Goal: Transaction & Acquisition: Purchase product/service

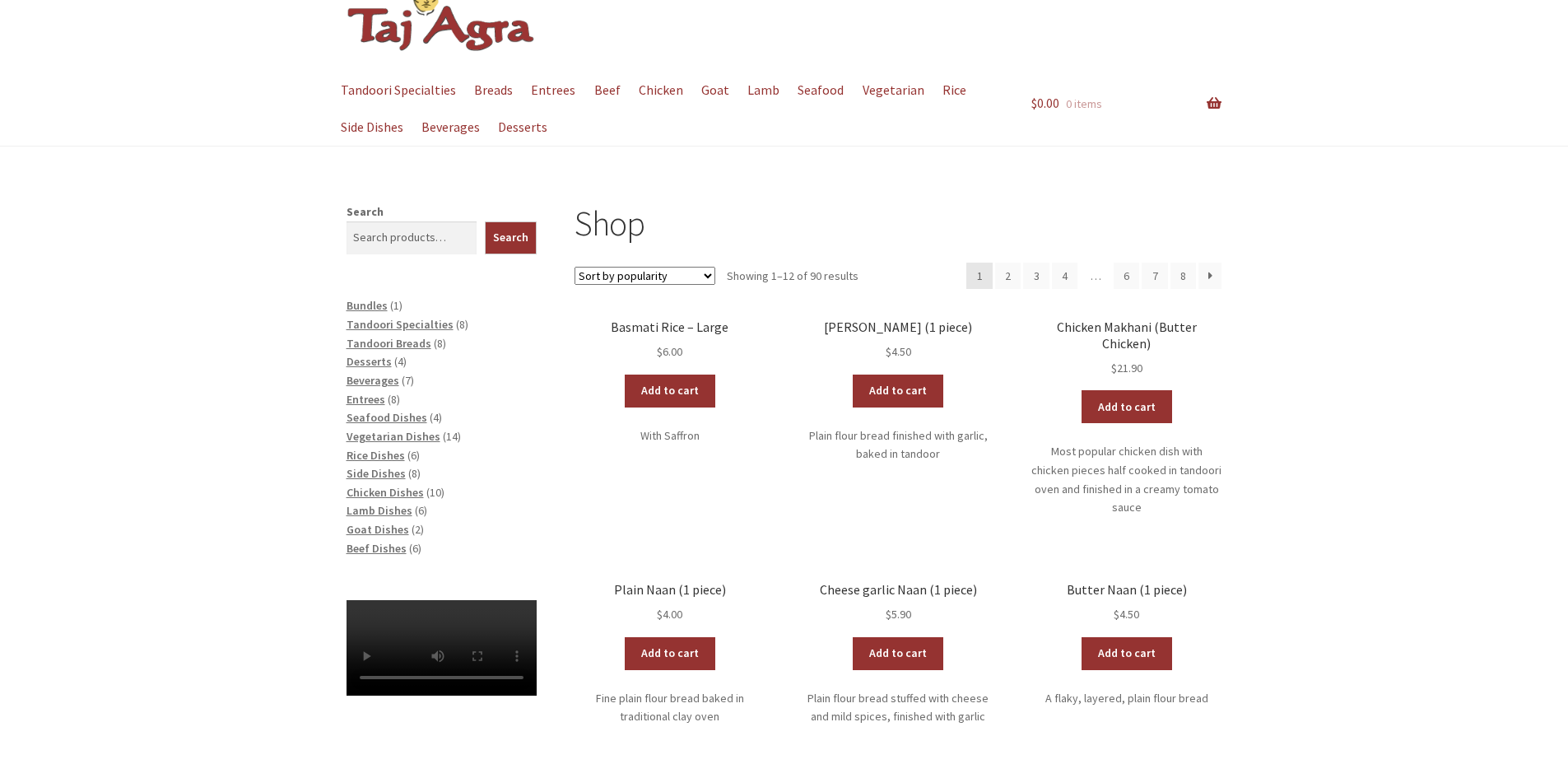
scroll to position [82, 0]
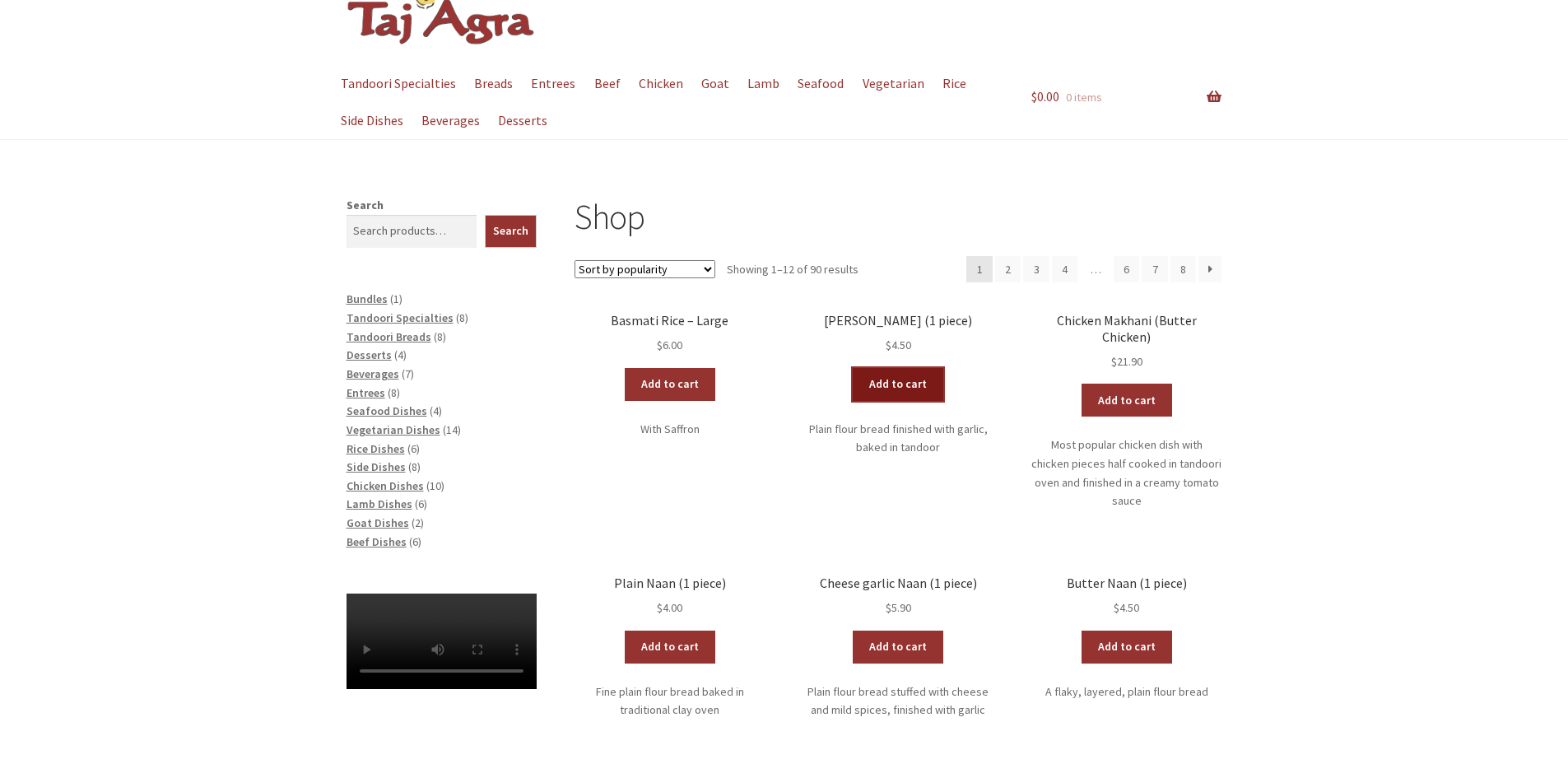
drag, startPoint x: 893, startPoint y: 393, endPoint x: 904, endPoint y: 399, distance: 12.5
click at [893, 394] on link "Add to cart" at bounding box center [898, 384] width 91 height 33
click at [884, 631] on link "Add to cart" at bounding box center [898, 647] width 91 height 33
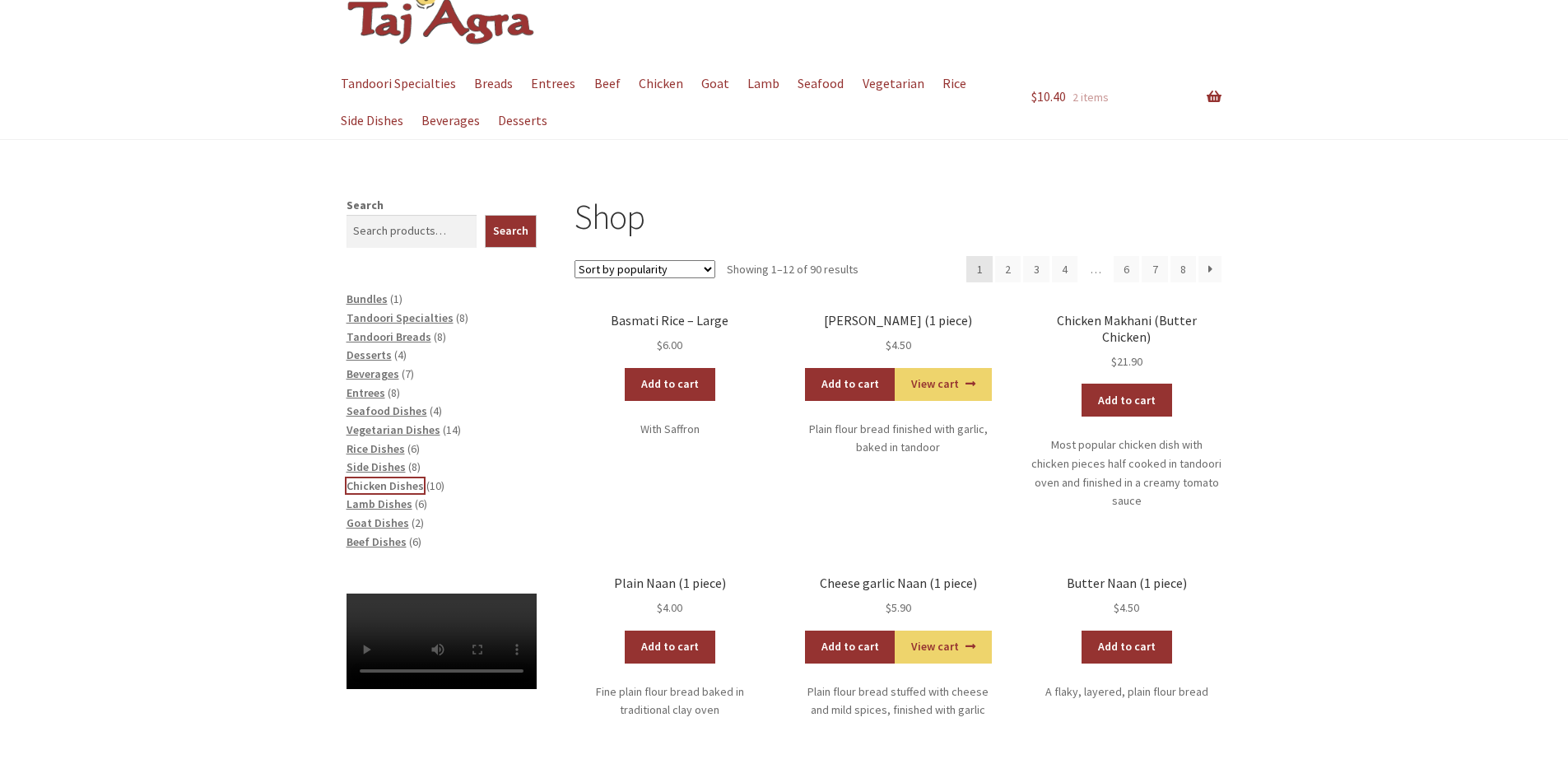
click at [367, 485] on span "Chicken Dishes" at bounding box center [385, 485] width 77 height 15
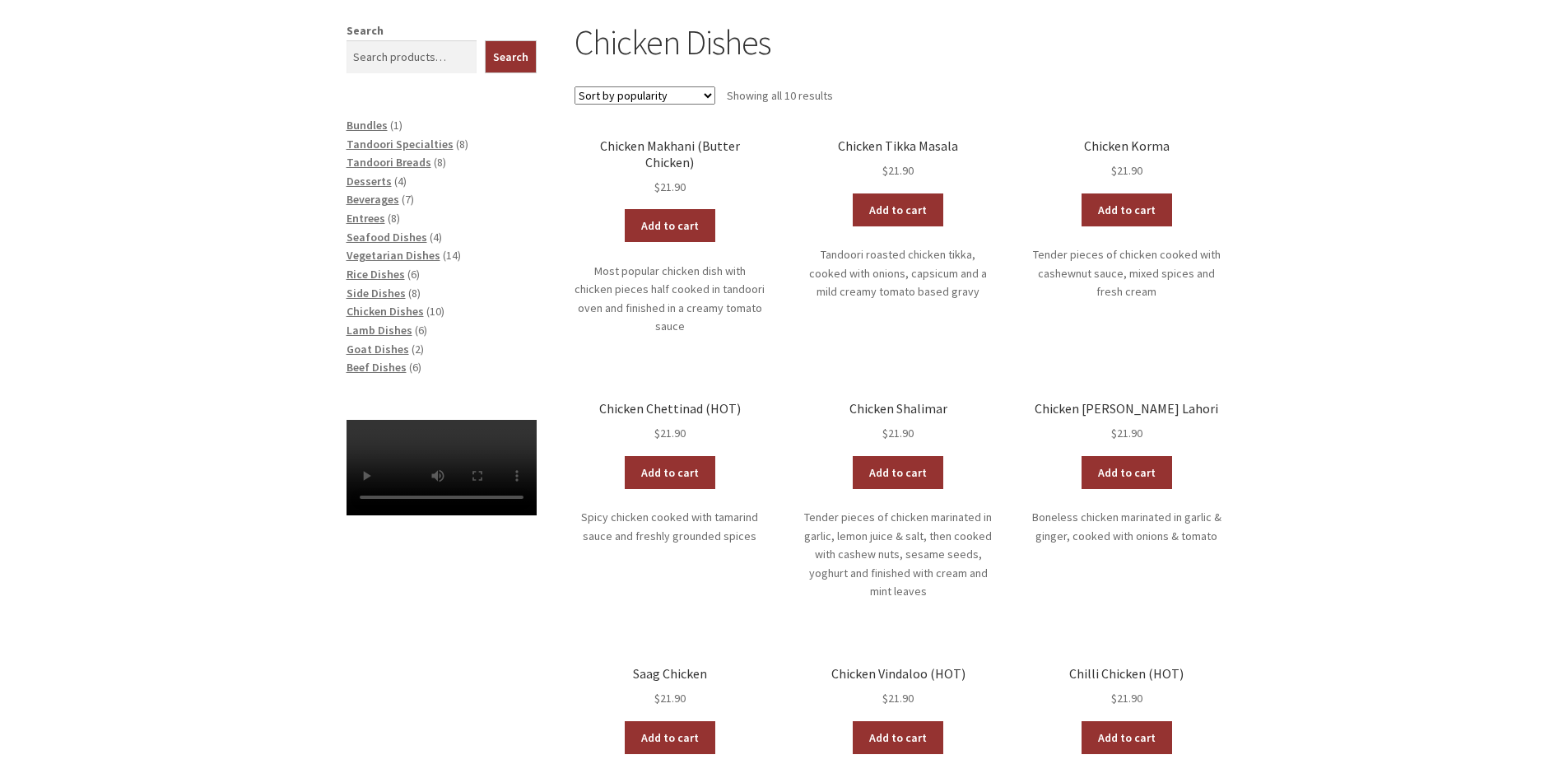
scroll to position [164, 0]
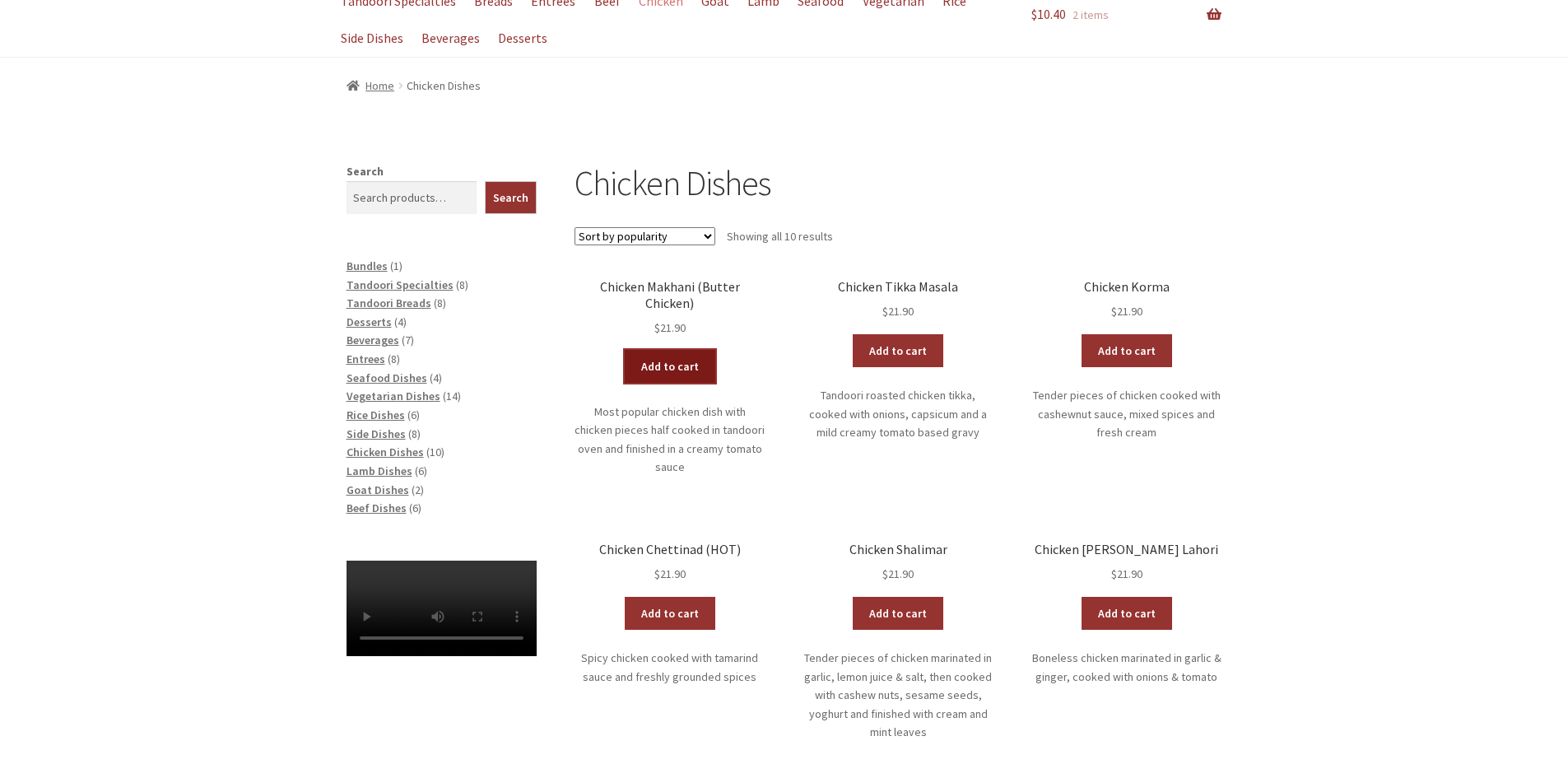
click at [669, 354] on link "Add to cart" at bounding box center [669, 366] width 91 height 33
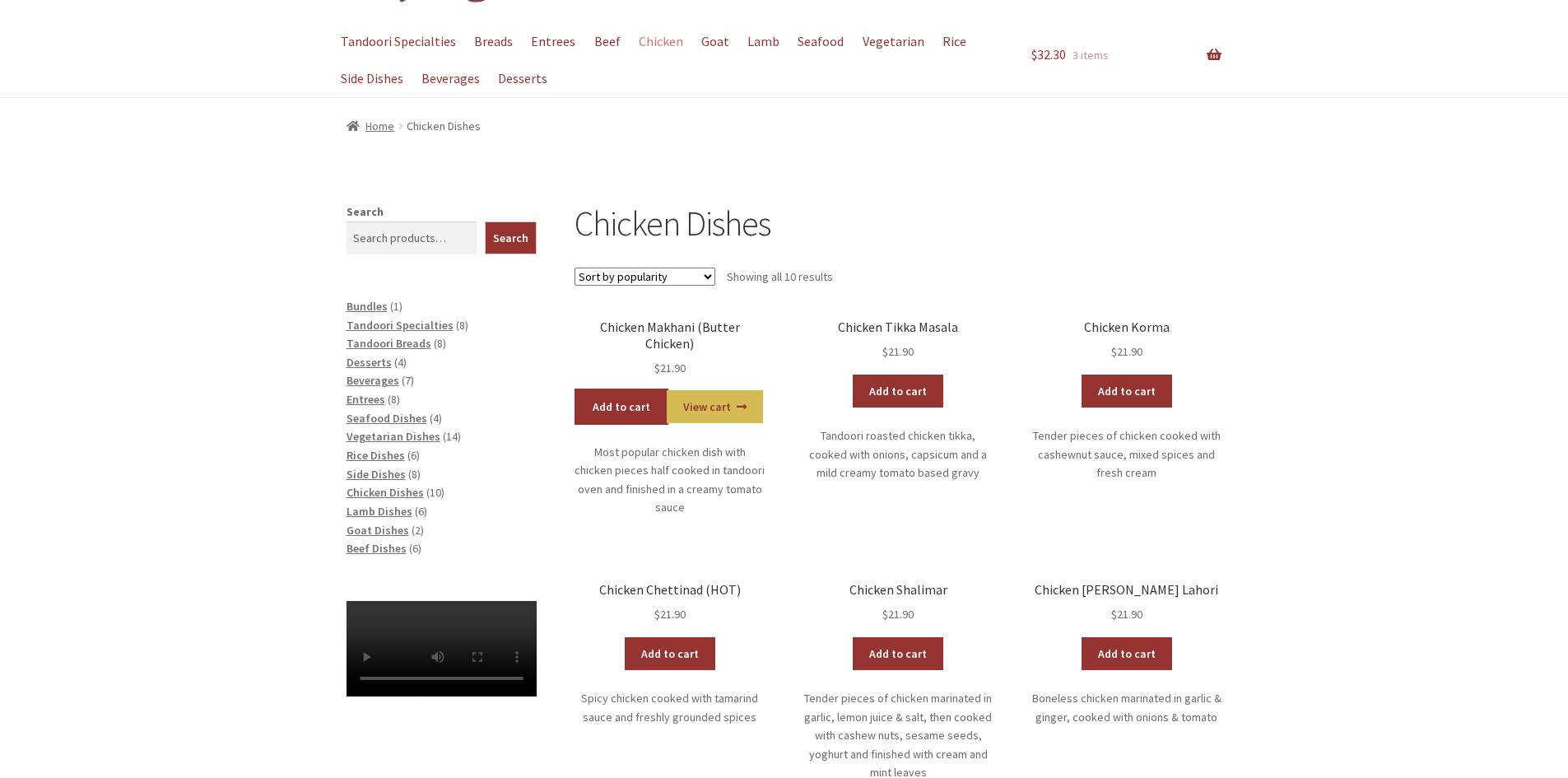
scroll to position [82, 0]
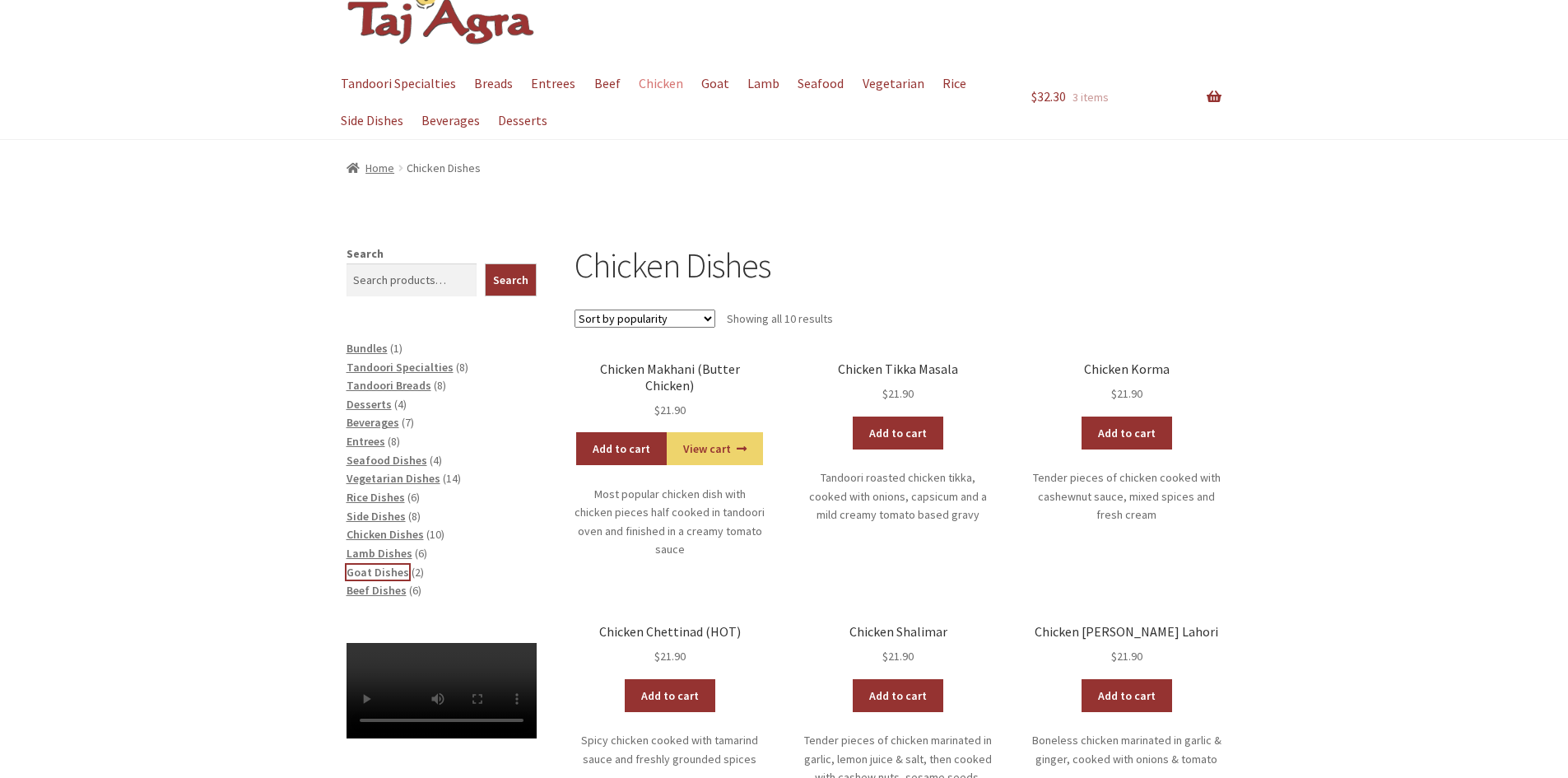
click at [368, 571] on span "Goat Dishes" at bounding box center [378, 572] width 62 height 15
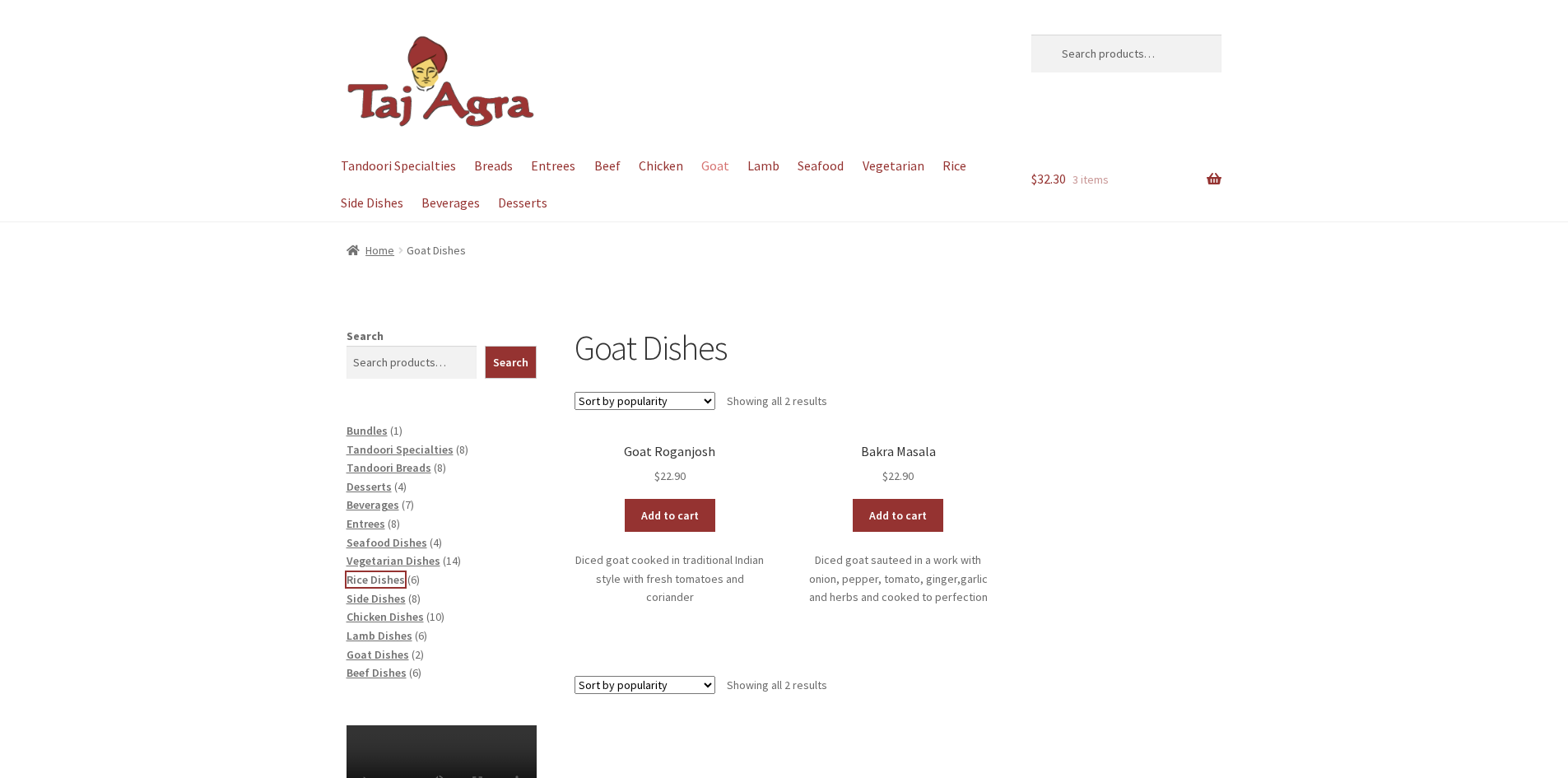
click at [366, 584] on span "Rice Dishes" at bounding box center [376, 579] width 59 height 15
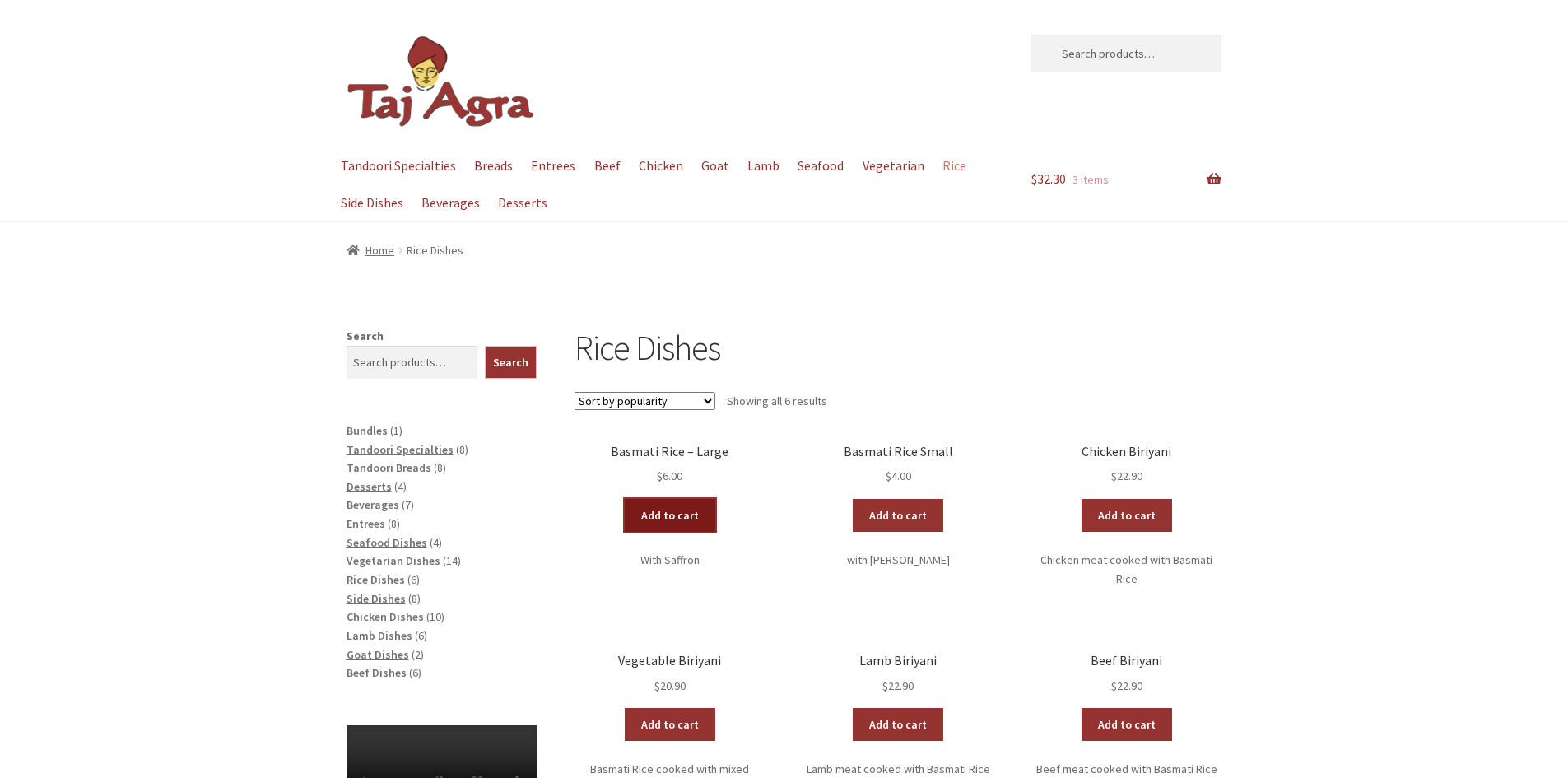
click at [672, 519] on link "Add to cart" at bounding box center [669, 516] width 91 height 33
click at [358, 524] on span "Entrees" at bounding box center [366, 524] width 39 height 15
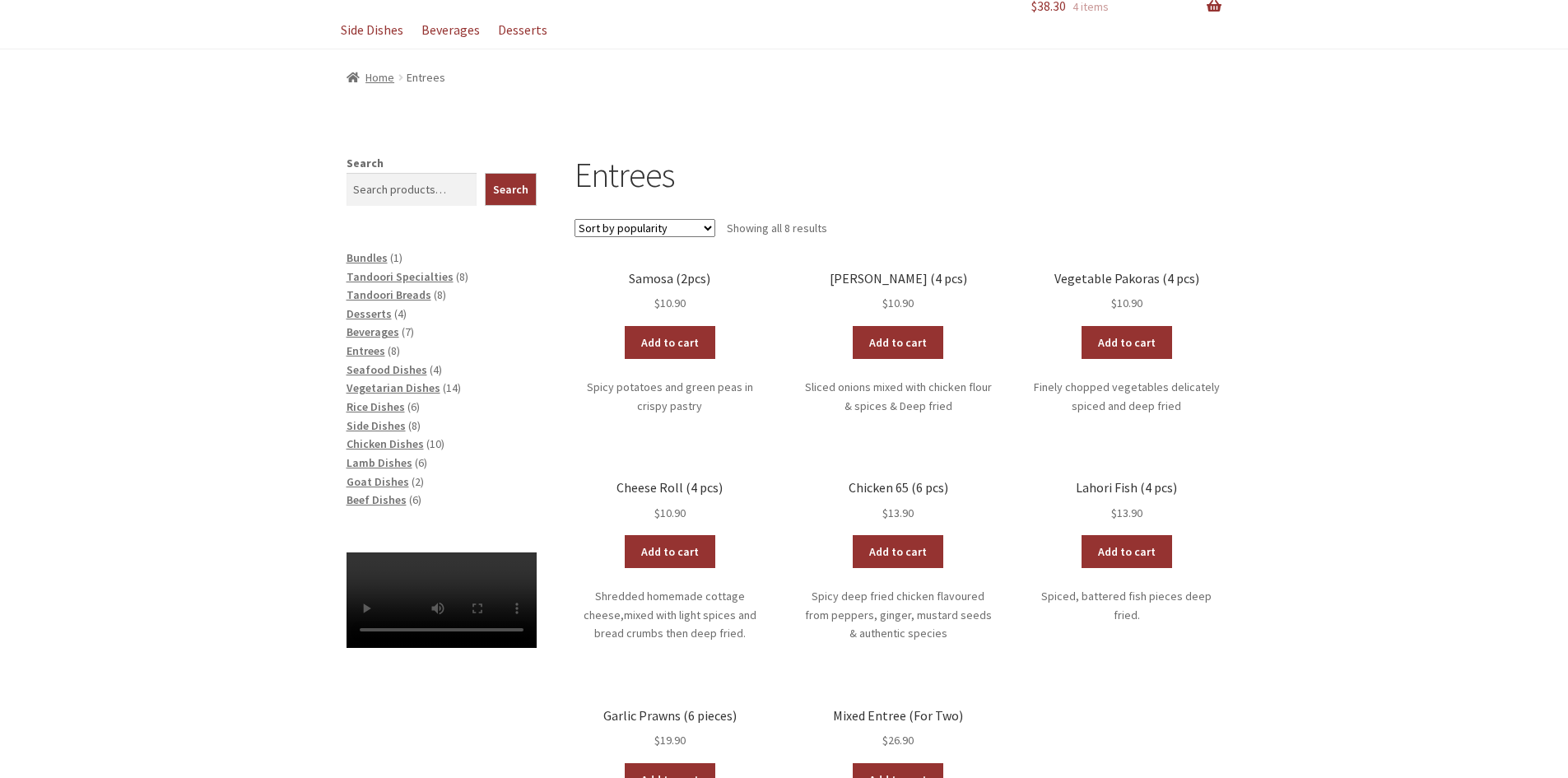
scroll to position [164, 0]
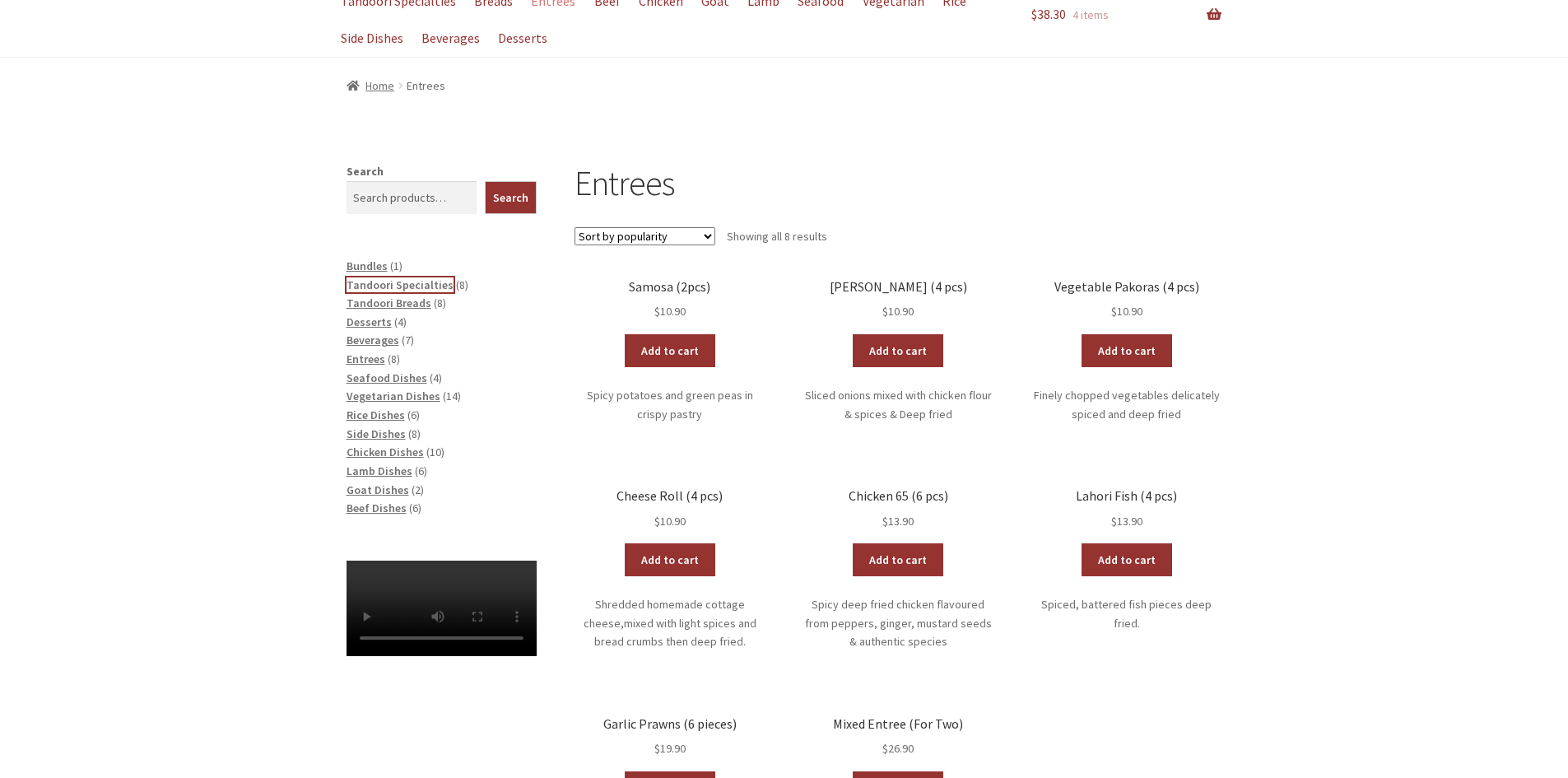
click at [374, 286] on span "Tandoori Specialties" at bounding box center [400, 285] width 107 height 15
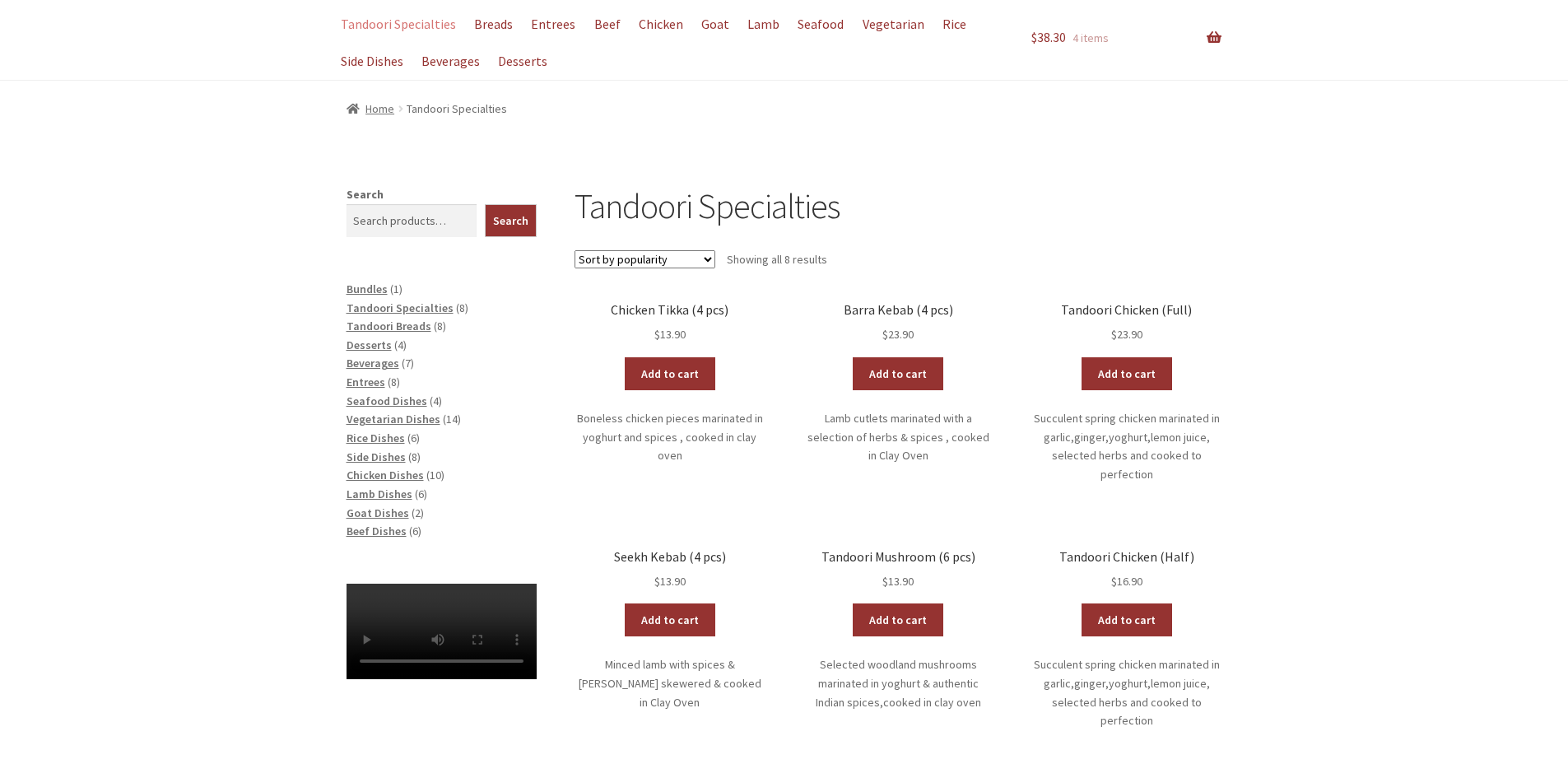
scroll to position [164, 0]
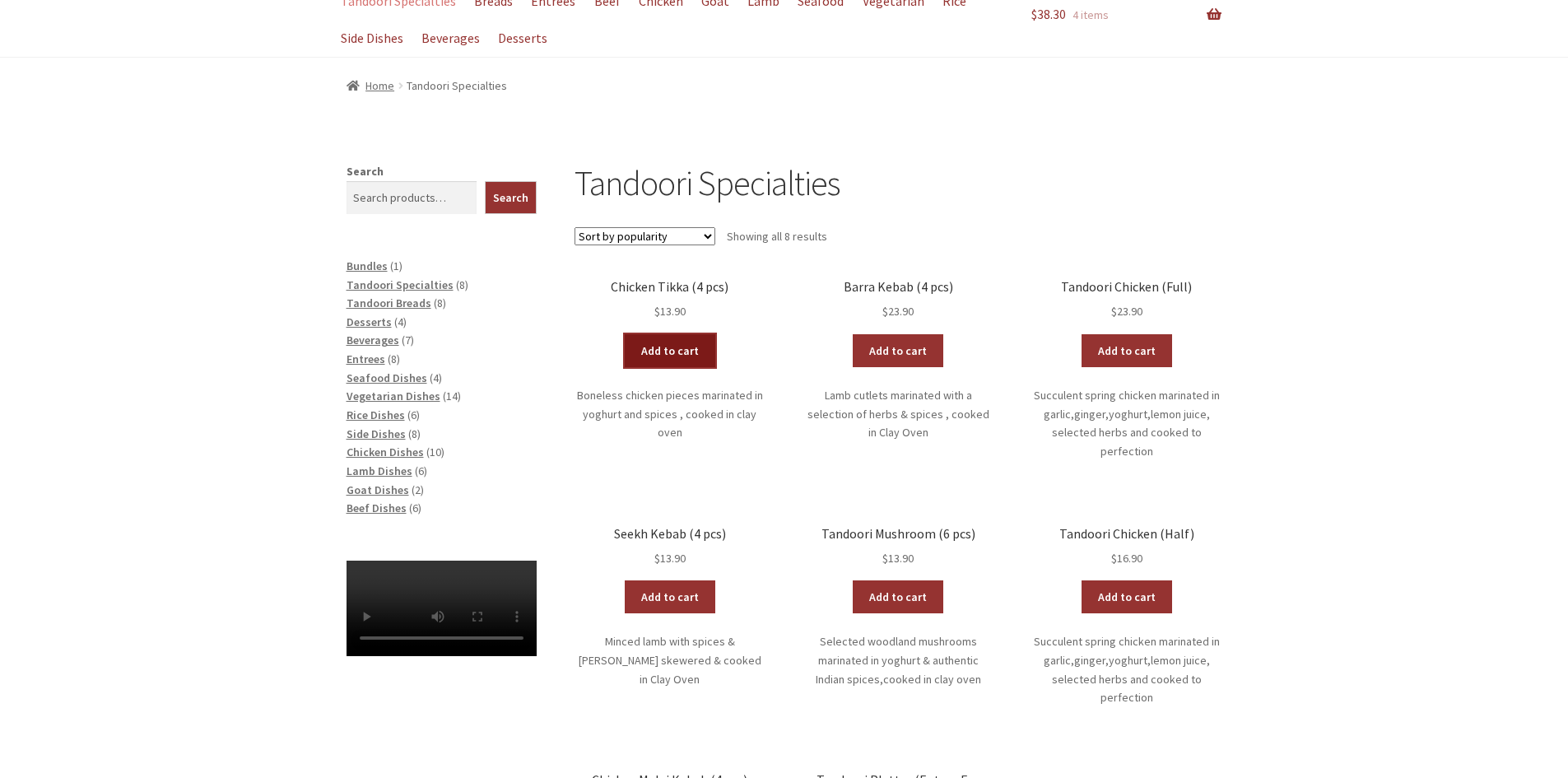
click at [662, 350] on link "Add to cart" at bounding box center [669, 350] width 91 height 33
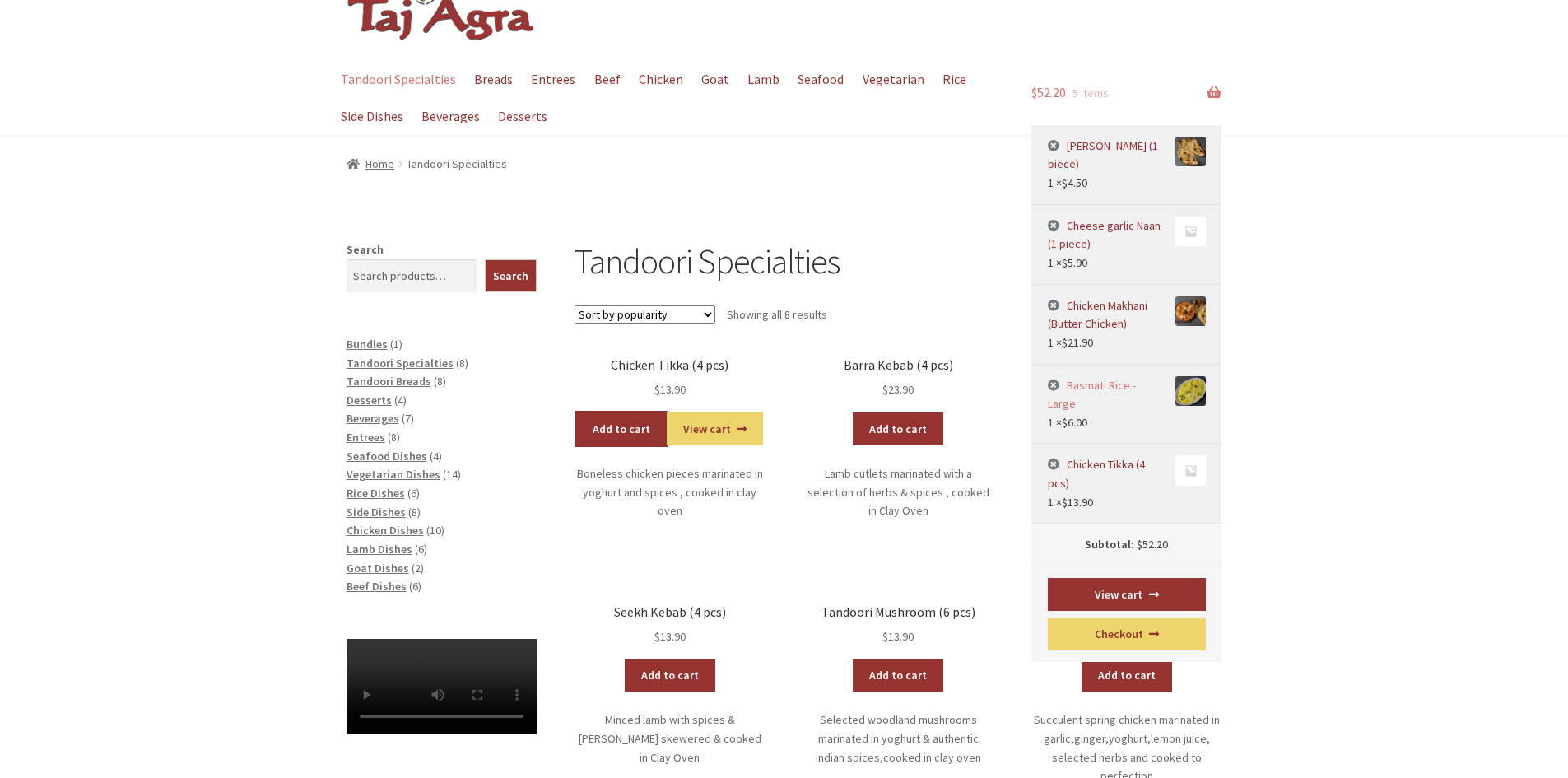
scroll to position [0, 0]
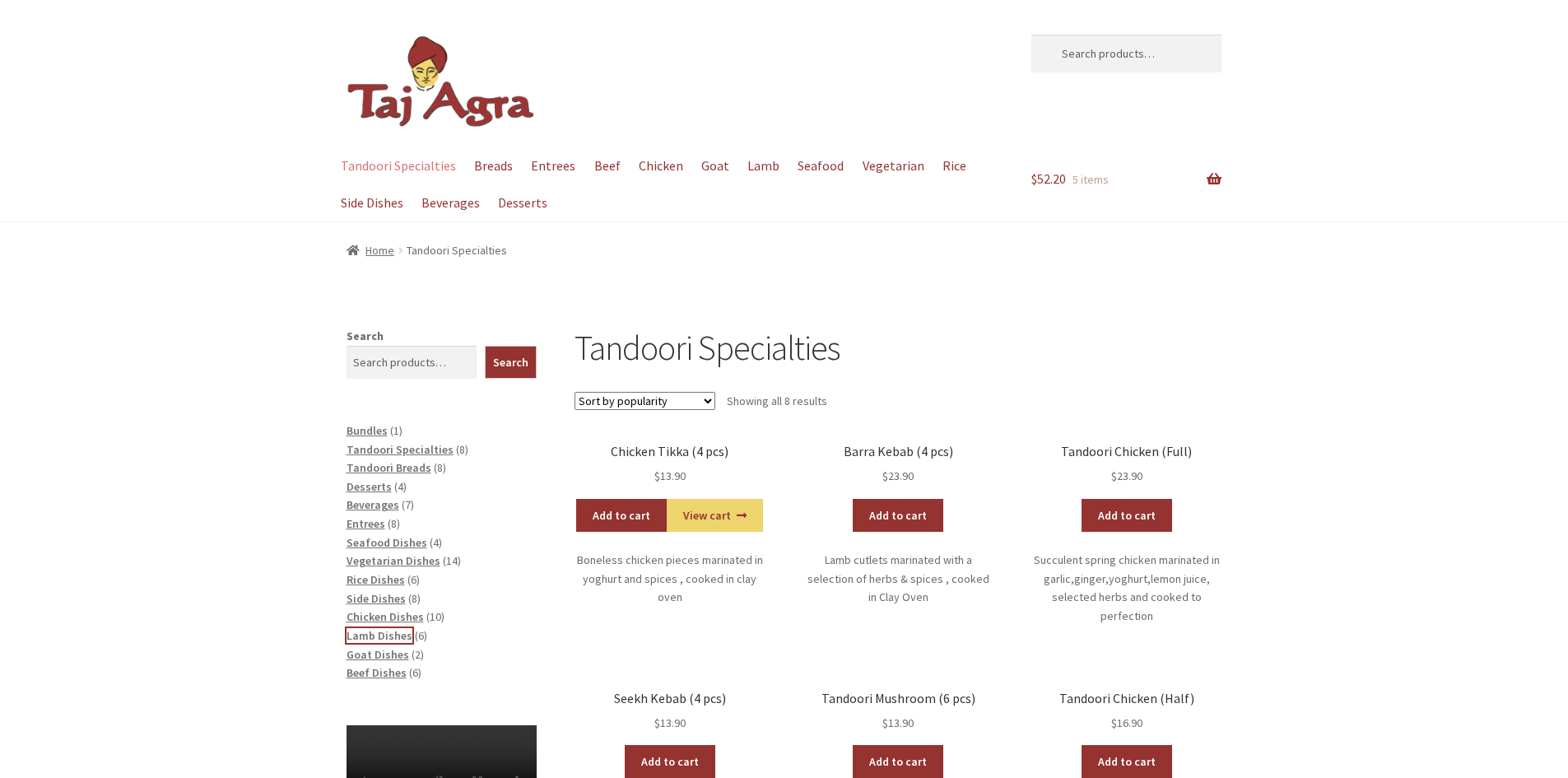
click at [370, 638] on span "Lamb Dishes" at bounding box center [380, 635] width 66 height 15
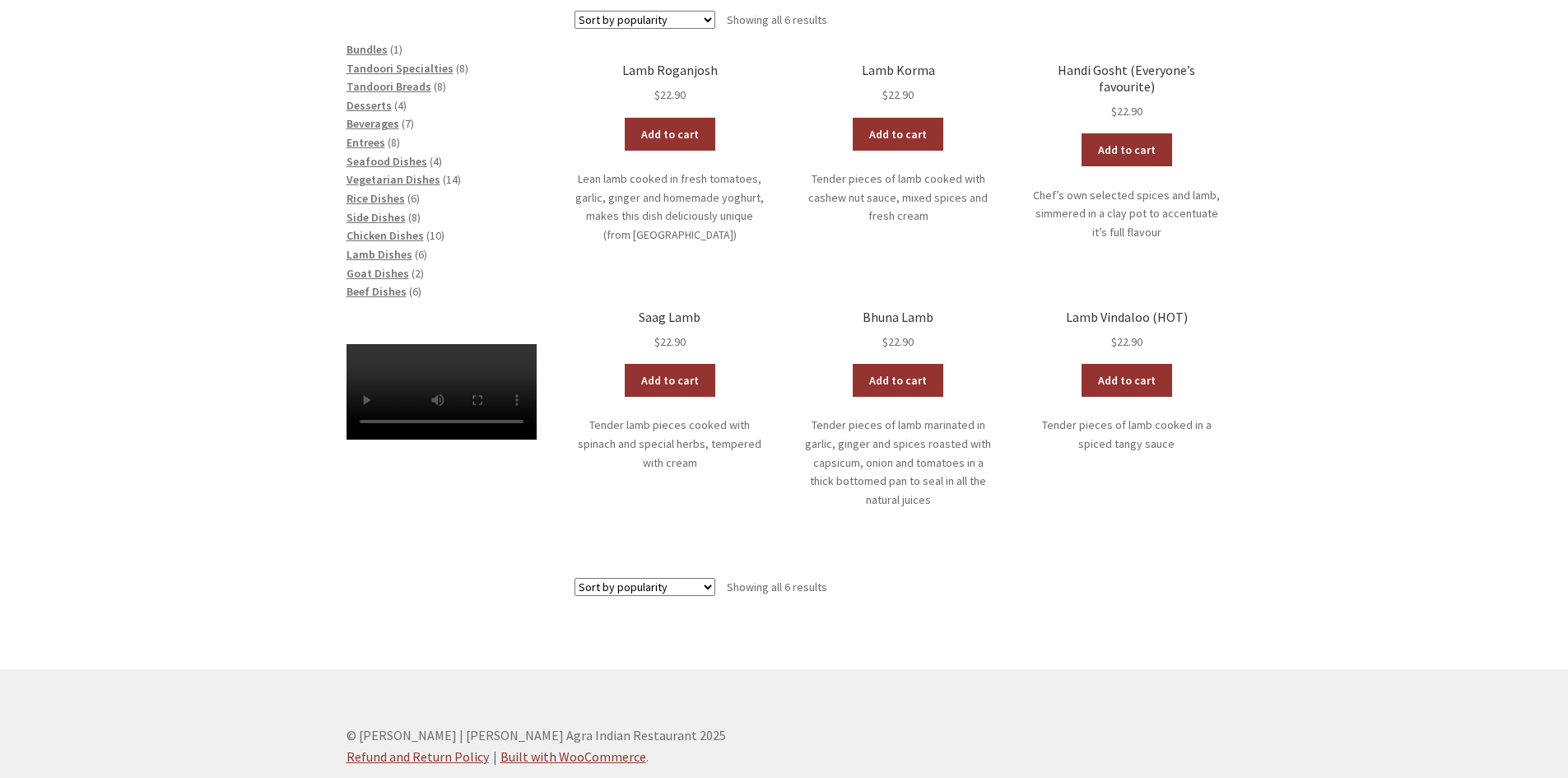
scroll to position [125, 0]
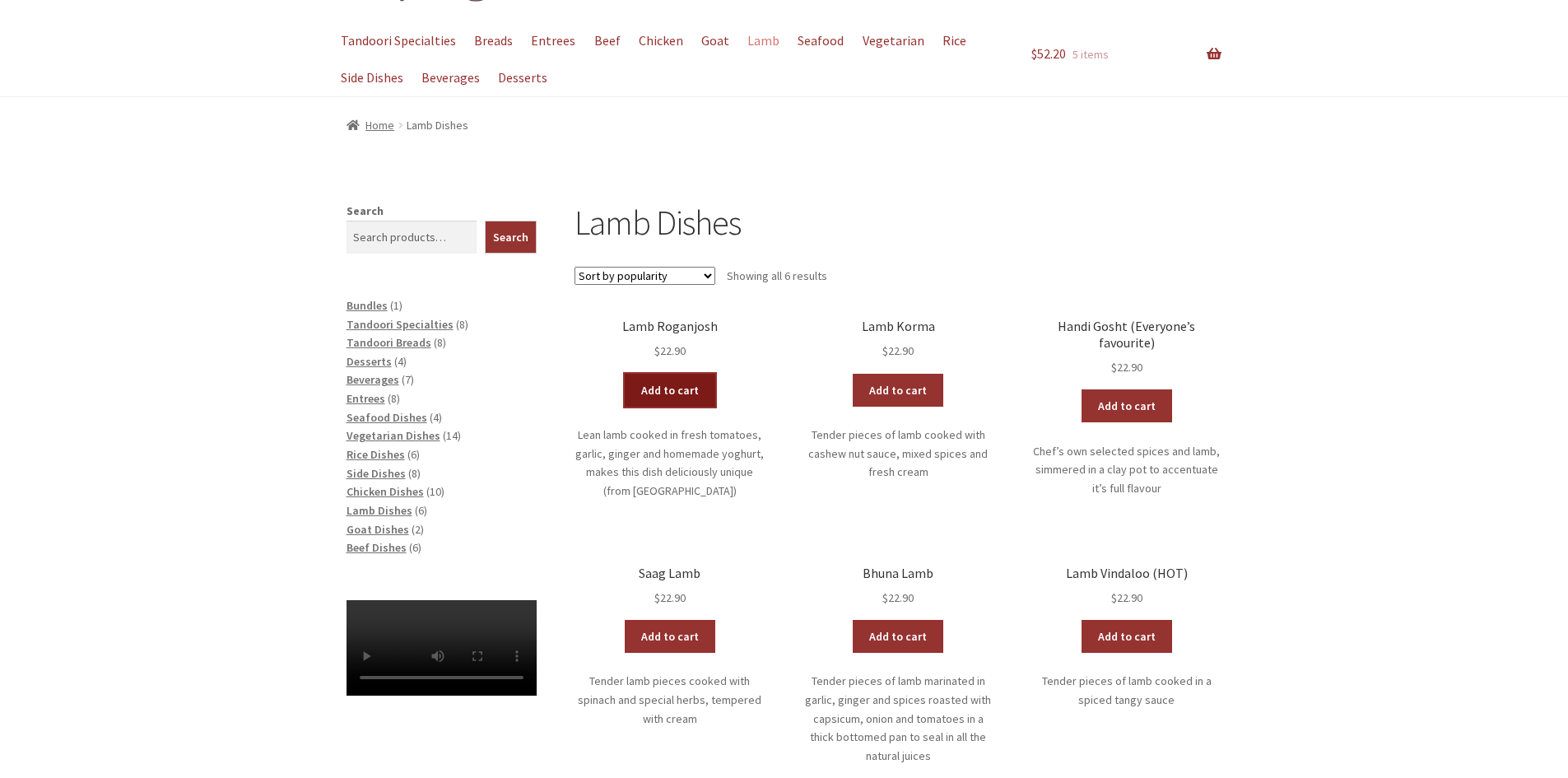
click at [667, 387] on link "Add to cart" at bounding box center [669, 390] width 91 height 33
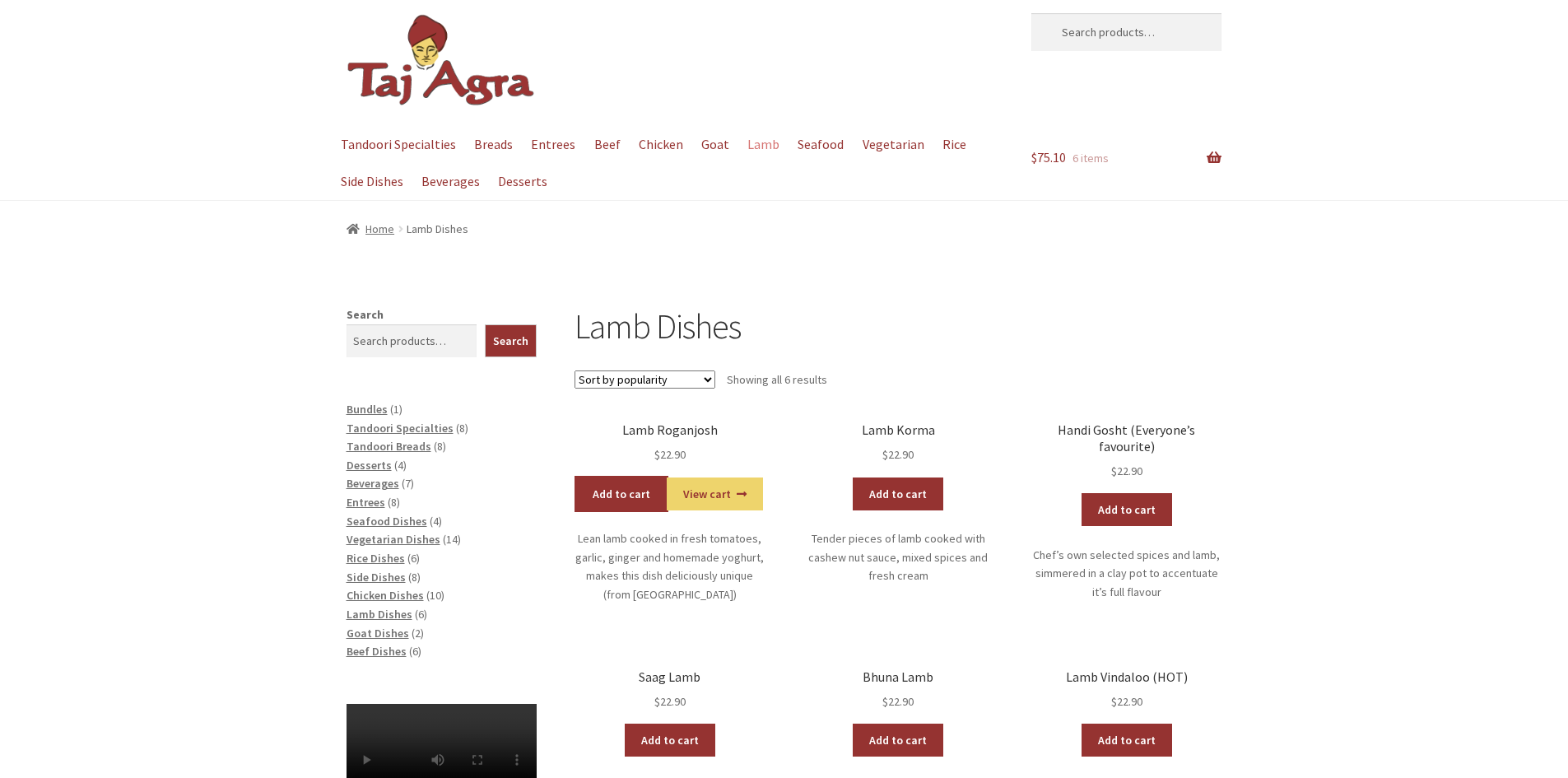
scroll to position [0, 0]
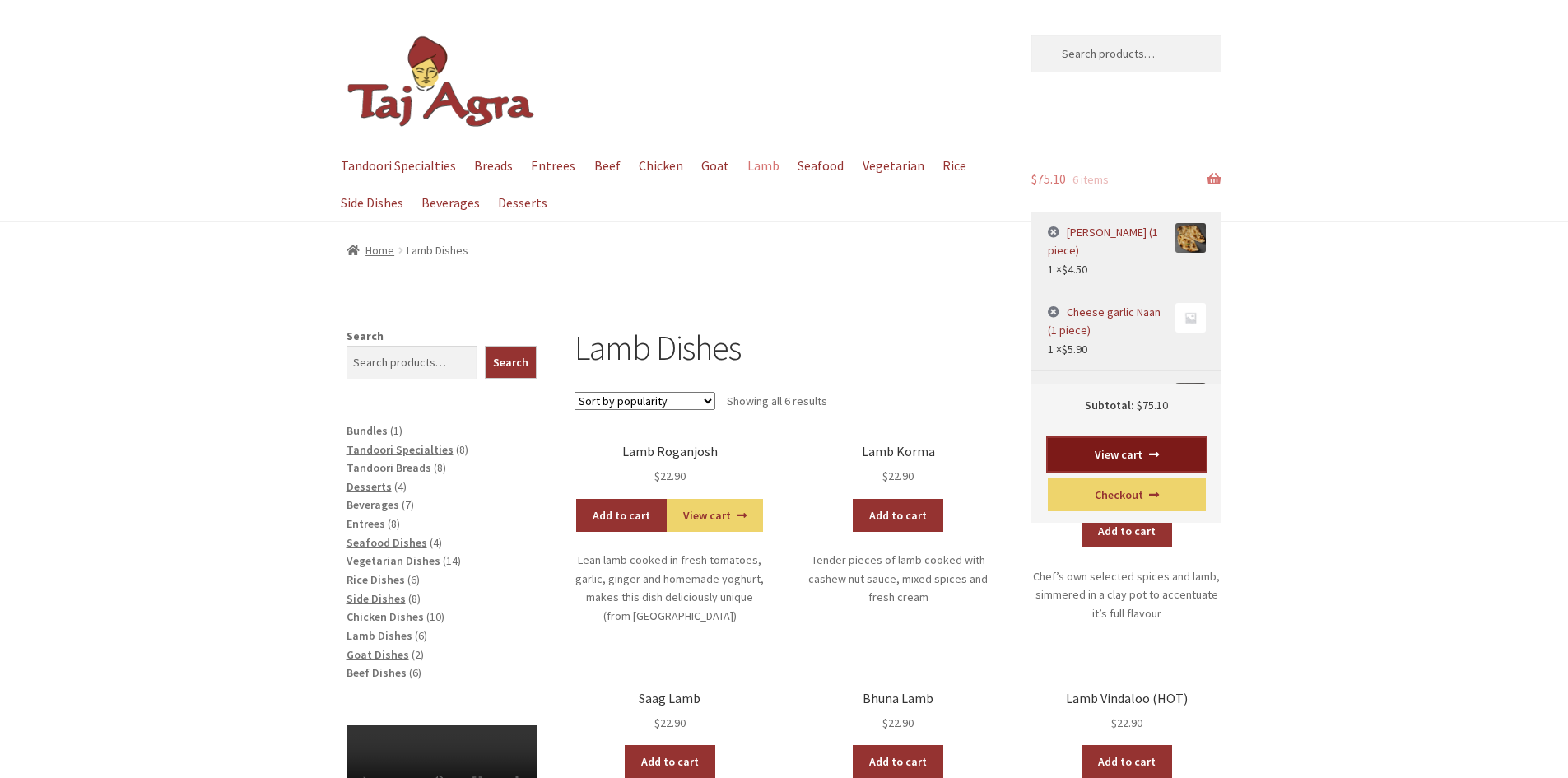
click at [1111, 452] on link "View cart" at bounding box center [1126, 454] width 158 height 33
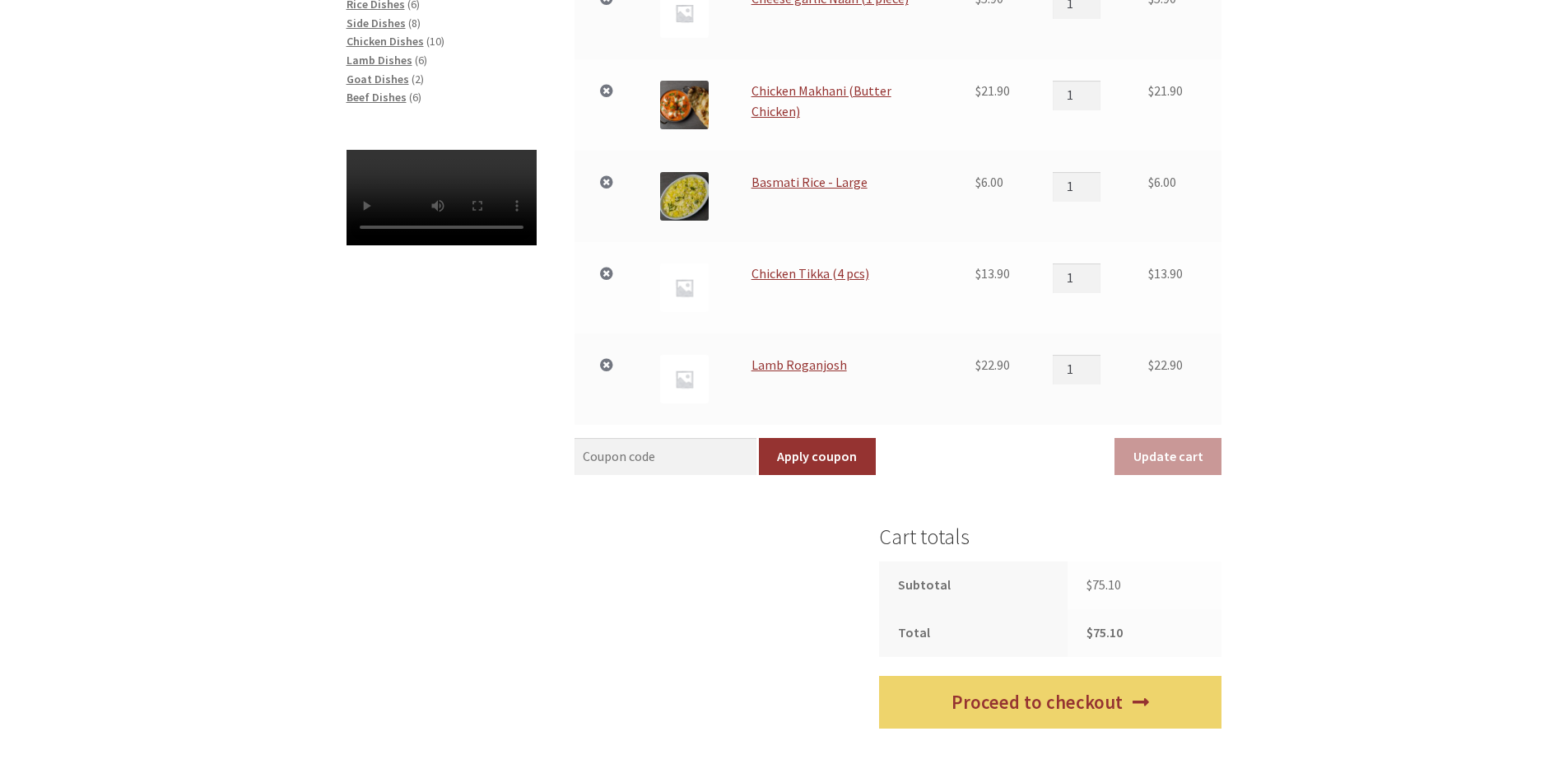
scroll to position [659, 0]
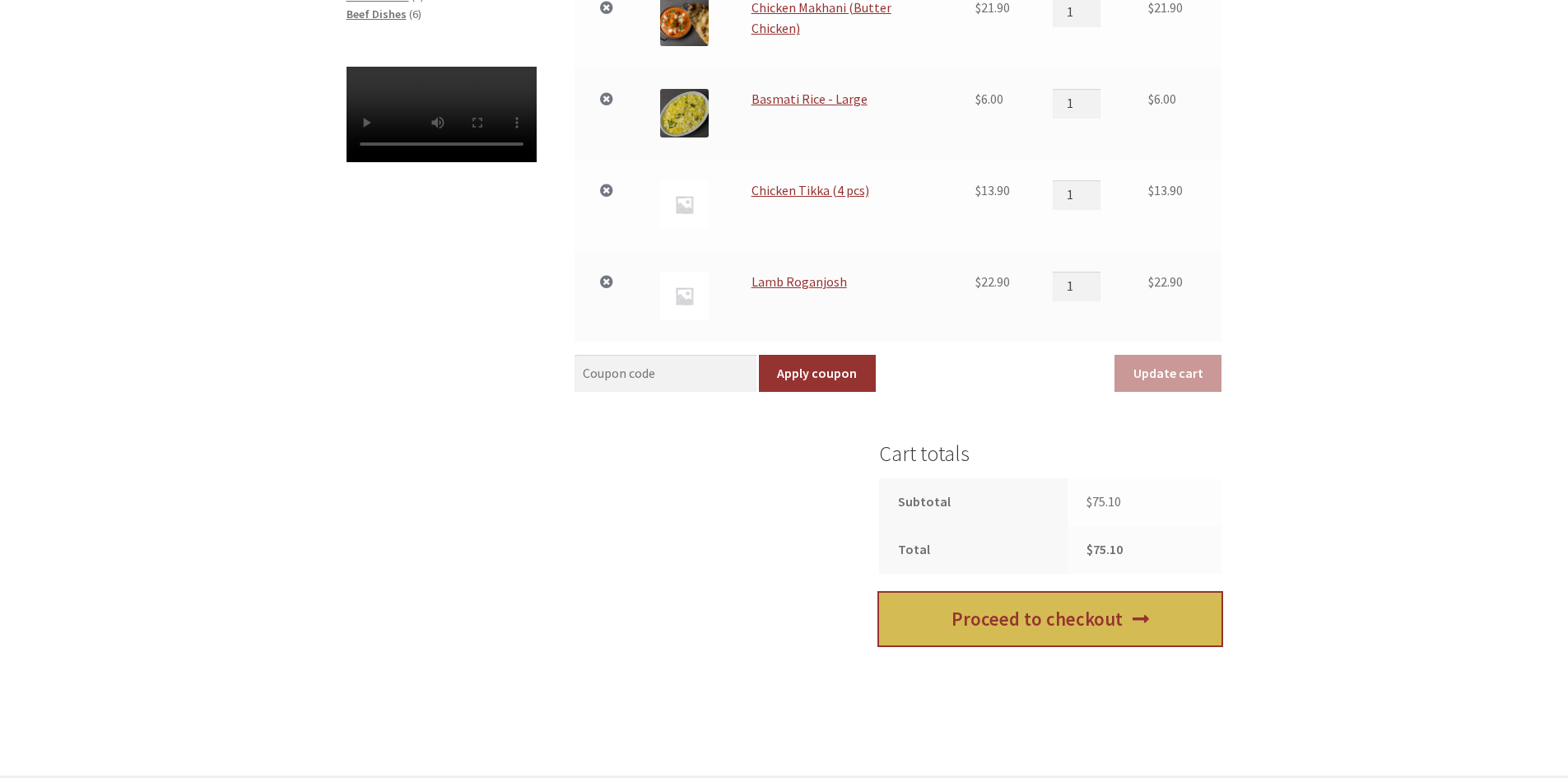
click at [1027, 630] on link "Proceed to checkout" at bounding box center [1050, 620] width 342 height 54
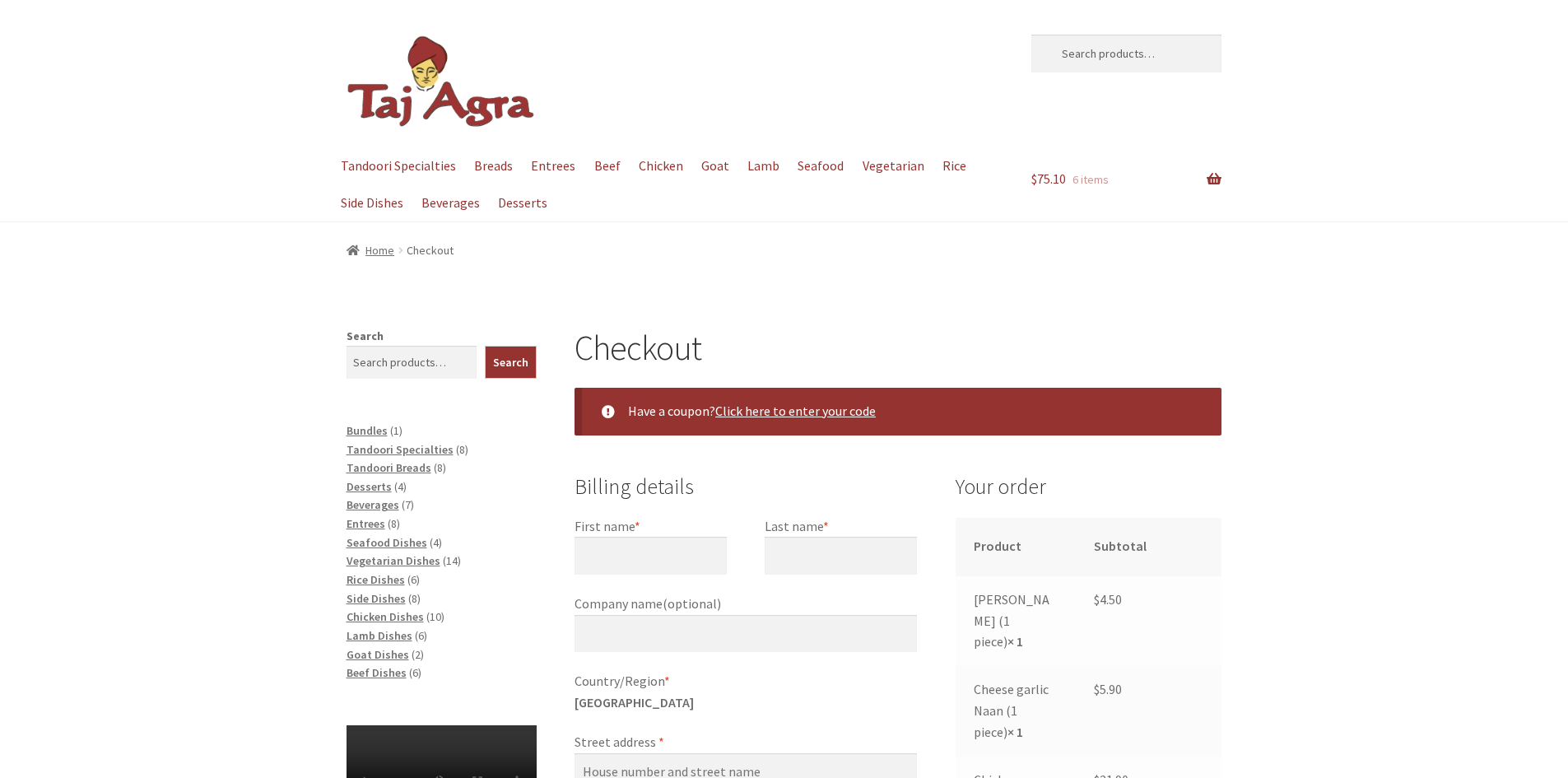
select select "ACT"
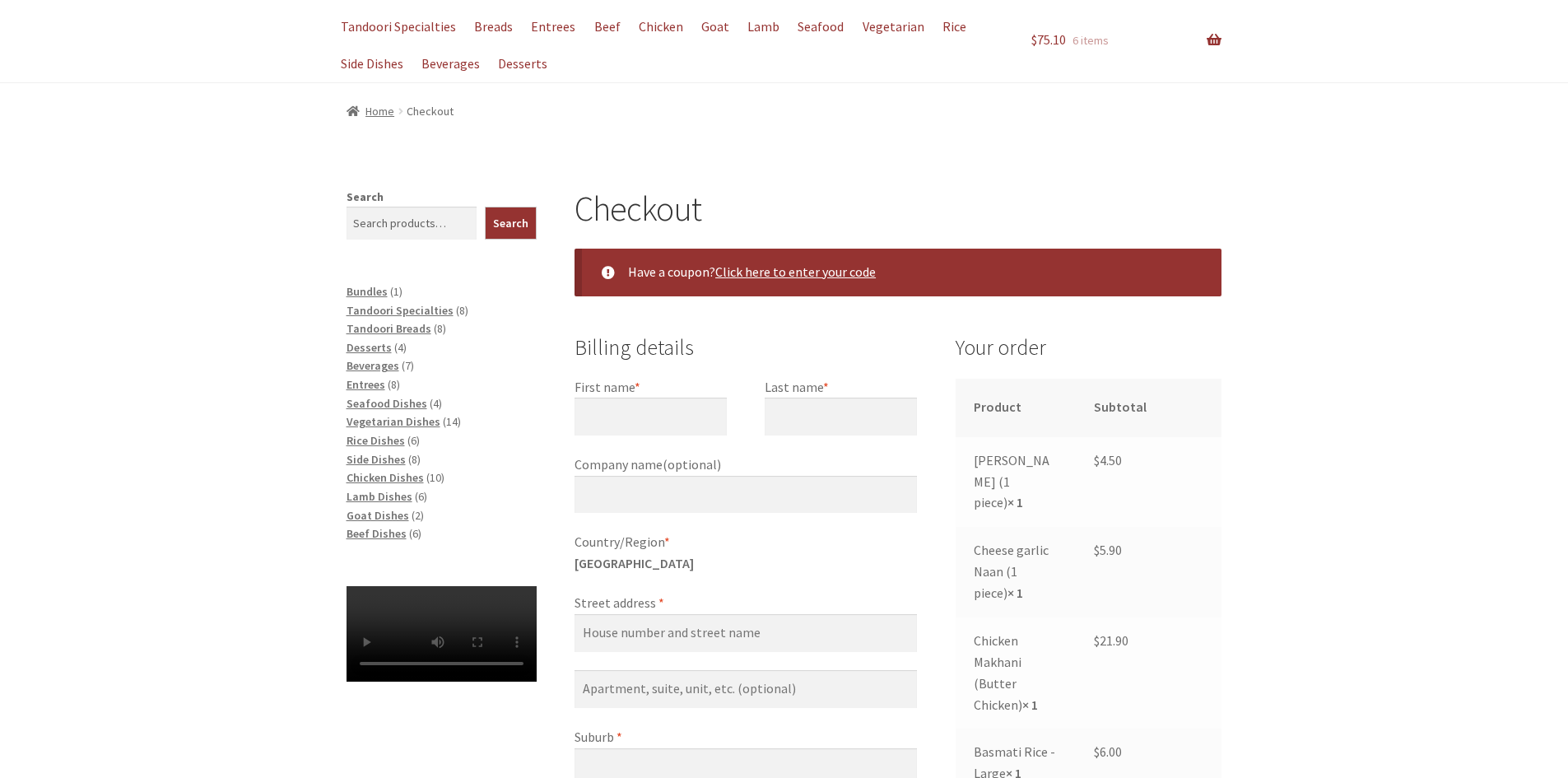
scroll to position [164, 0]
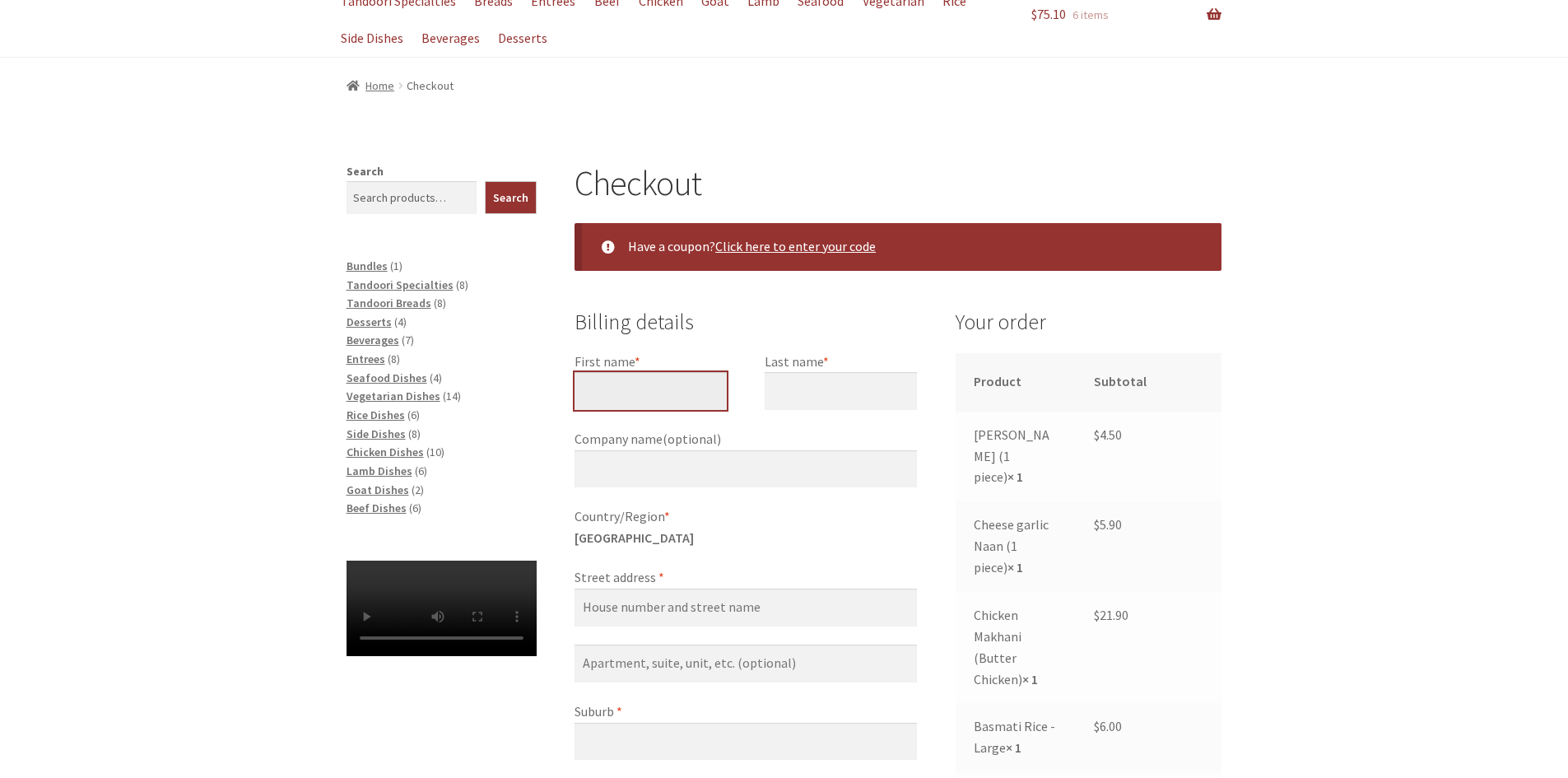
click at [624, 391] on input "First name *" at bounding box center [650, 391] width 152 height 38
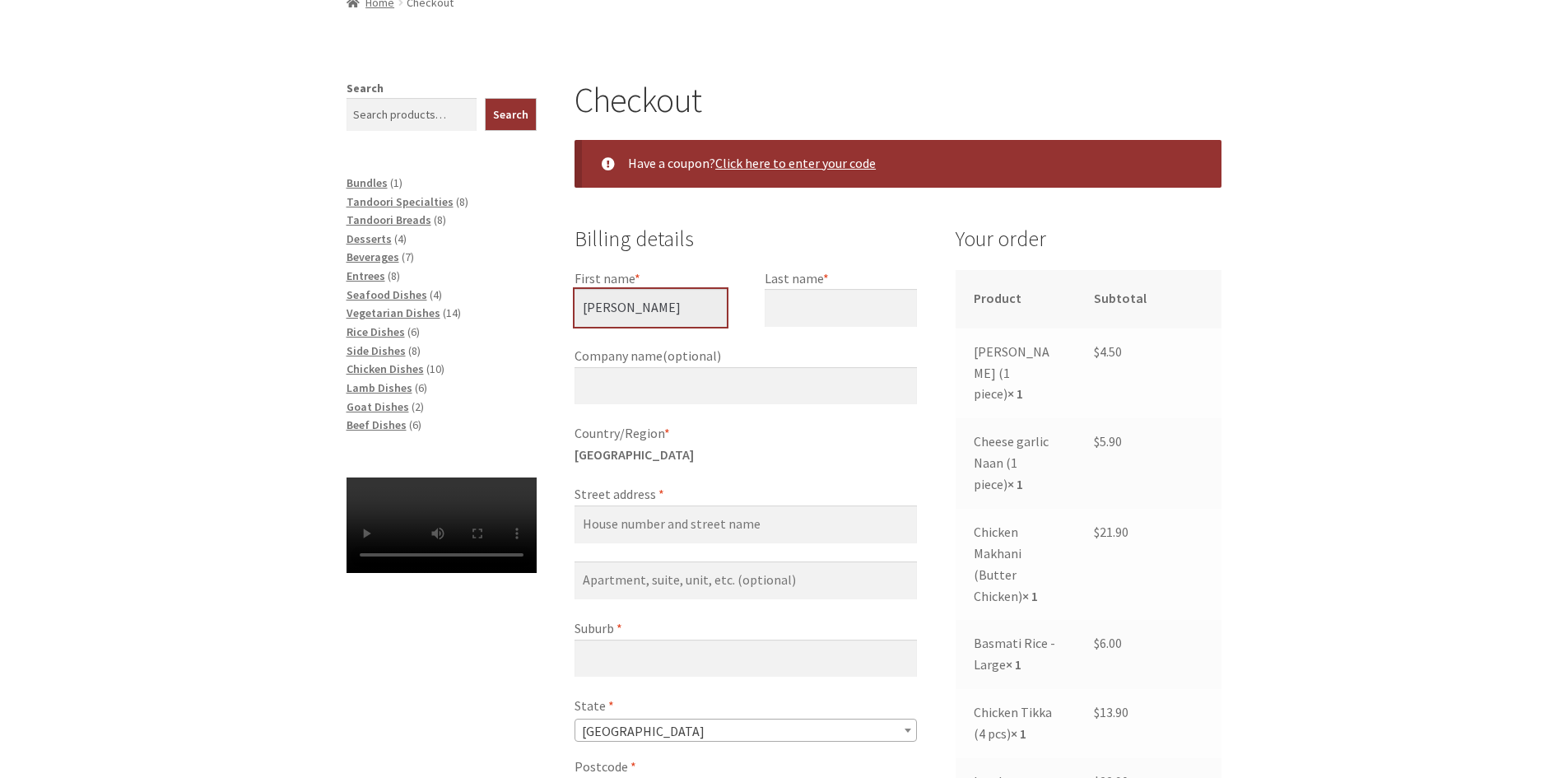
scroll to position [247, 0]
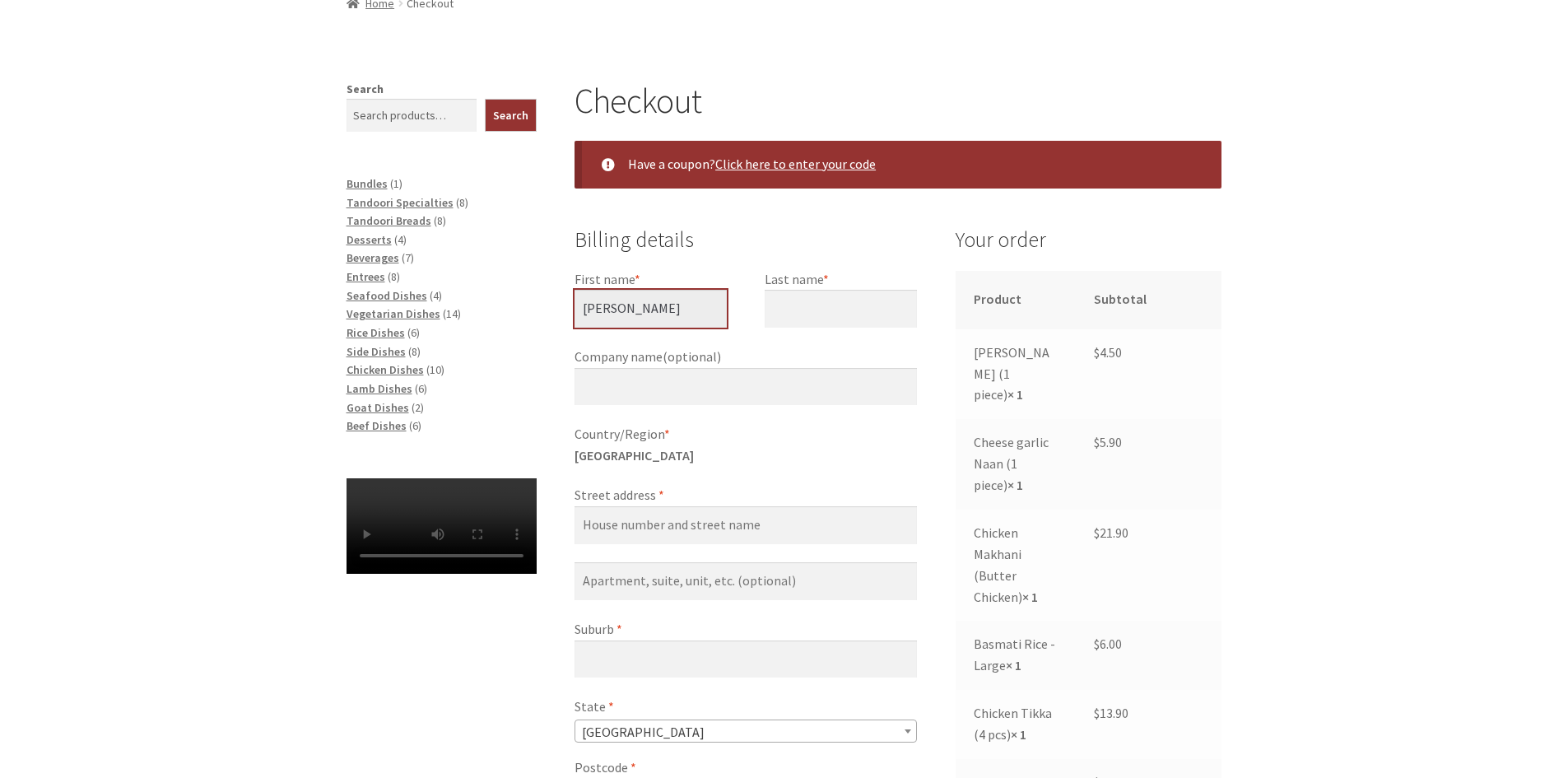
click at [650, 310] on input "Brian" at bounding box center [650, 309] width 152 height 38
type input "Brian"
click at [804, 313] on input "Last name *" at bounding box center [841, 309] width 152 height 38
type input "B"
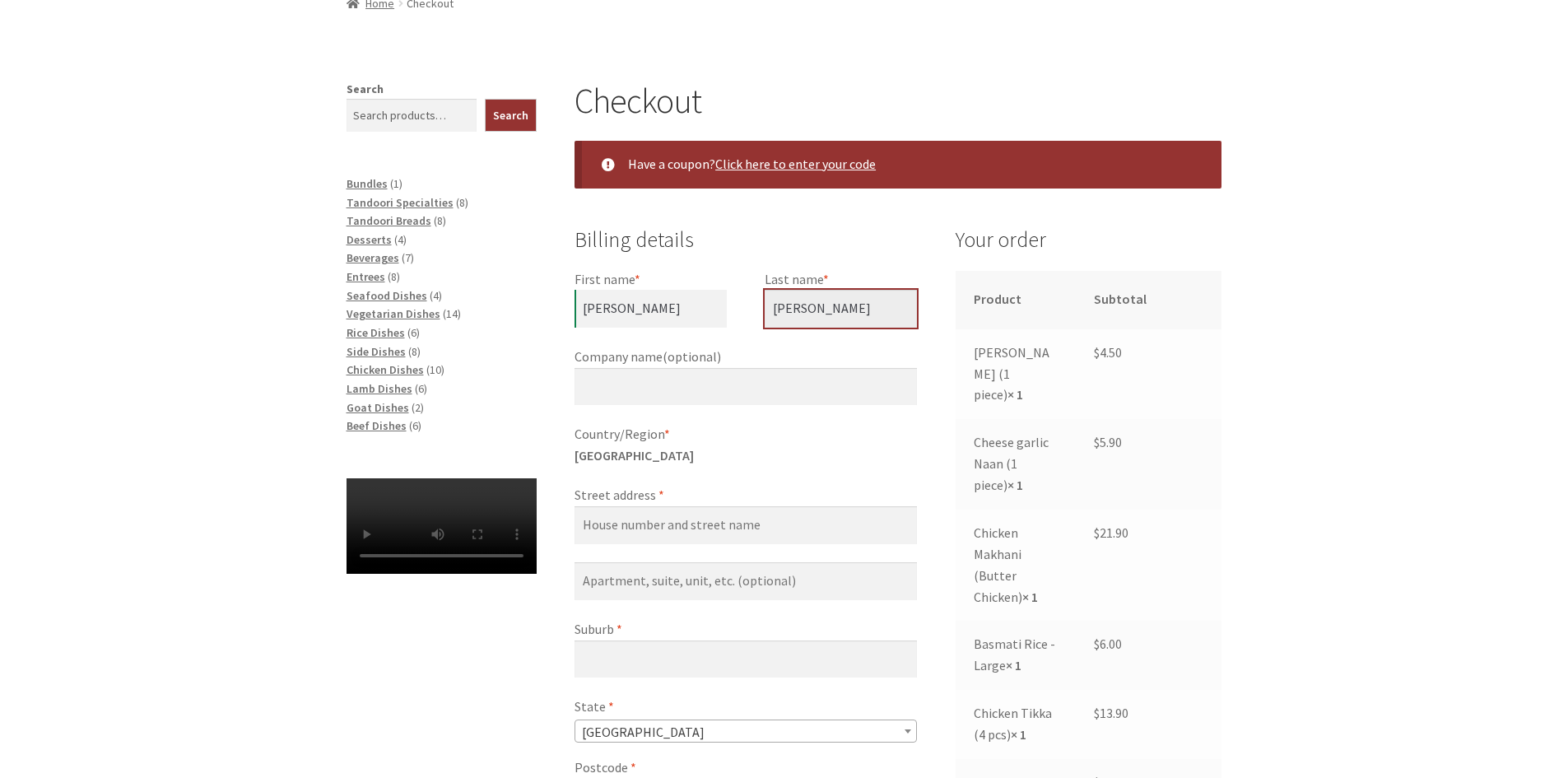
type input "Forster-Jones"
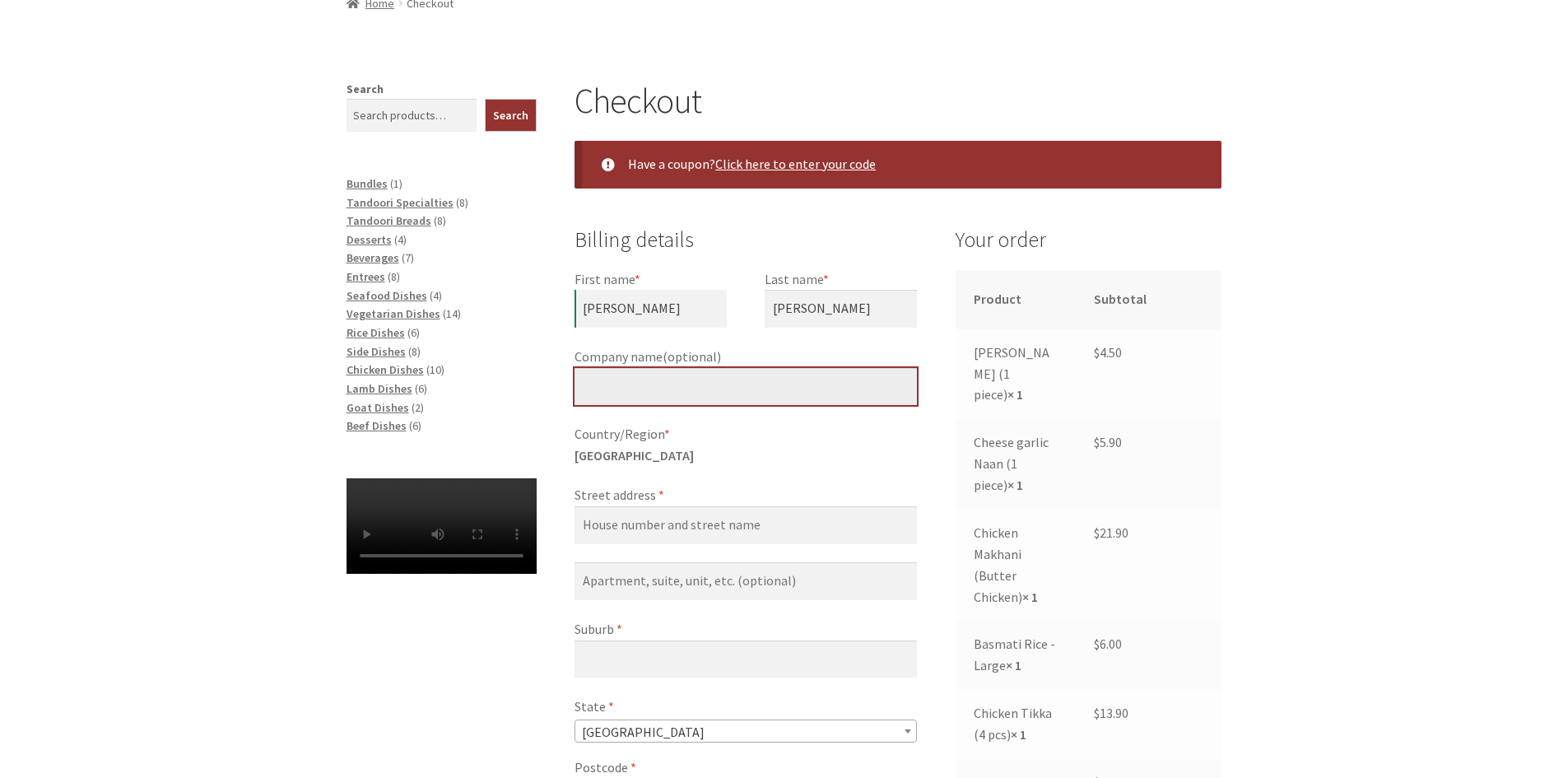
drag, startPoint x: 713, startPoint y: 375, endPoint x: 705, endPoint y: 383, distance: 11.3
click at [711, 378] on input "Company name (optional)" at bounding box center [746, 387] width 342 height 38
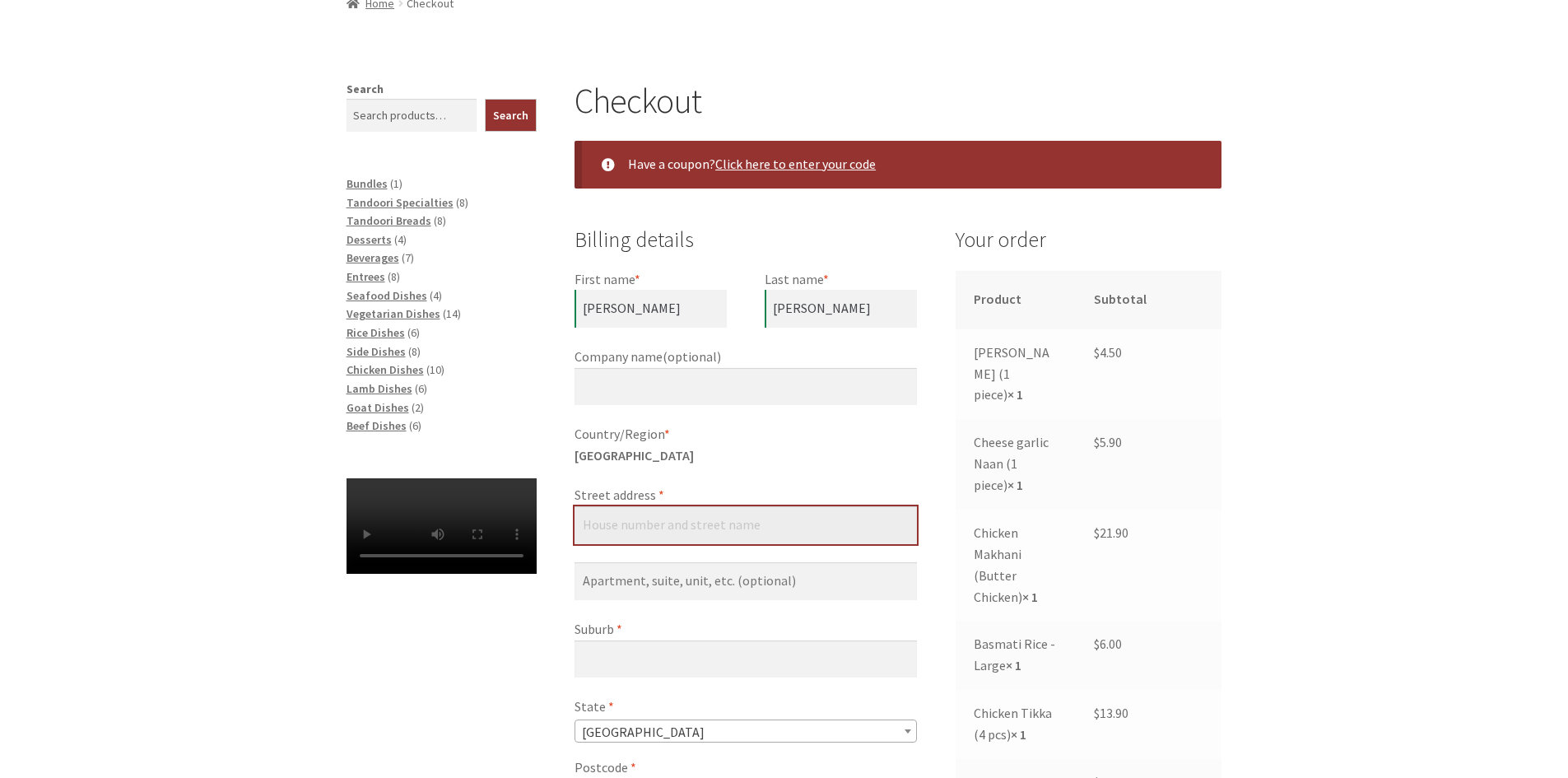
click at [670, 507] on input "Street address *" at bounding box center [746, 525] width 342 height 38
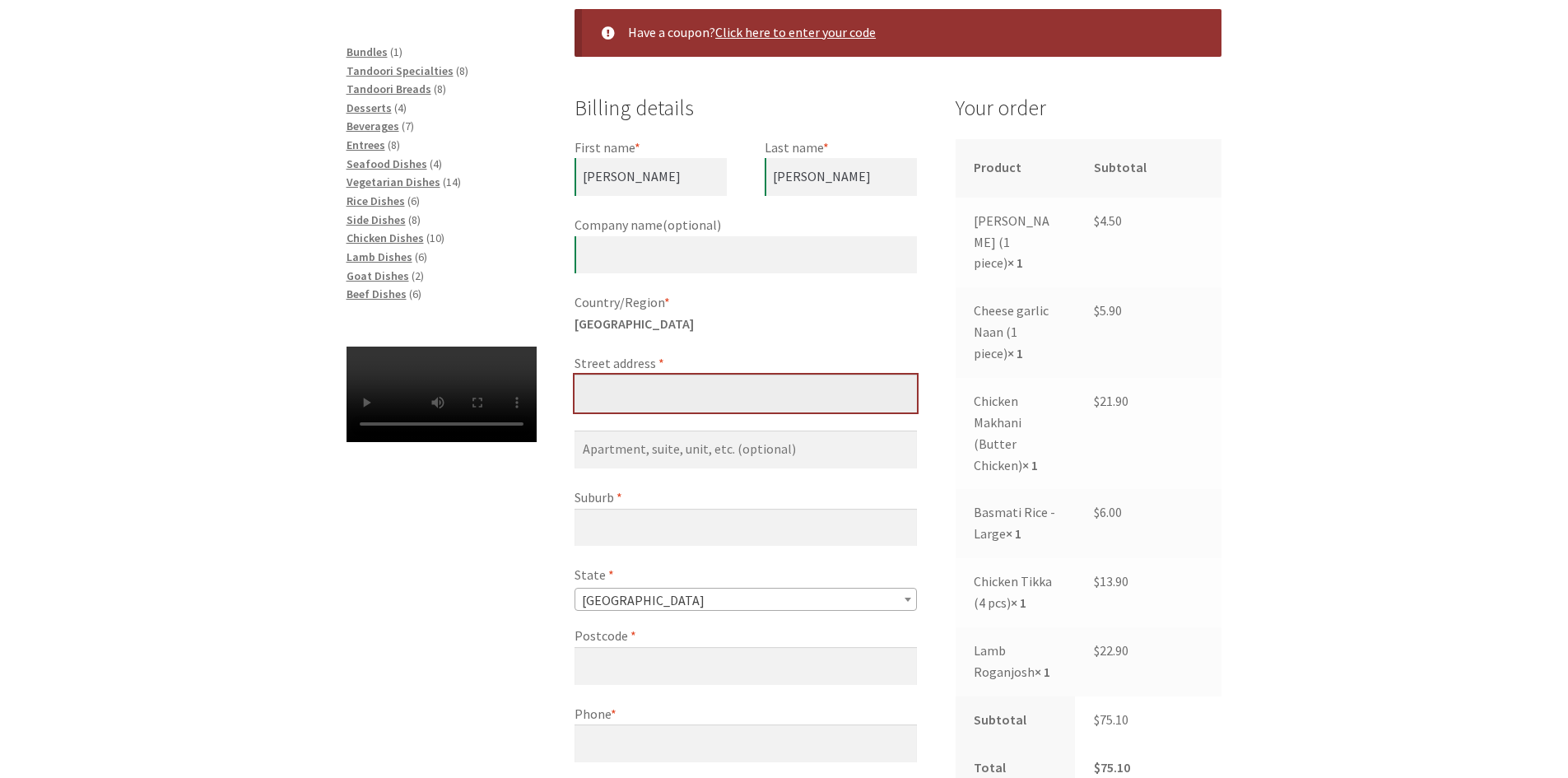
scroll to position [412, 0]
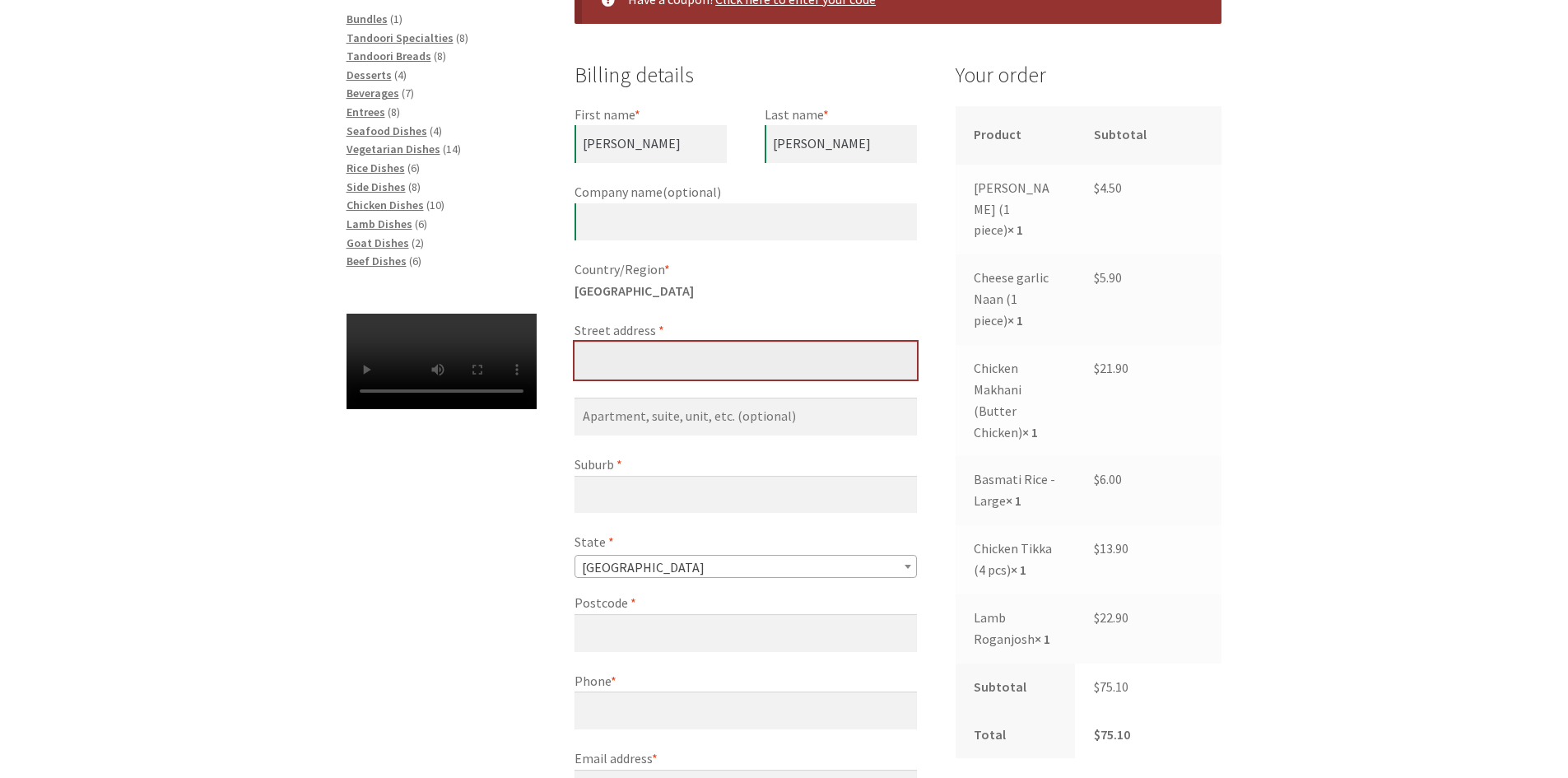
click at [685, 373] on input "Street address *" at bounding box center [746, 361] width 342 height 38
type input "D"
type input "1 Mouat street Lyneham"
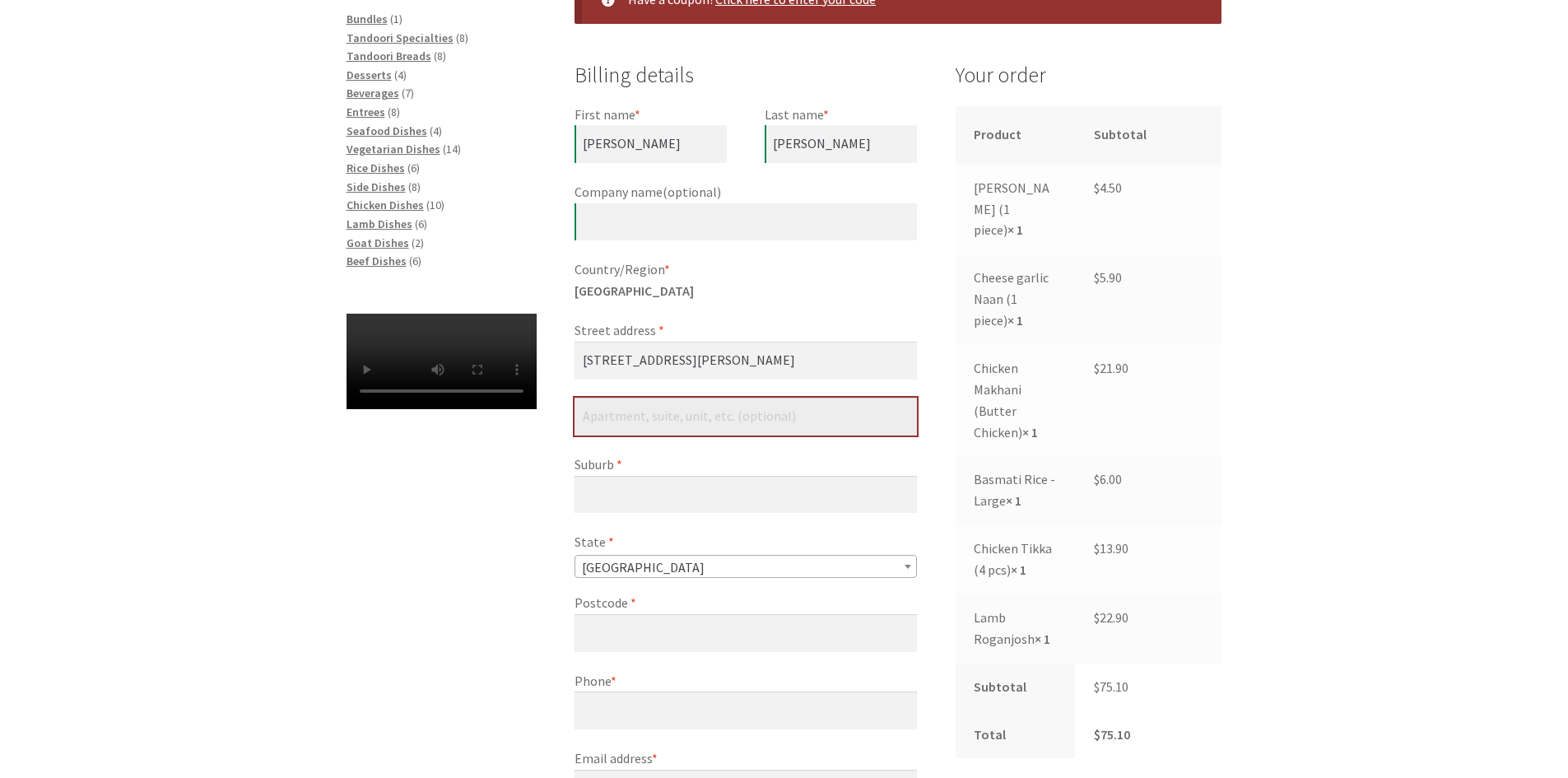
click at [638, 418] on input "Flat, suite, unit, etc. (optional)" at bounding box center [746, 417] width 342 height 38
type input "34"
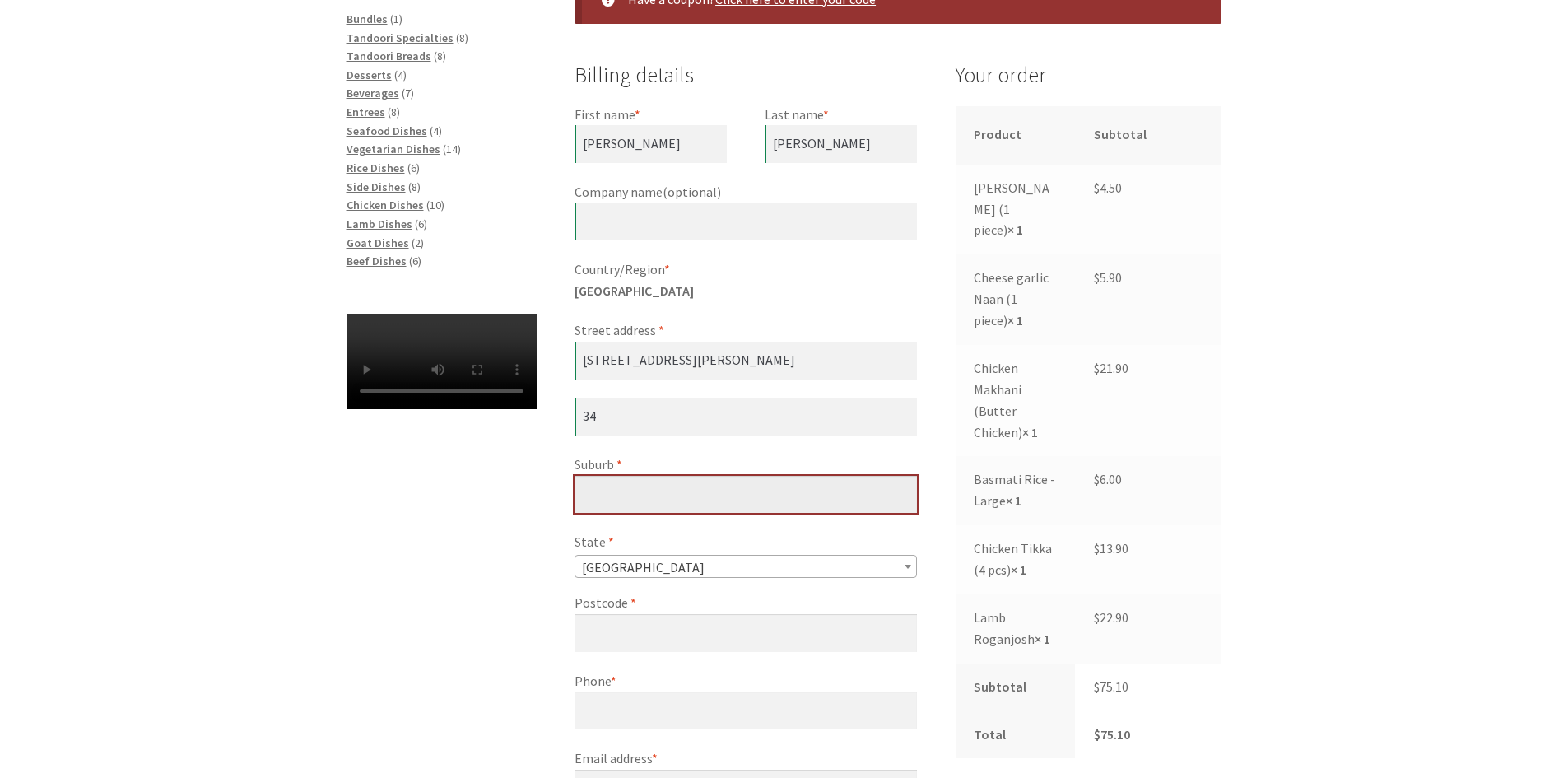
click at [662, 485] on input "Suburb *" at bounding box center [746, 495] width 342 height 38
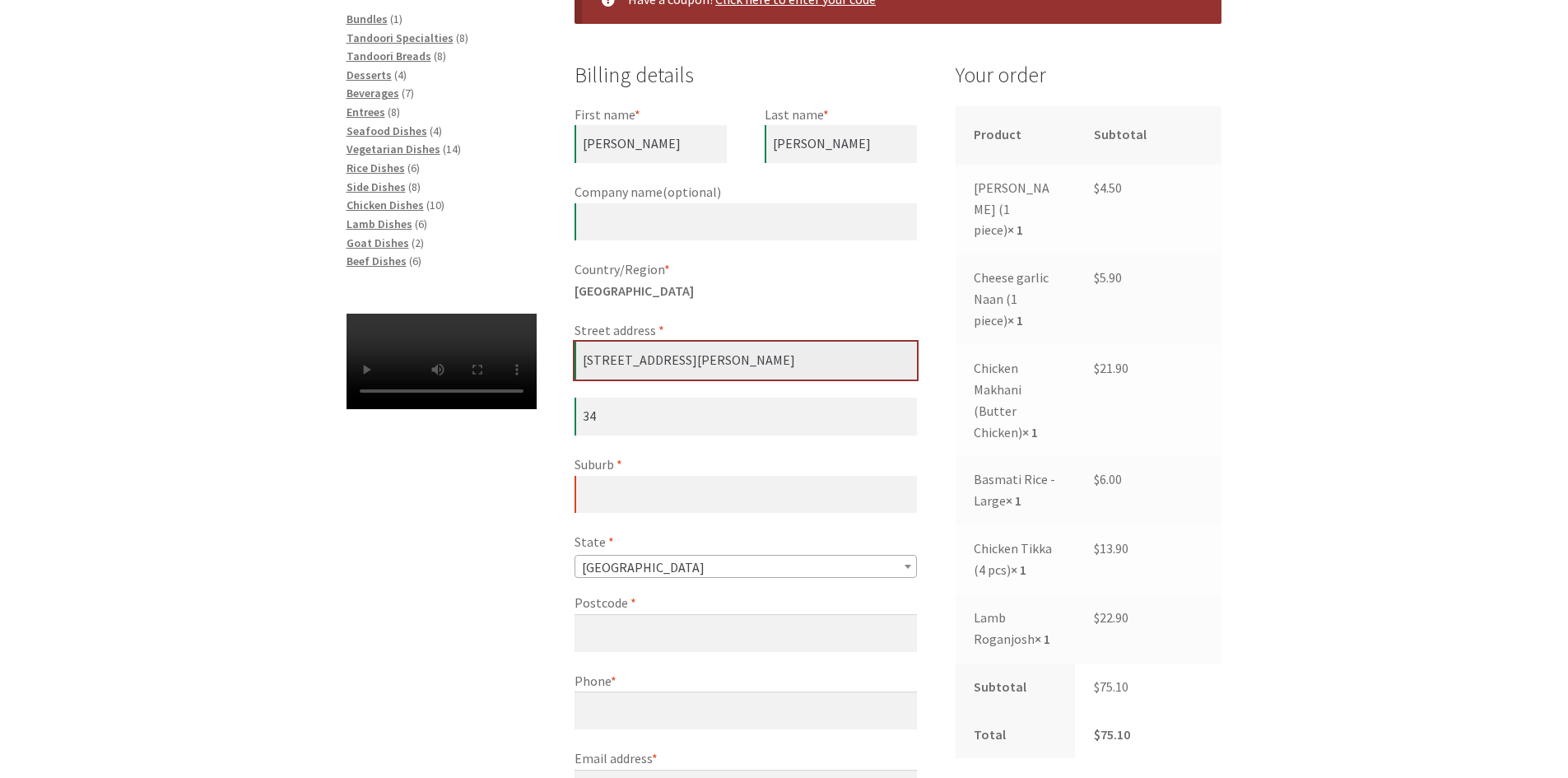
drag, startPoint x: 752, startPoint y: 370, endPoint x: 663, endPoint y: 353, distance: 90.6
click at [663, 353] on input "1 Mouat street Lyneham" at bounding box center [746, 361] width 342 height 38
type input "[STREET_ADDRESS][PERSON_NAME]"
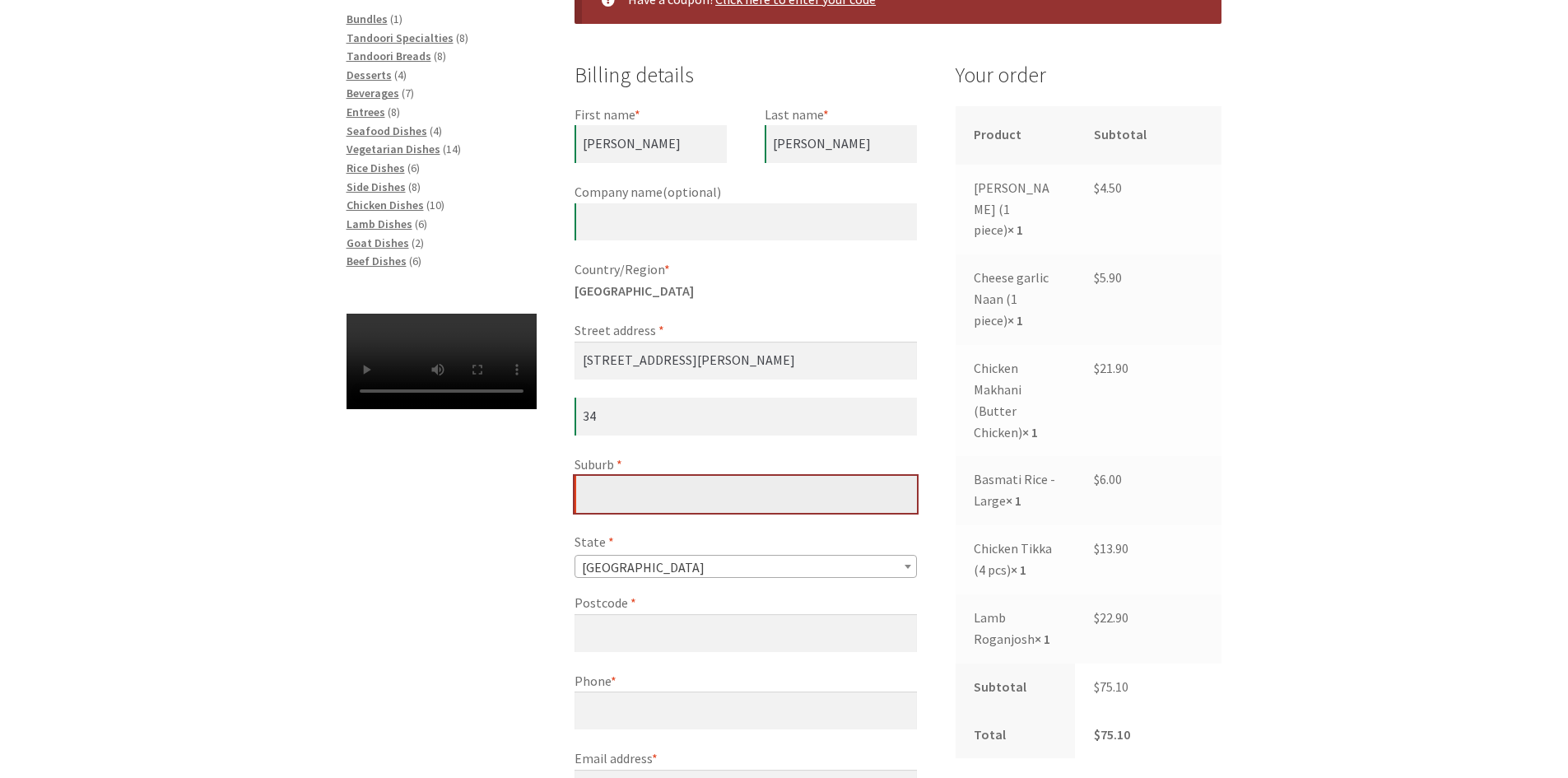
click at [649, 498] on input "Suburb *" at bounding box center [746, 495] width 342 height 38
paste input "Lyneham"
type input "Lyneham"
click at [439, 568] on div "Checkout Have a coupon? Click here to enter your code Coupon: Apply coupon Bill…" at bounding box center [784, 687] width 944 height 1544
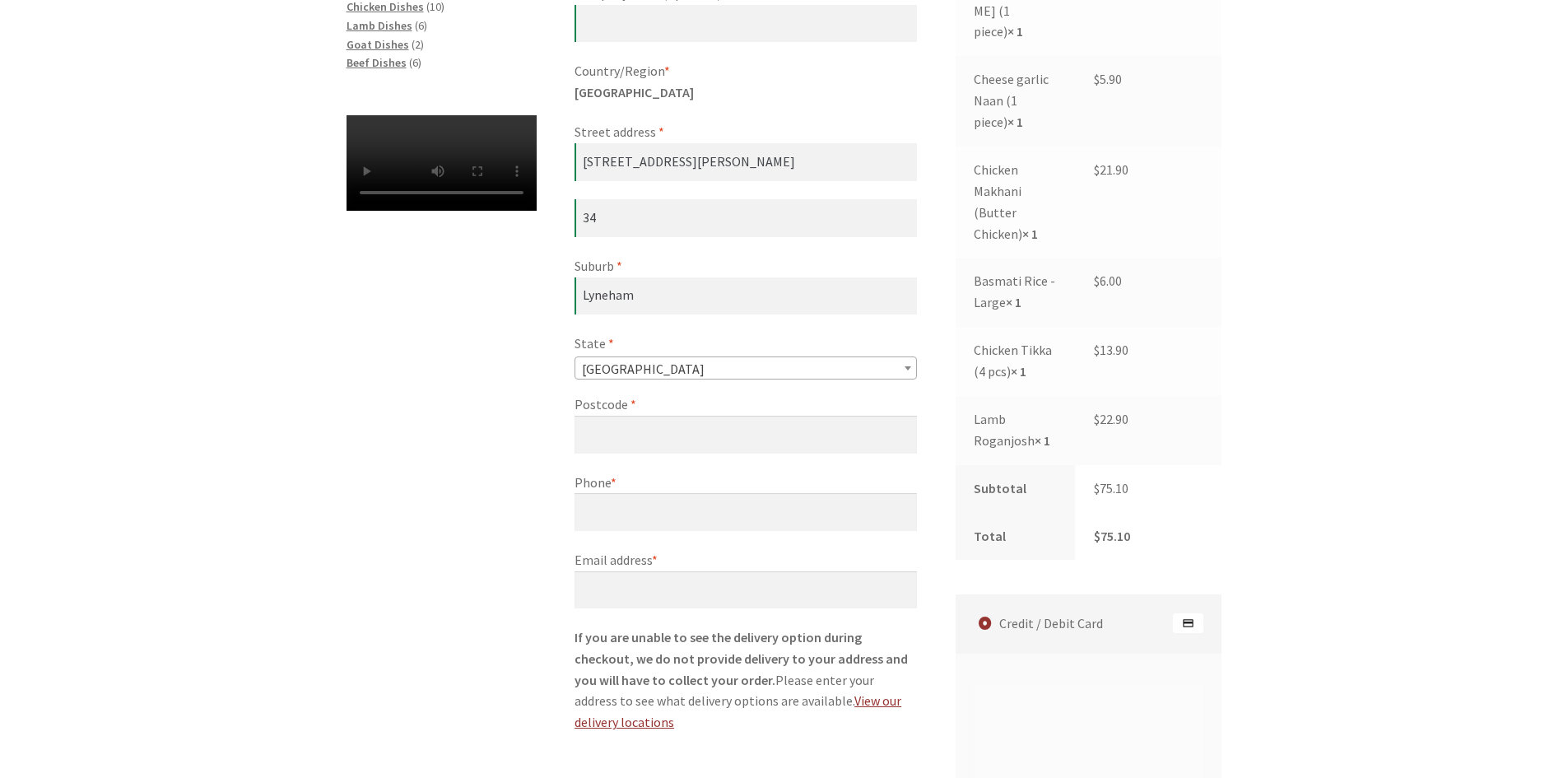
scroll to position [659, 0]
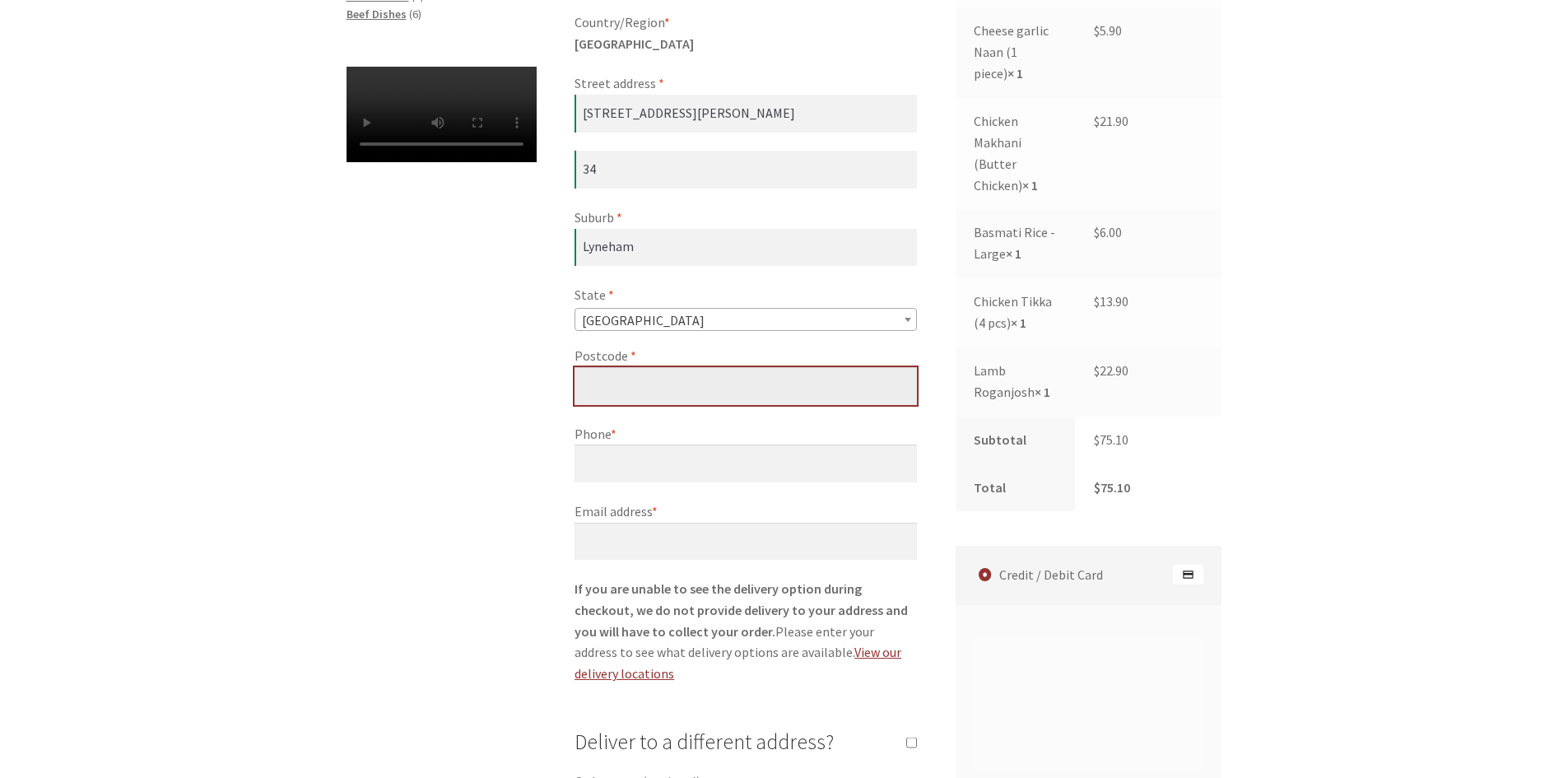
click at [643, 375] on input "Postcode *" at bounding box center [746, 386] width 342 height 38
click at [633, 385] on input "Postcode *" at bounding box center [746, 386] width 342 height 38
type input "2602"
drag, startPoint x: 451, startPoint y: 465, endPoint x: 563, endPoint y: 478, distance: 112.8
click at [475, 466] on div "Checkout Have a coupon? Click here to enter your code Coupon: Apply coupon Bill…" at bounding box center [784, 440] width 944 height 1544
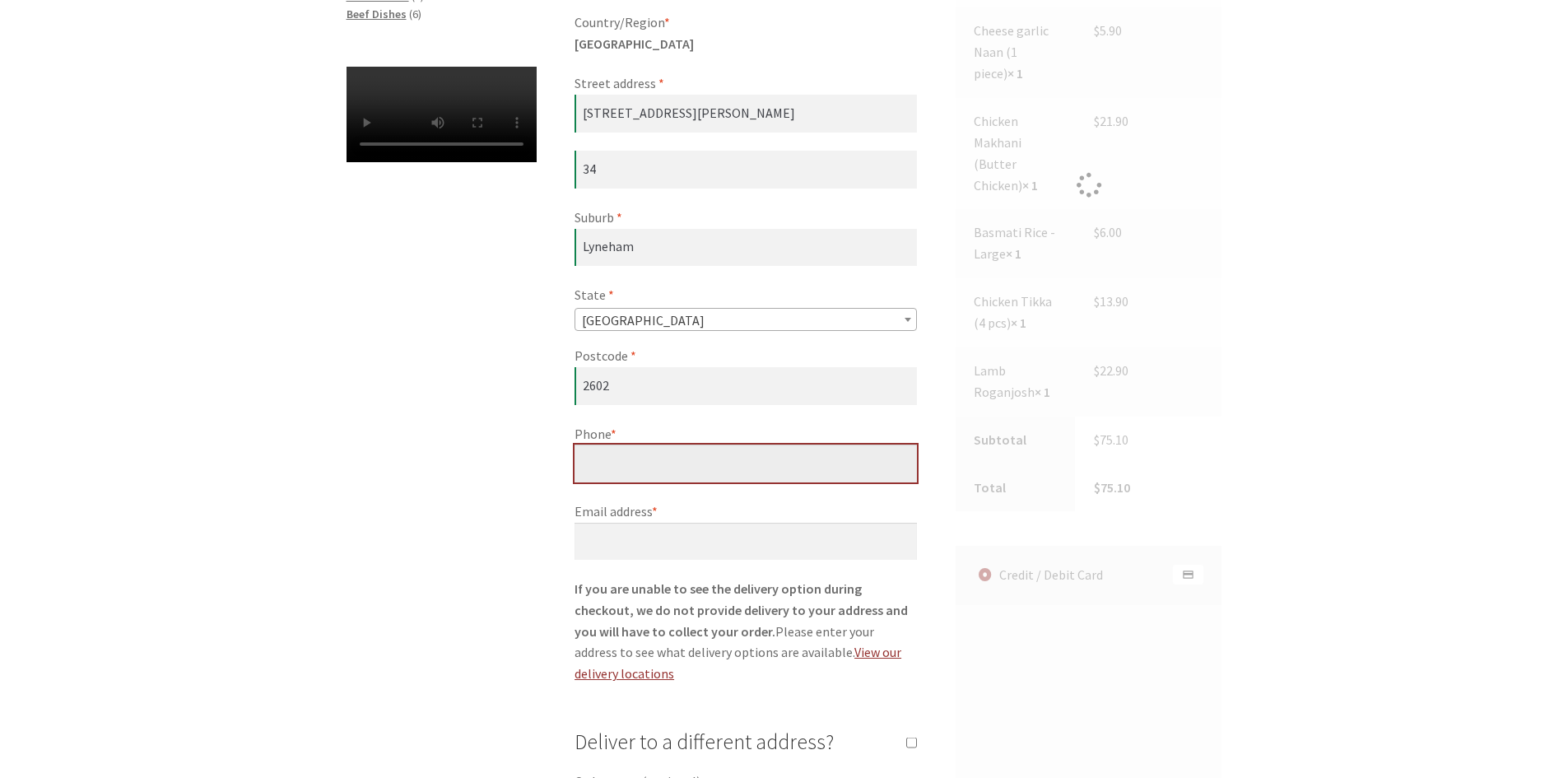
click at [714, 475] on input "Phone *" at bounding box center [746, 464] width 342 height 38
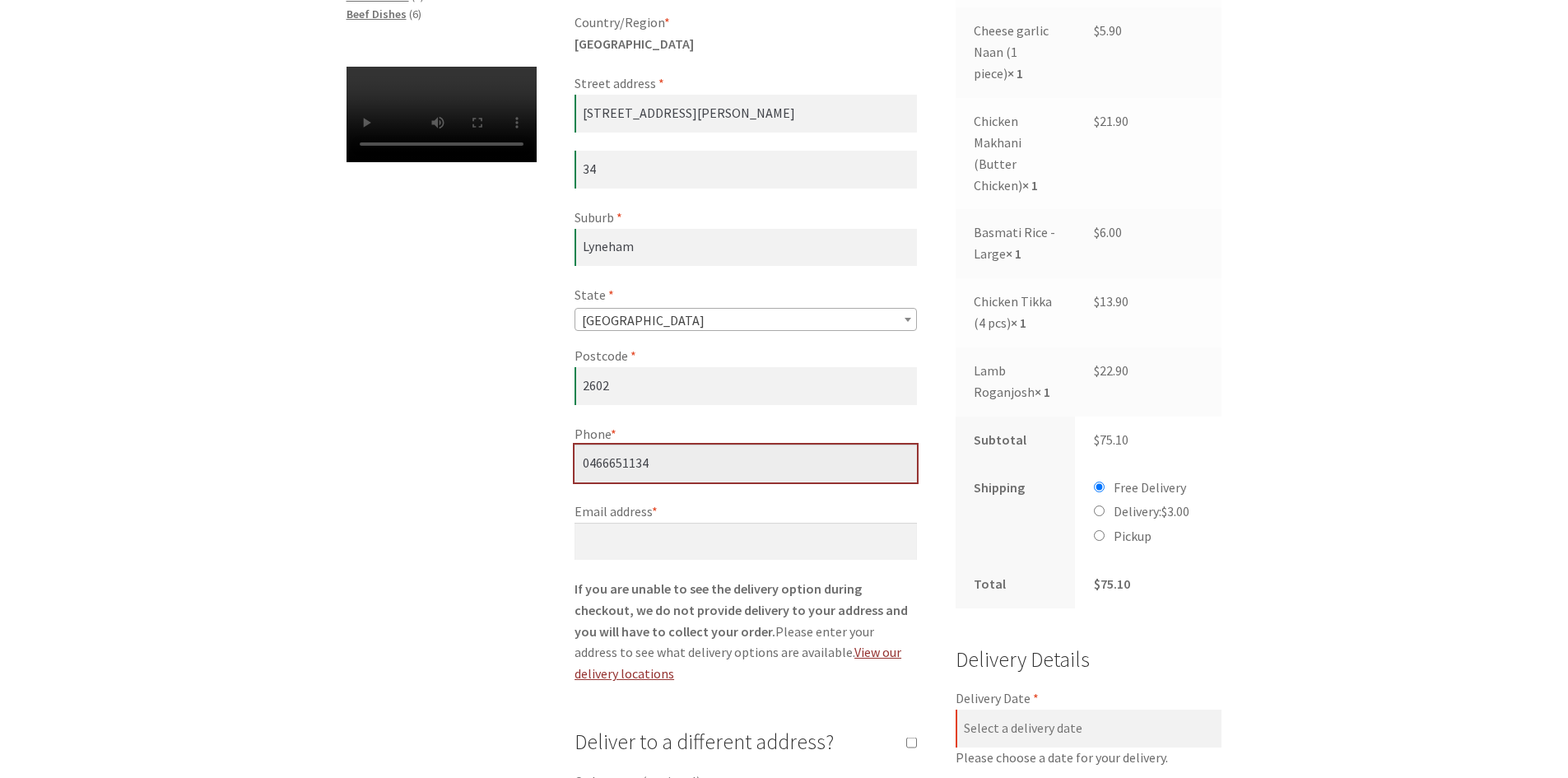
type input "0466651134"
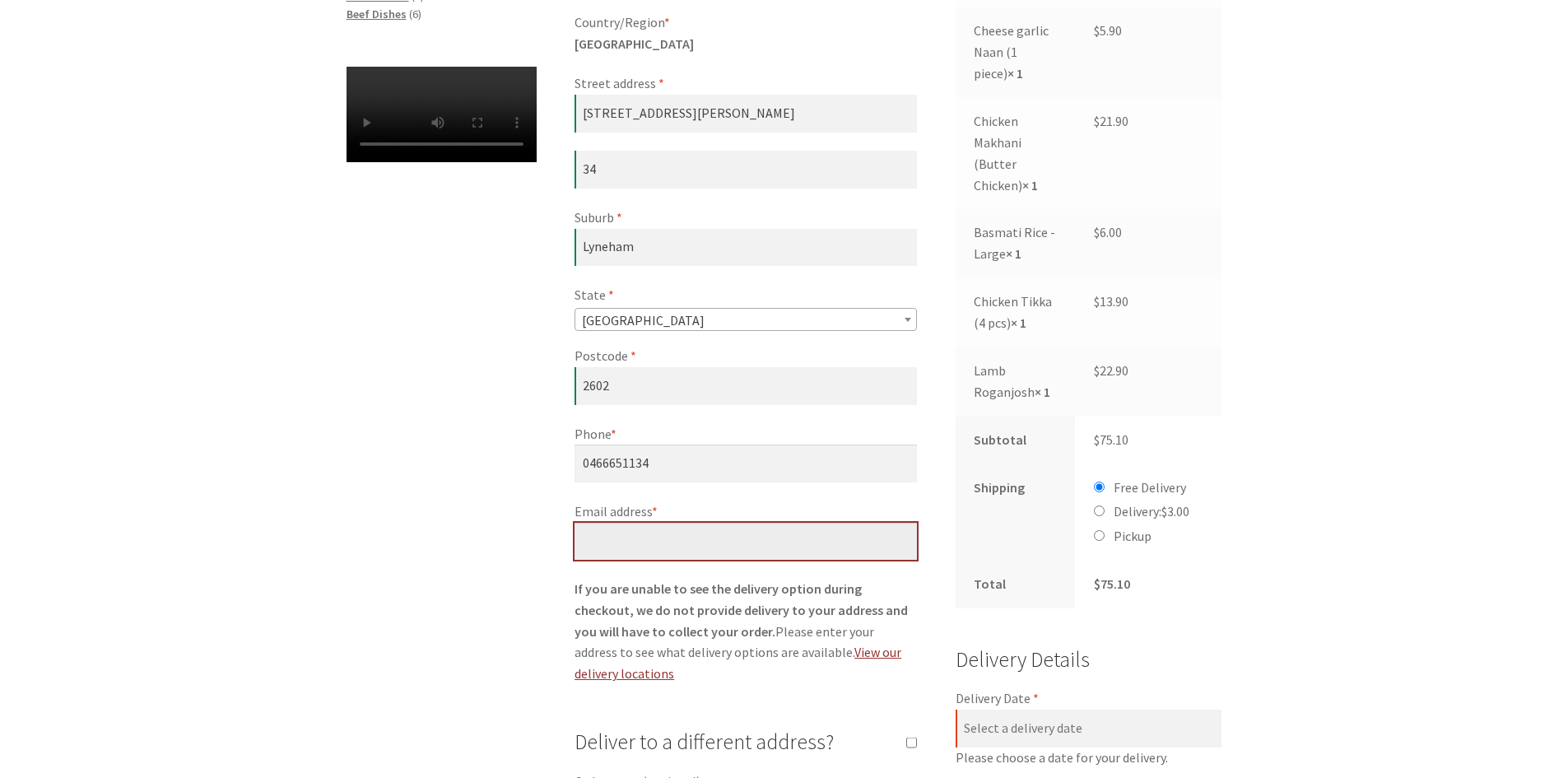
click at [617, 546] on input "Email address *" at bounding box center [746, 542] width 342 height 38
type input "b"
type input "[PERSON_NAME][EMAIL_ADDRESS][DOMAIN_NAME]"
drag, startPoint x: 502, startPoint y: 543, endPoint x: 659, endPoint y: 550, distance: 157.2
click at [503, 543] on div "Checkout Have a coupon? Click here to enter your code Coupon: Apply coupon Bill…" at bounding box center [784, 600] width 944 height 1865
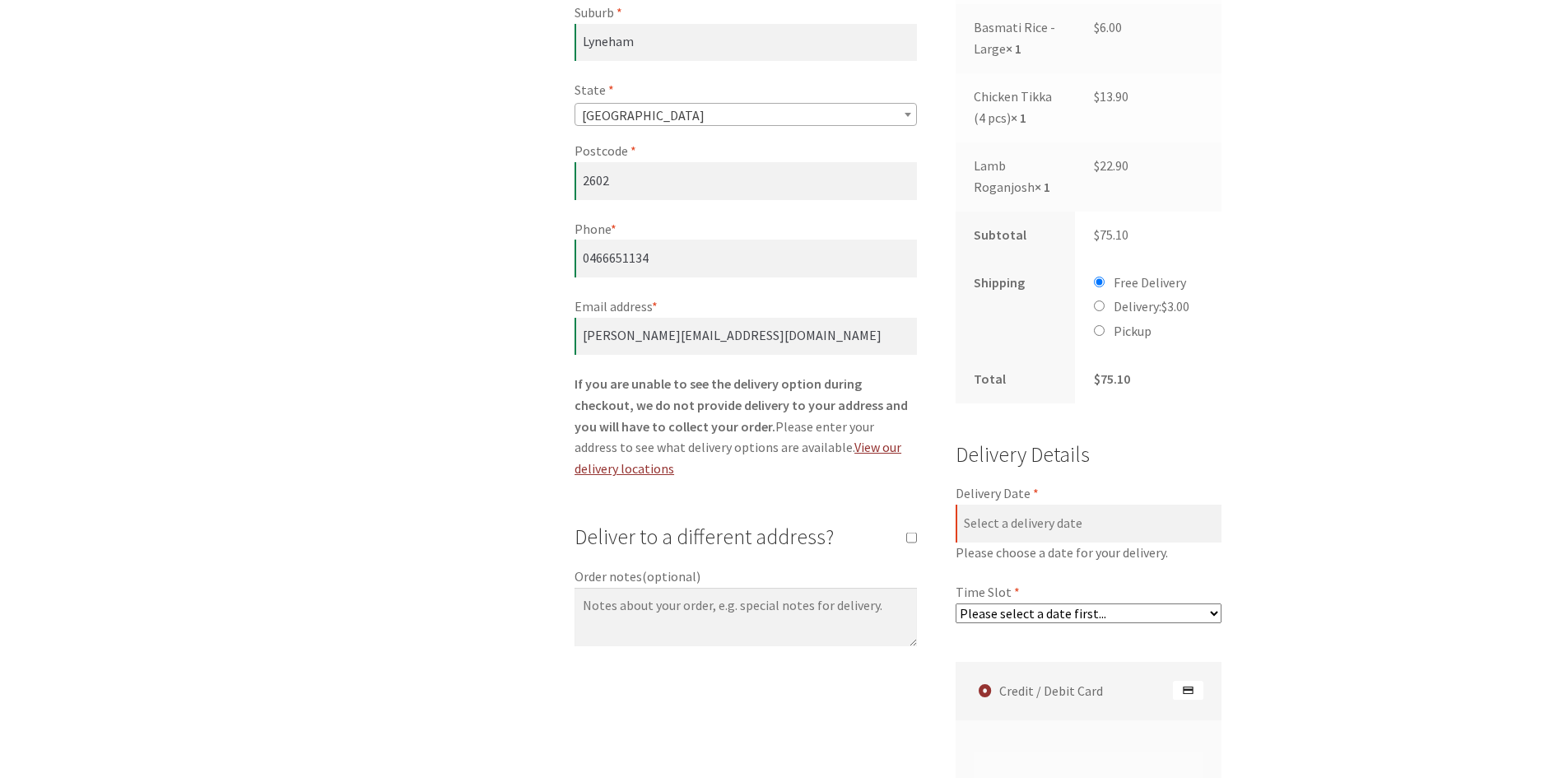
scroll to position [906, 0]
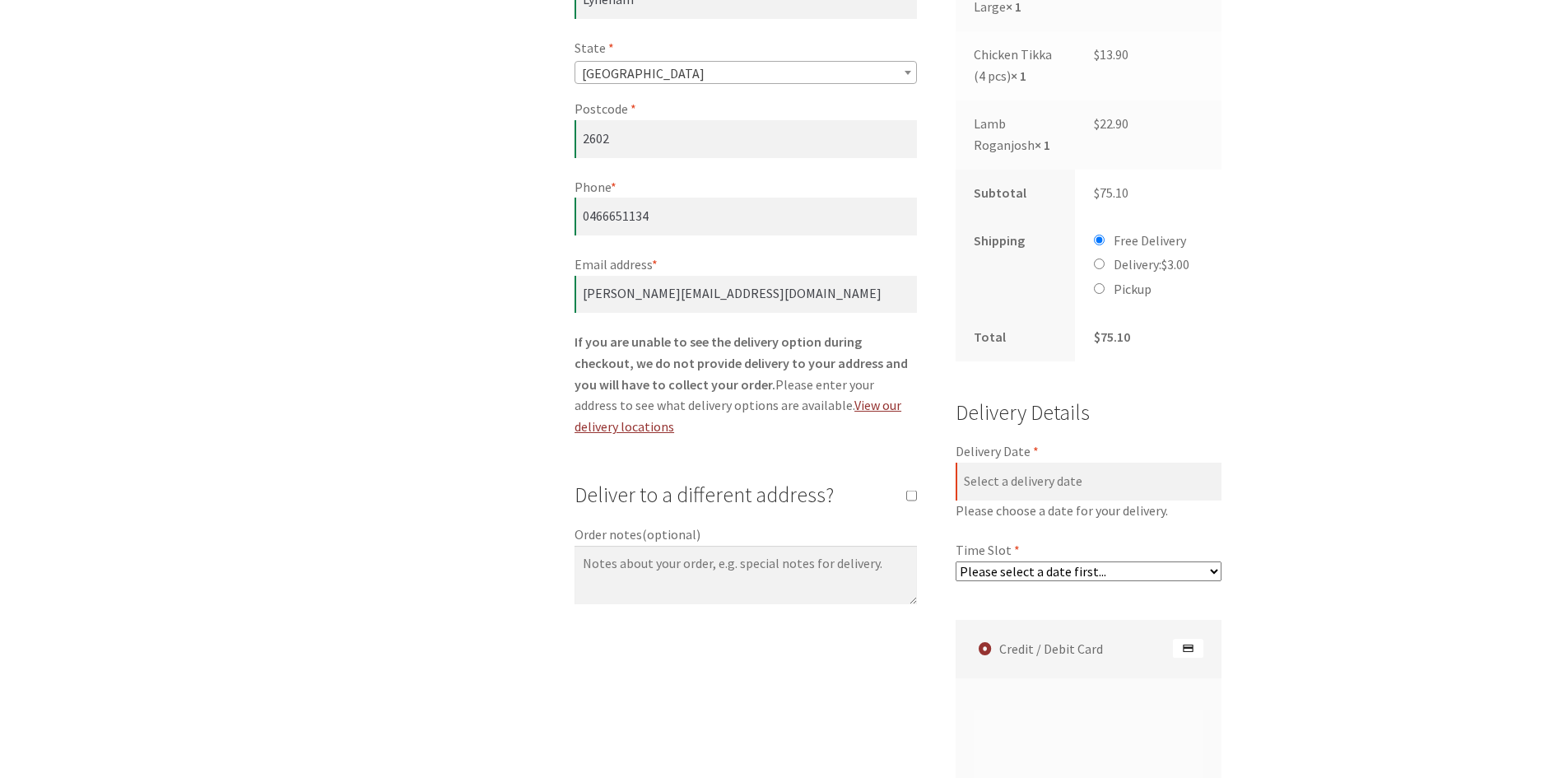
click at [1062, 562] on select "Please select a date first..." at bounding box center [1089, 571] width 266 height 20
click at [1320, 490] on div "Checkout Have a coupon? Click here to enter your code Coupon: Apply coupon Bill…" at bounding box center [784, 353] width 1568 height 1865
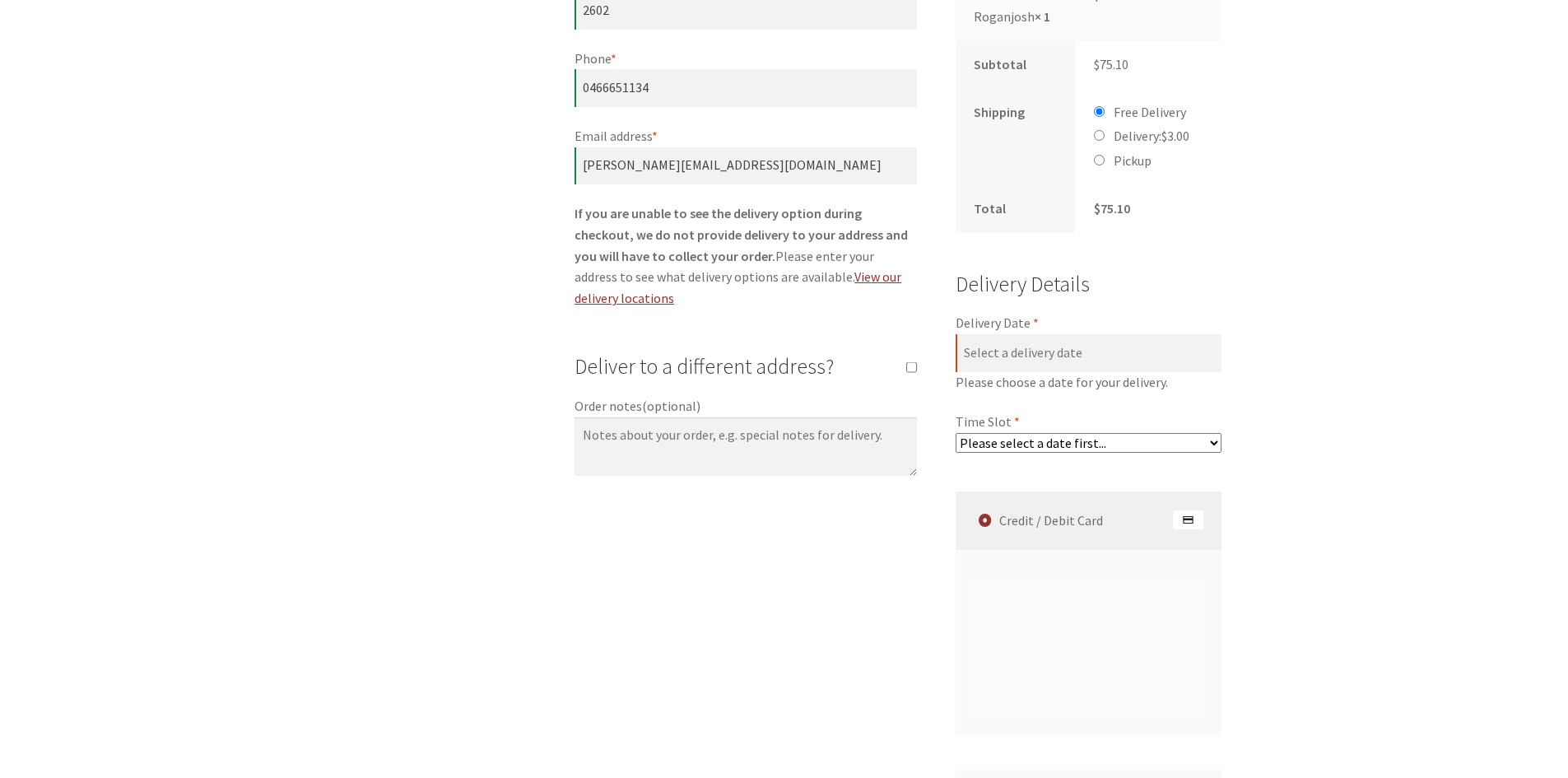
scroll to position [1071, 0]
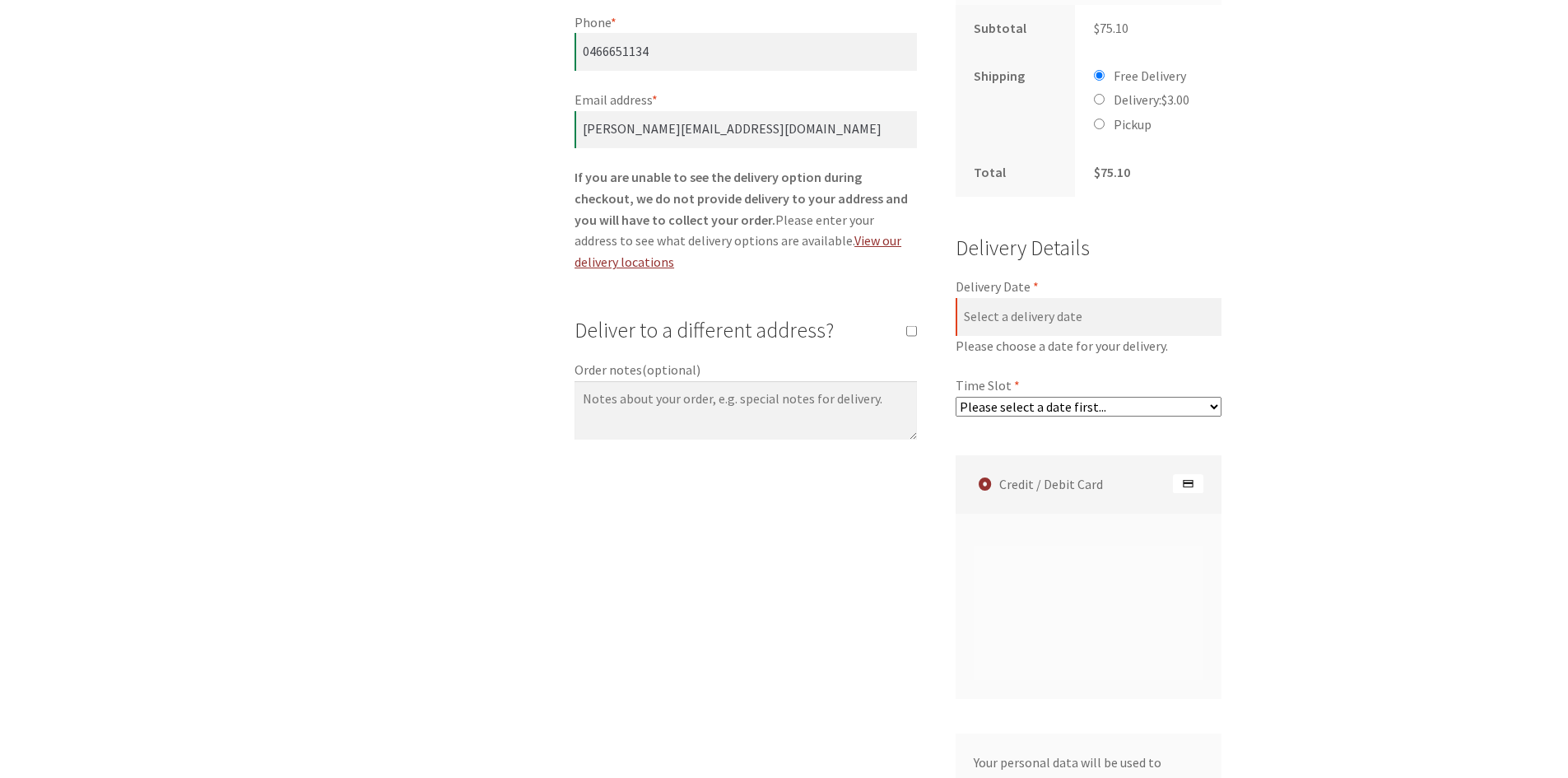
click at [1028, 336] on span "Please choose a date for your delivery." at bounding box center [1089, 346] width 266 height 22
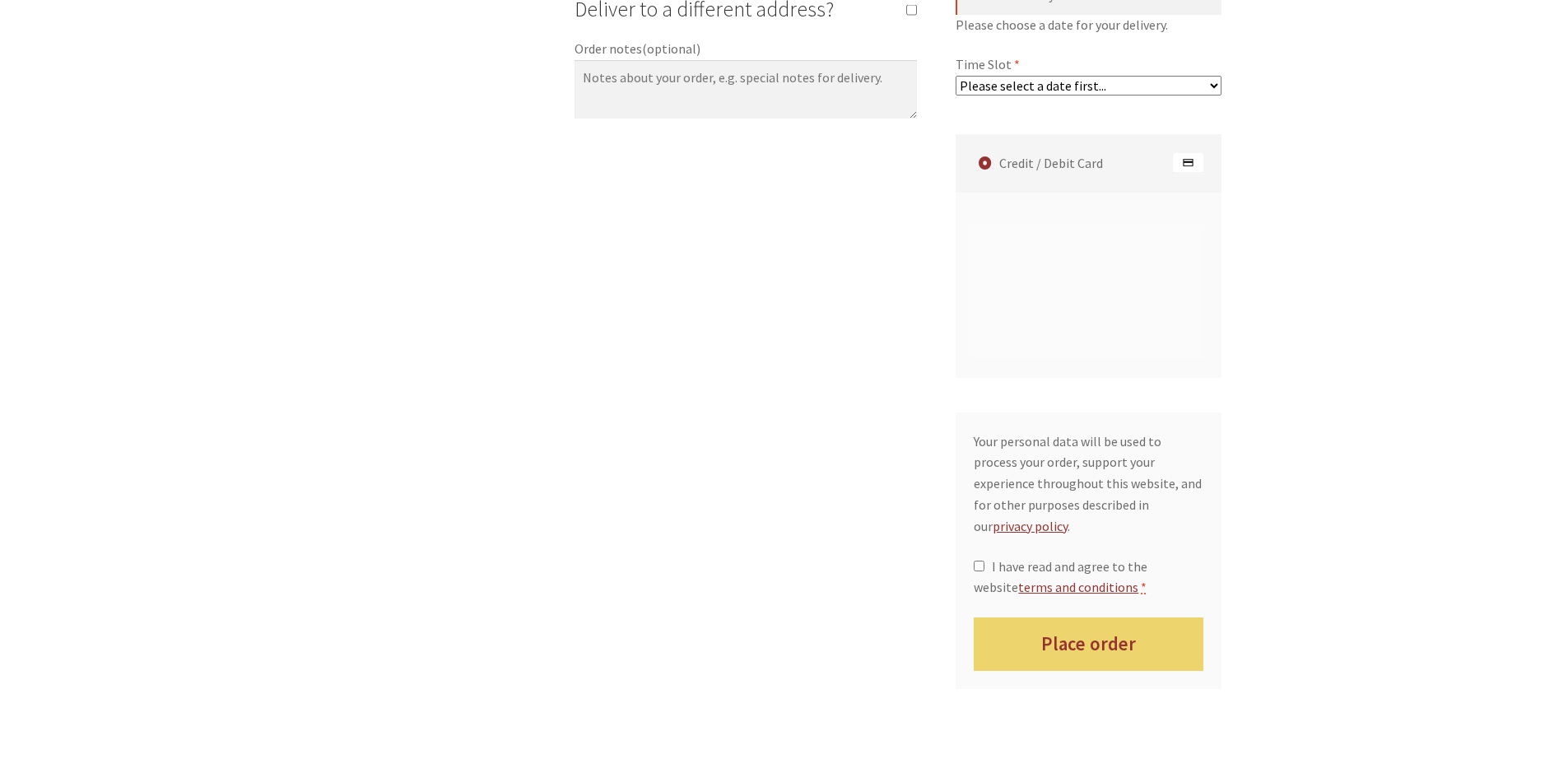
scroll to position [1400, 0]
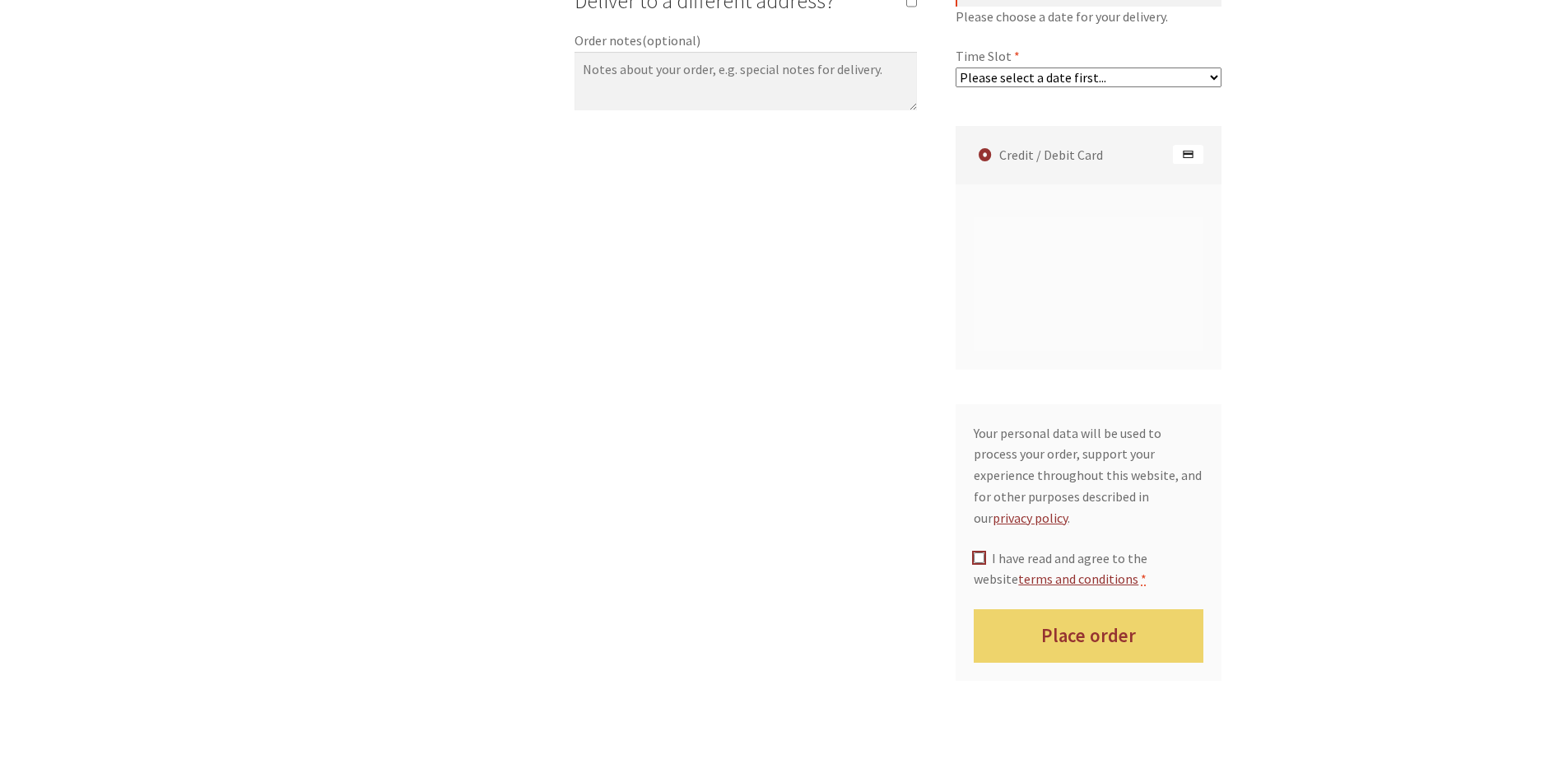
click at [981, 553] on input "I have read and agree to the website terms and conditions *" at bounding box center [979, 558] width 10 height 10
checkbox input "true"
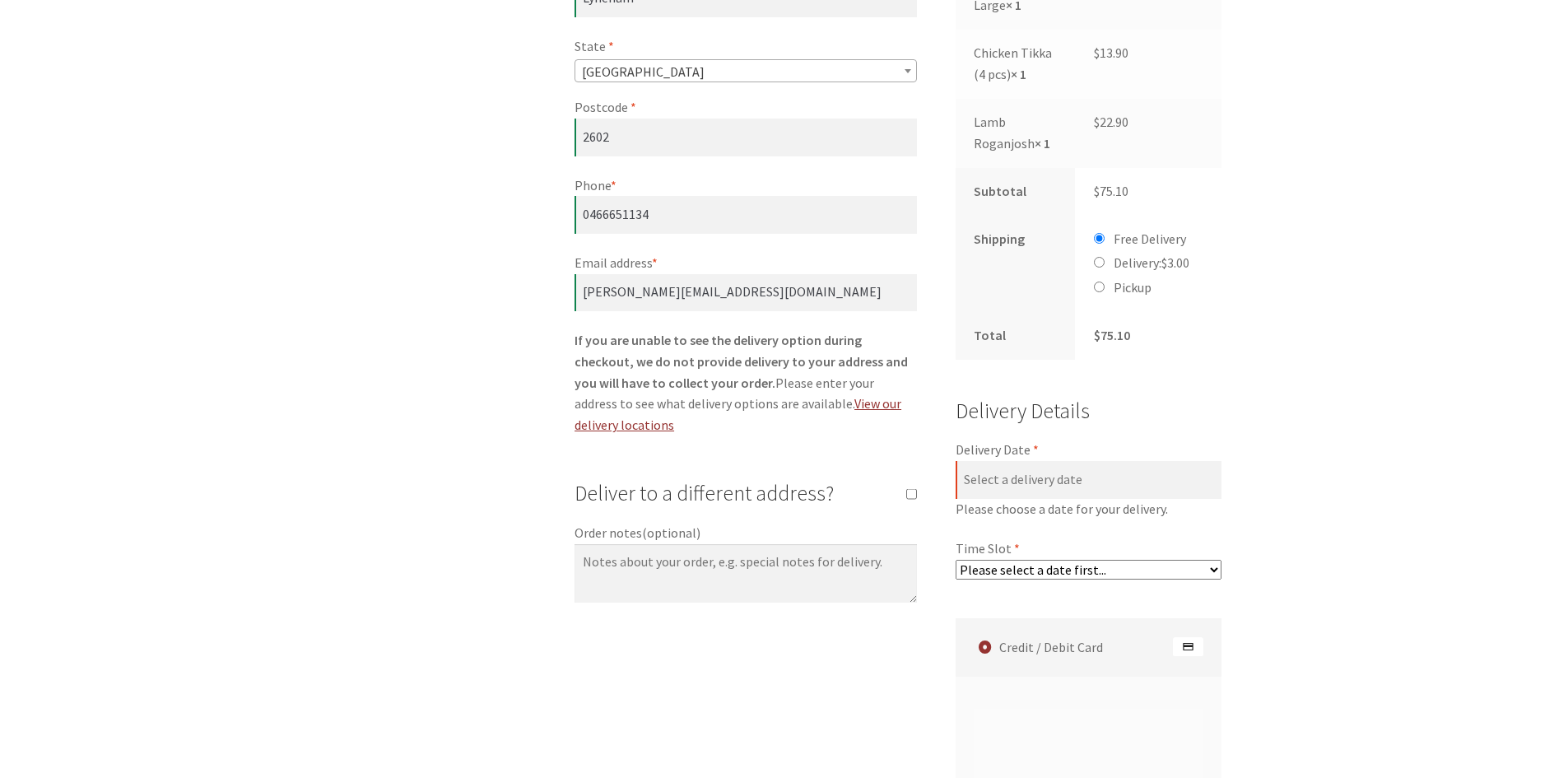
scroll to position [906, 0]
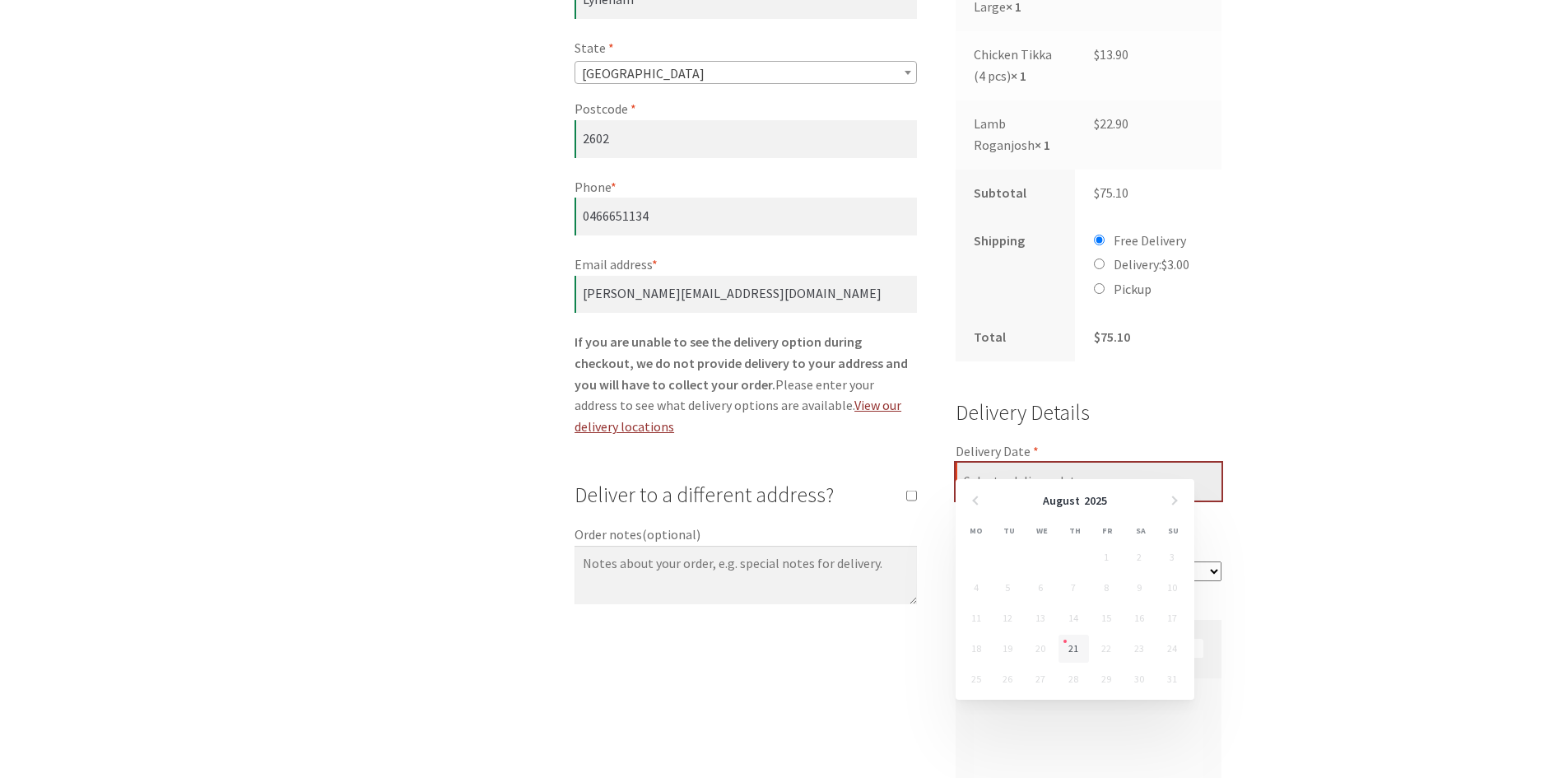
click at [1030, 463] on input "Delivery Date *" at bounding box center [1089, 482] width 266 height 38
click at [1069, 650] on link "21" at bounding box center [1073, 649] width 30 height 28
type input "[DATE]"
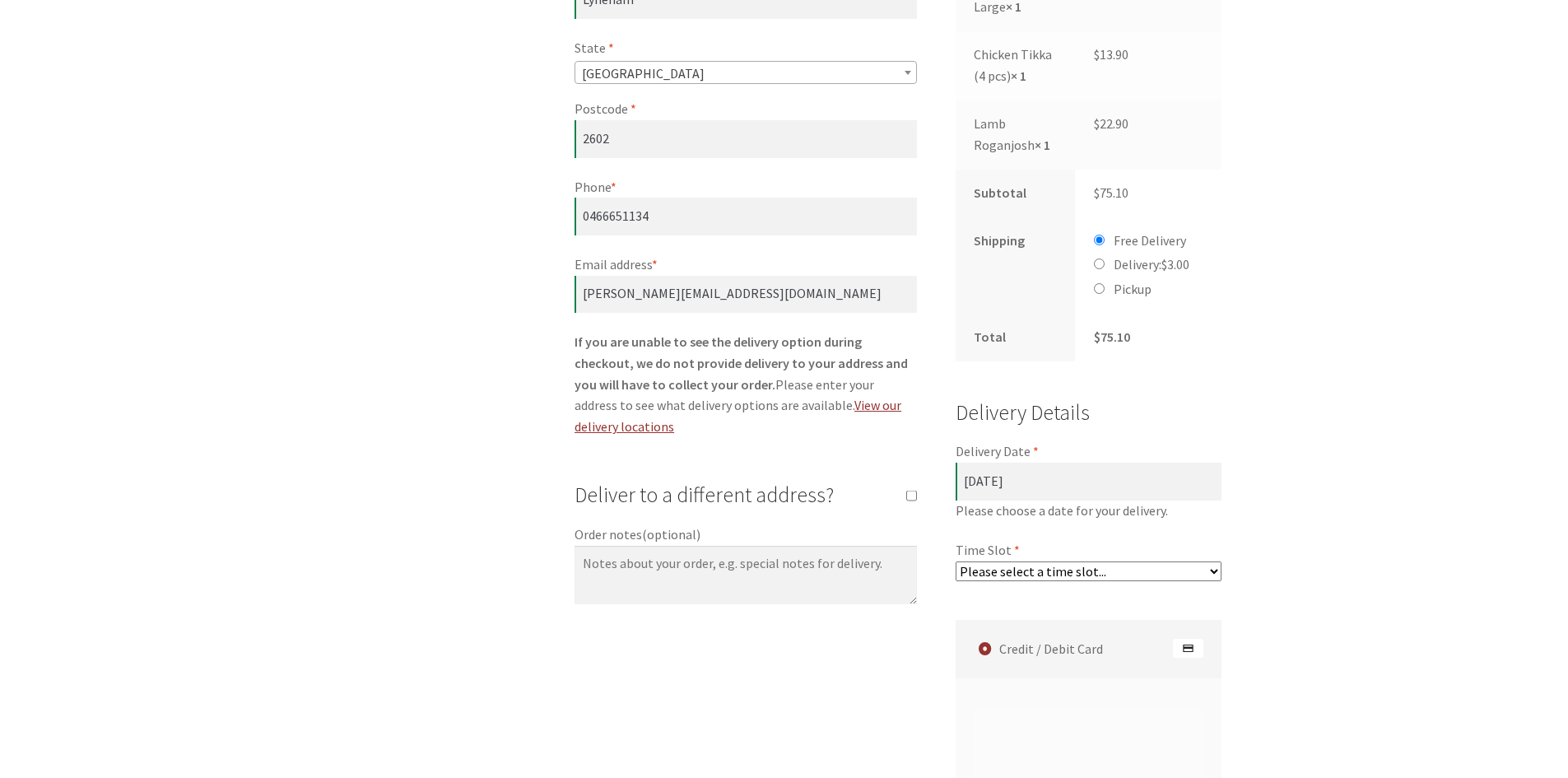
click at [1094, 562] on select "Please select a time slot... 06:55 PM - 07:25 PM 07:25 PM - 07:55 PM 07:55 PM -…" at bounding box center [1089, 571] width 266 height 20
select select "60c2ef62db861/2|0.00"
click at [956, 562] on select "Please select a time slot... 06:55 PM - 07:25 PM 07:25 PM - 07:55 PM 07:55 PM -…" at bounding box center [1089, 571] width 266 height 20
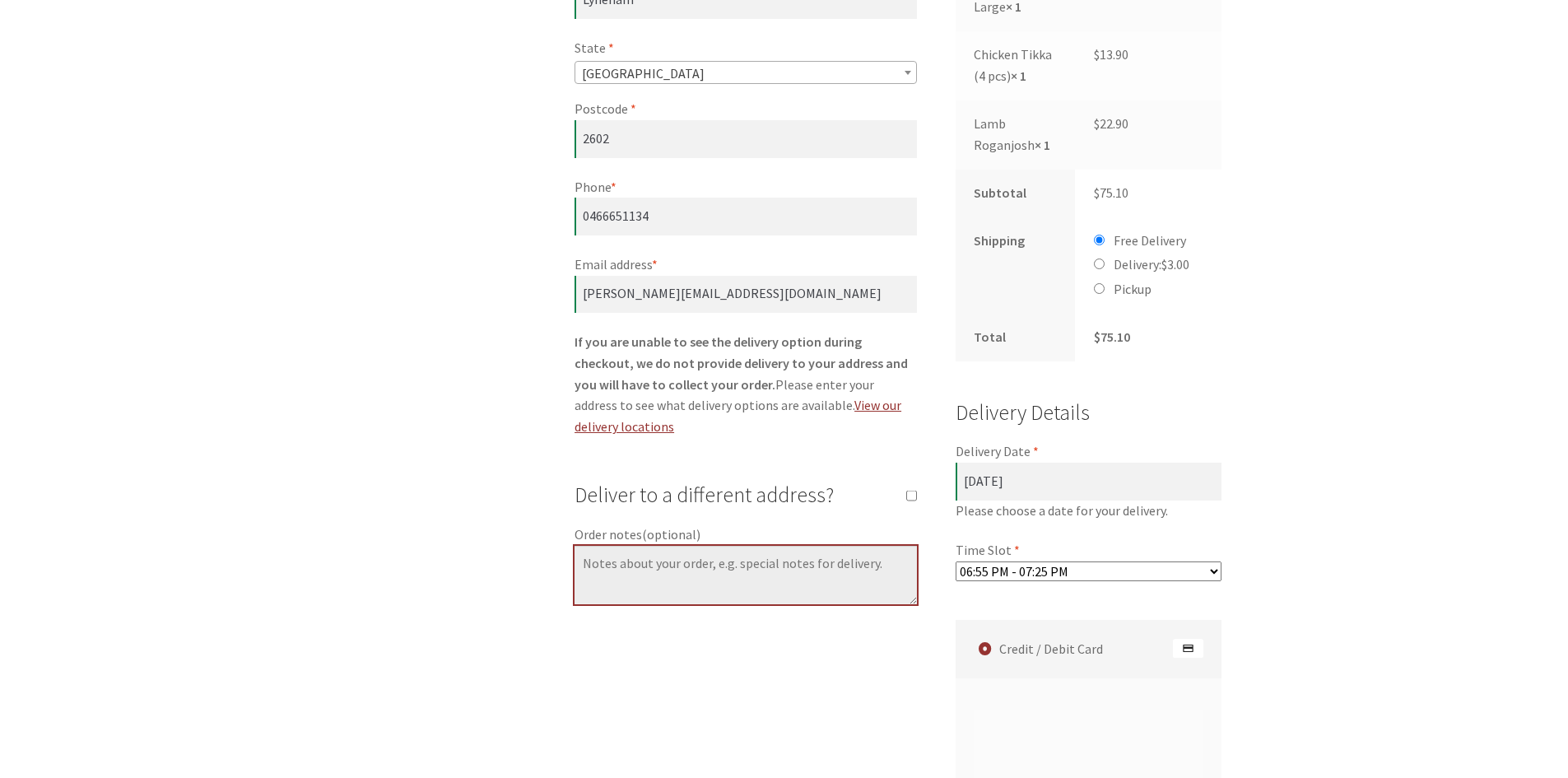
click at [681, 547] on textarea "Order notes (optional)" at bounding box center [746, 575] width 342 height 60
click at [710, 546] on textarea "Order notes (optional)" at bounding box center [746, 575] width 342 height 60
type textarea "r"
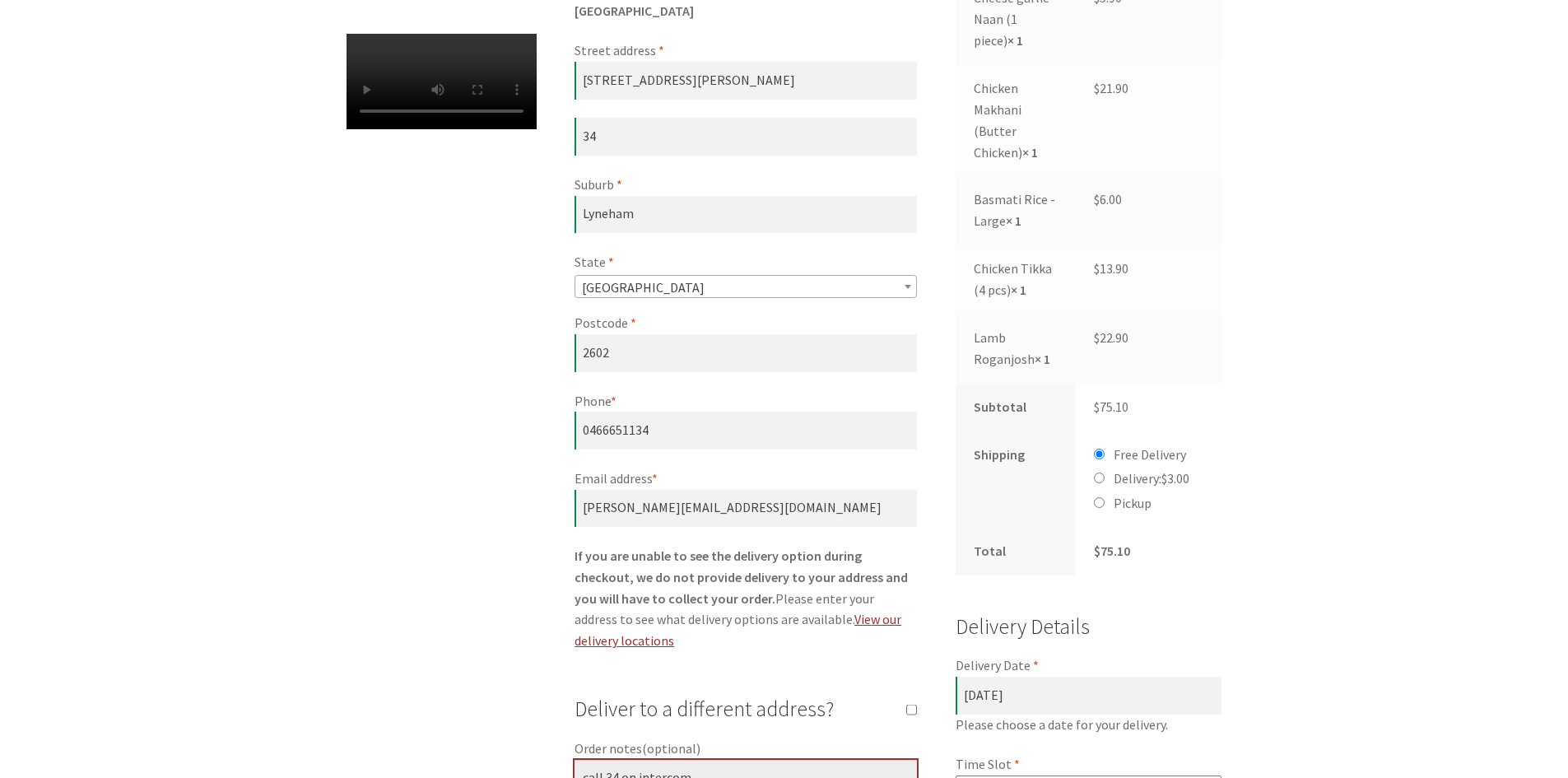
scroll to position [566, 0]
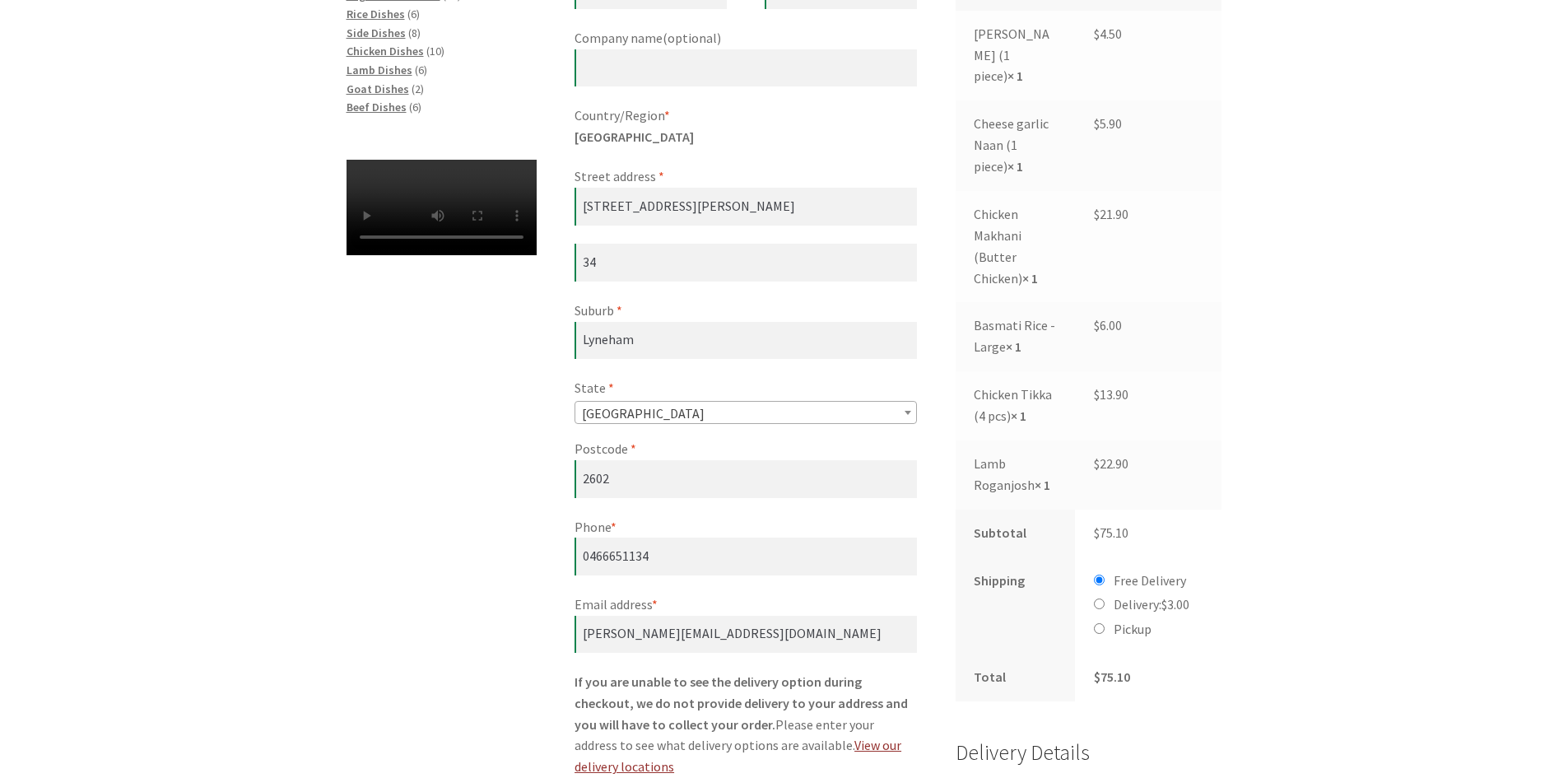
type textarea "call 34 on intercom"
click at [1098, 599] on input "Delivery: $ 3.00" at bounding box center [1099, 604] width 10 height 10
radio input "true"
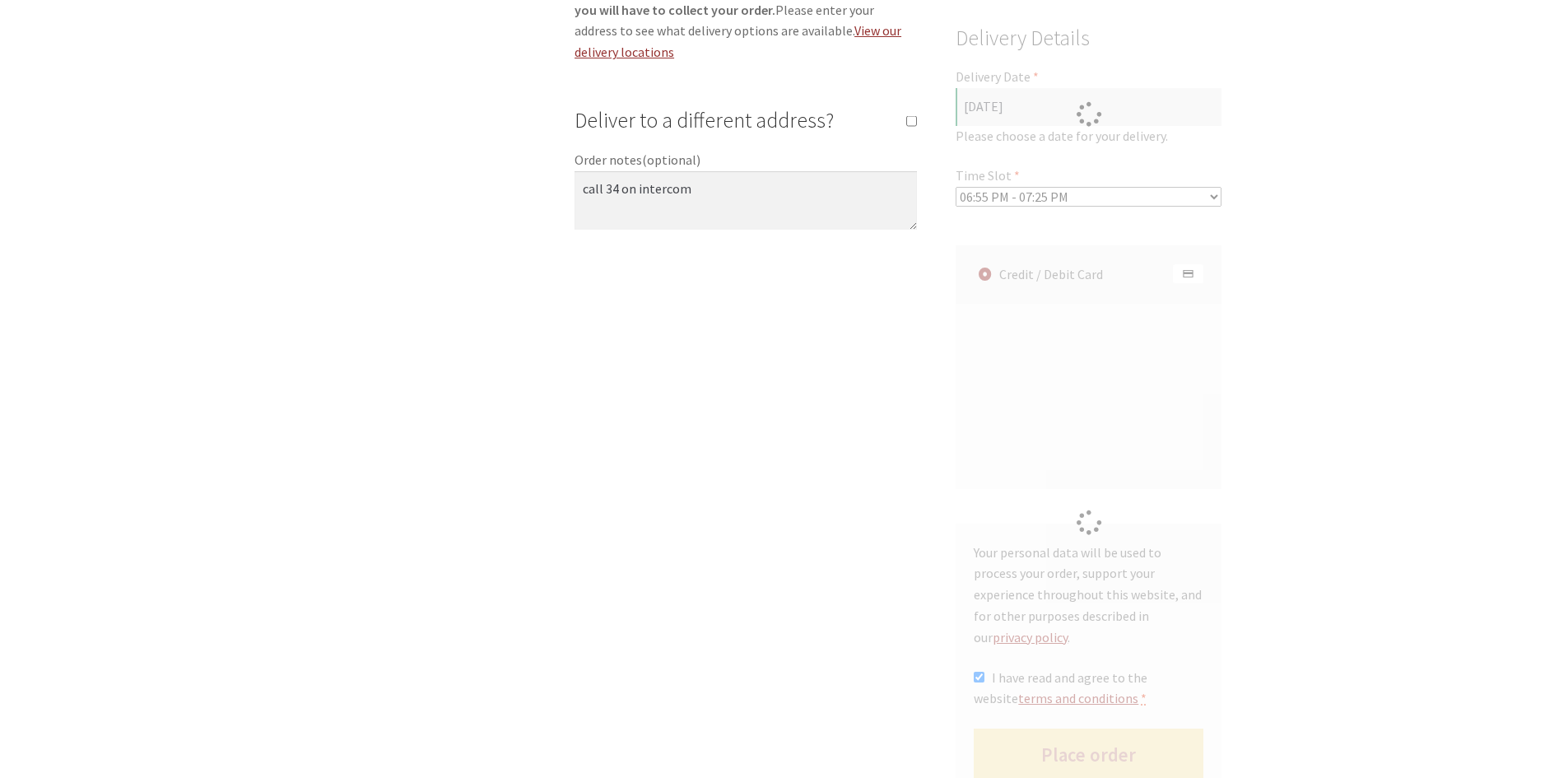
scroll to position [759, 0]
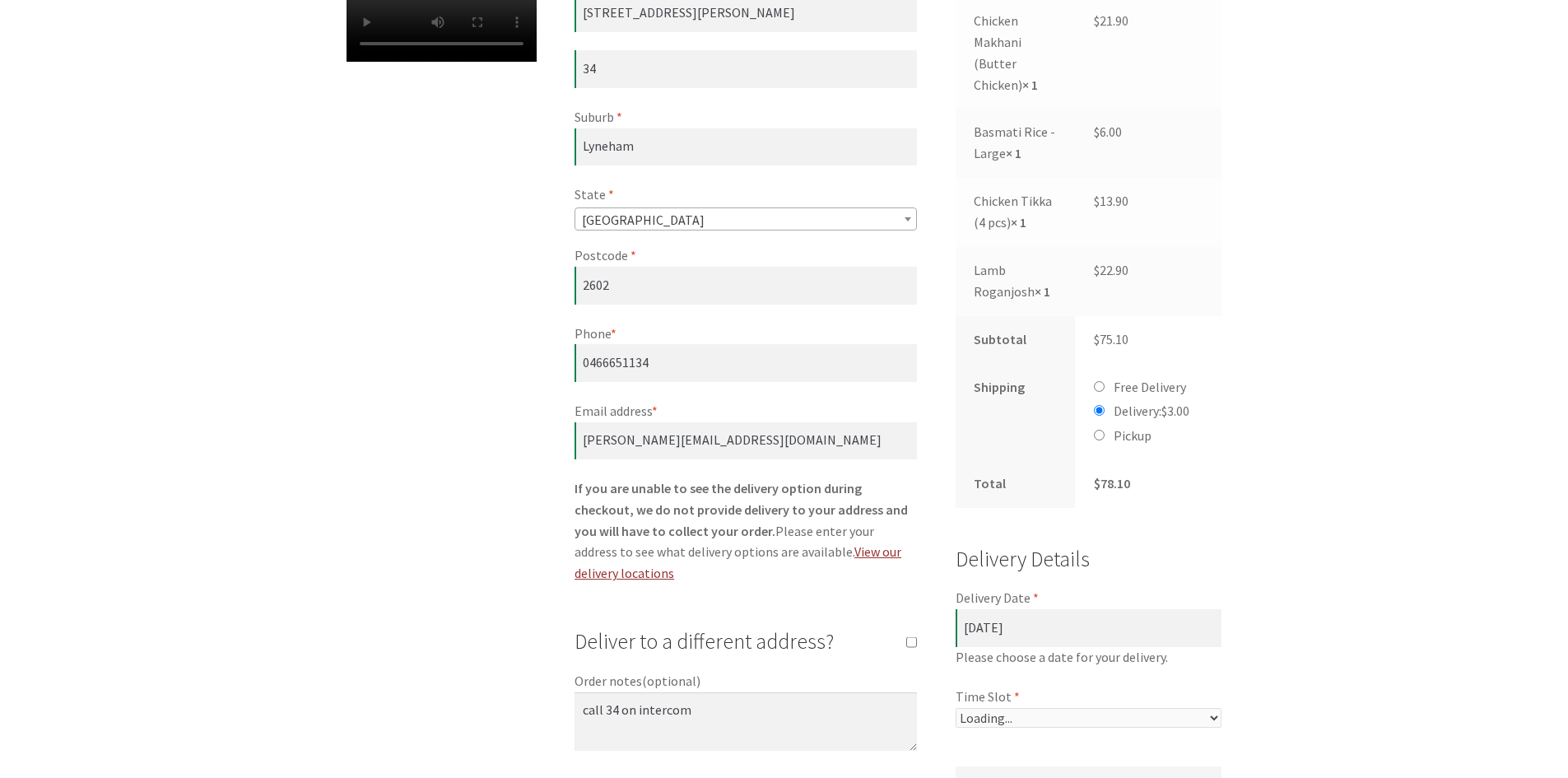
select select "60c2ef62db861/2|0.00"
click at [1101, 382] on input "Free Delivery" at bounding box center [1099, 387] width 10 height 10
radio input "true"
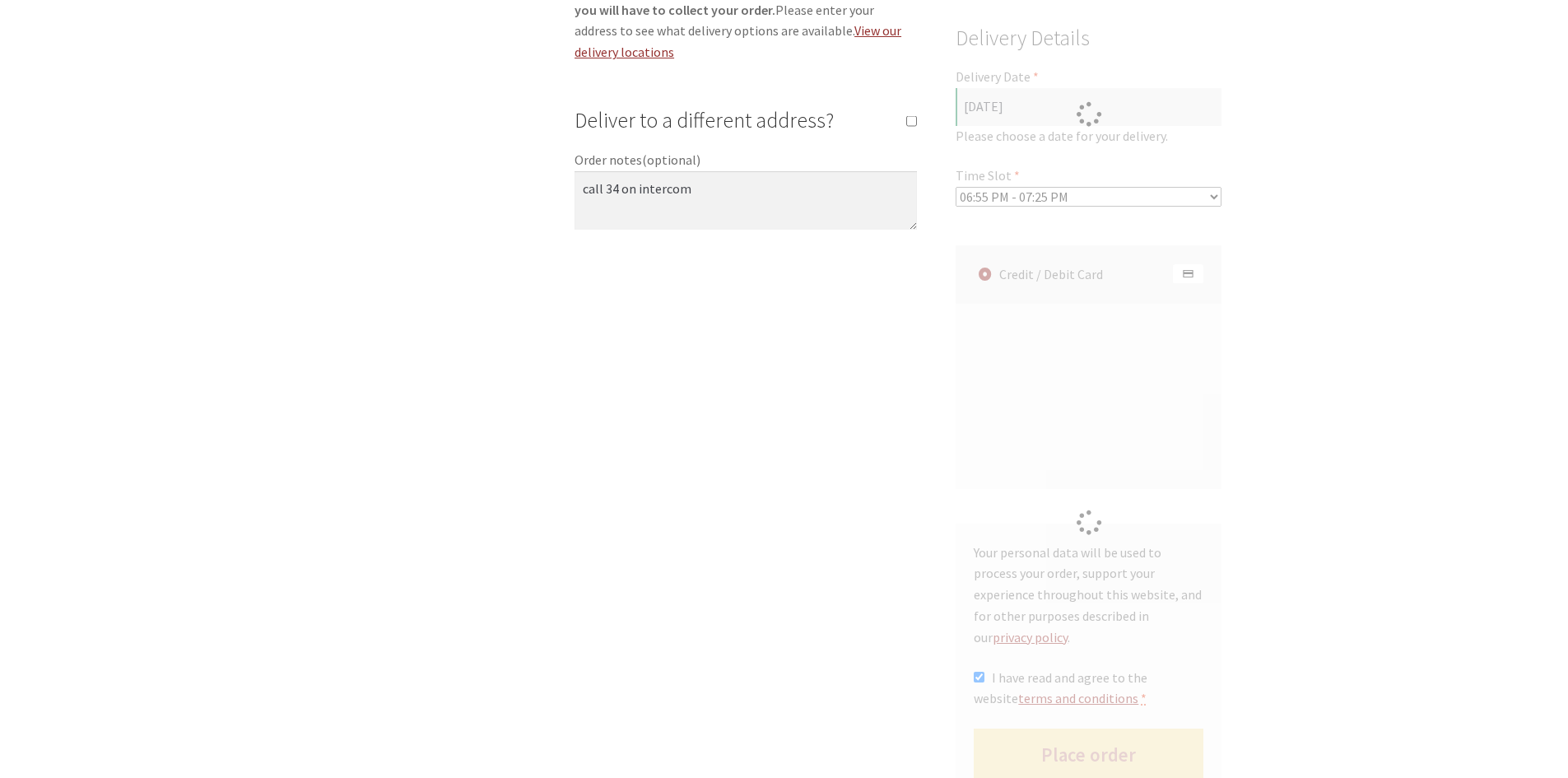
scroll to position [736, 0]
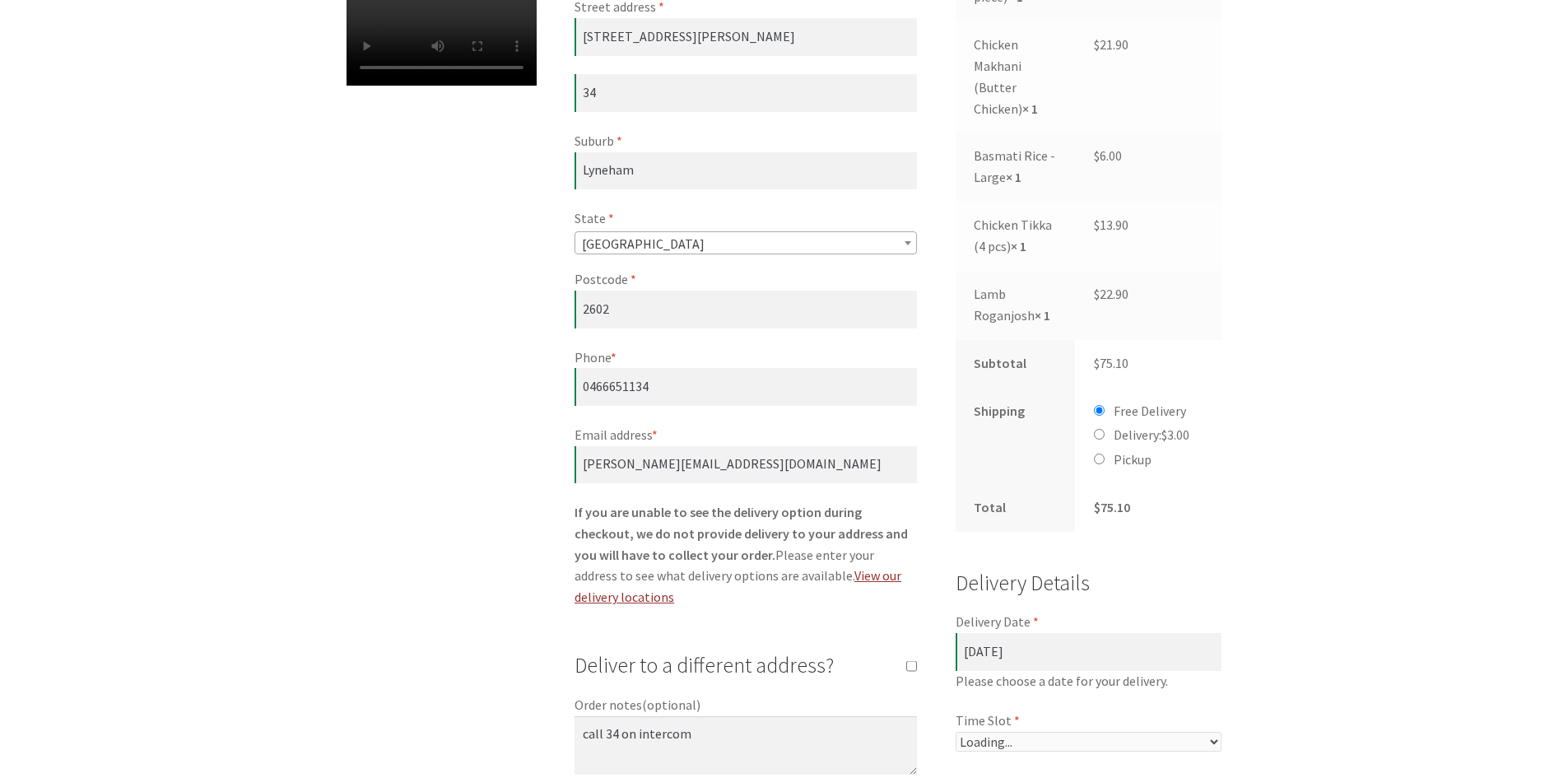
select select "60c2ef62db861/2|0.00"
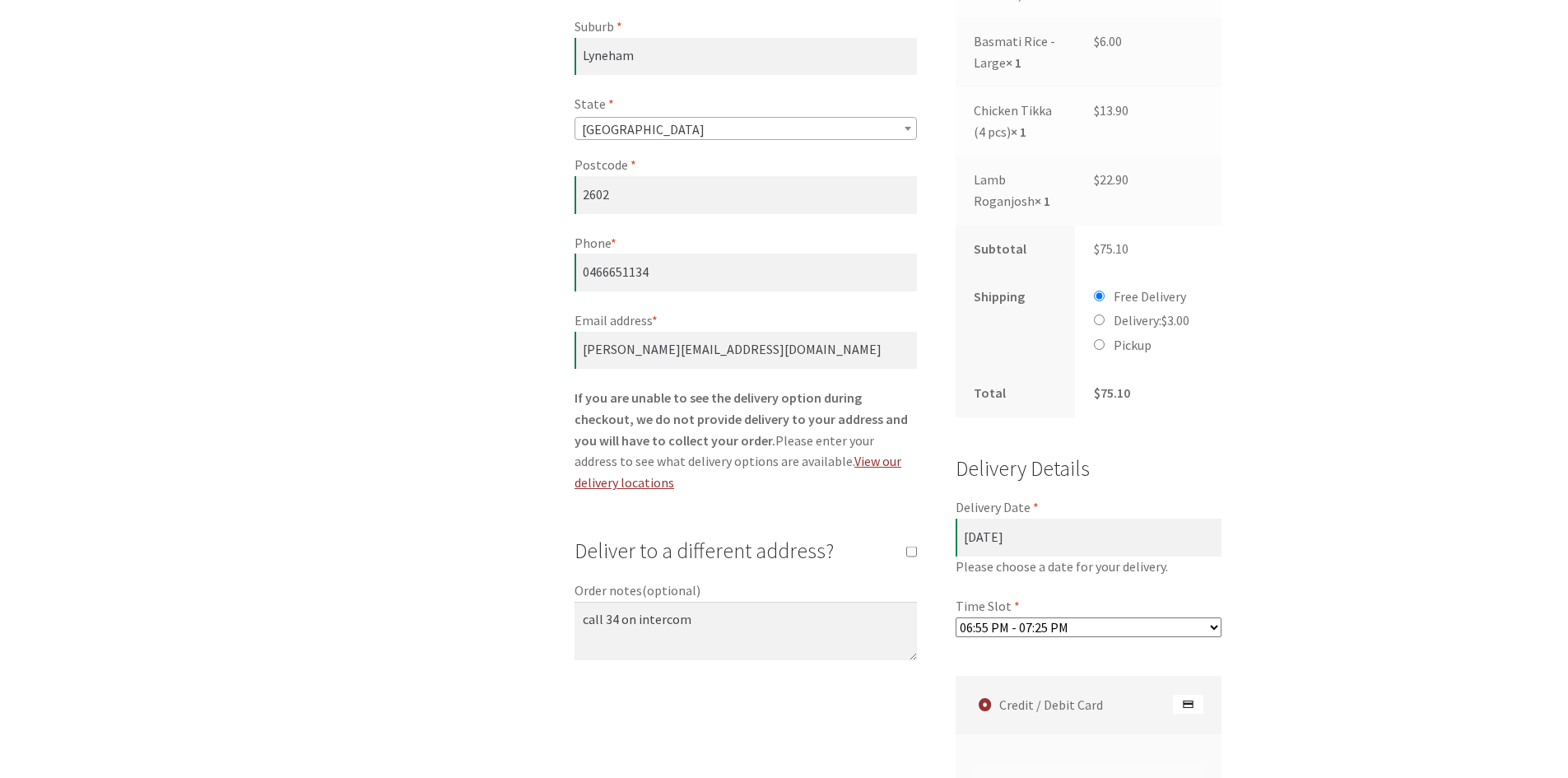
scroll to position [818, 0]
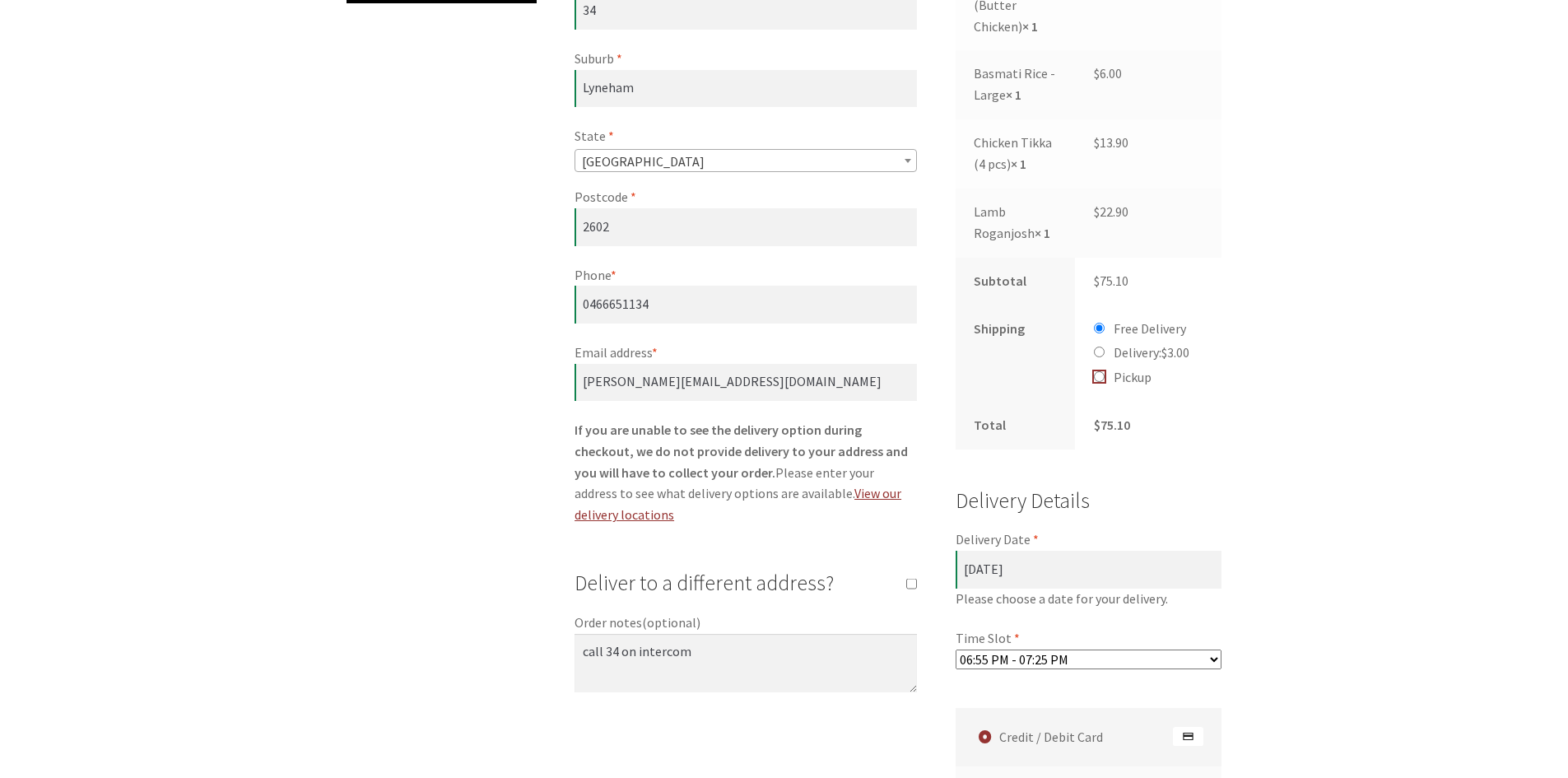
click at [1104, 371] on input "Pickup" at bounding box center [1099, 376] width 10 height 10
radio input "true"
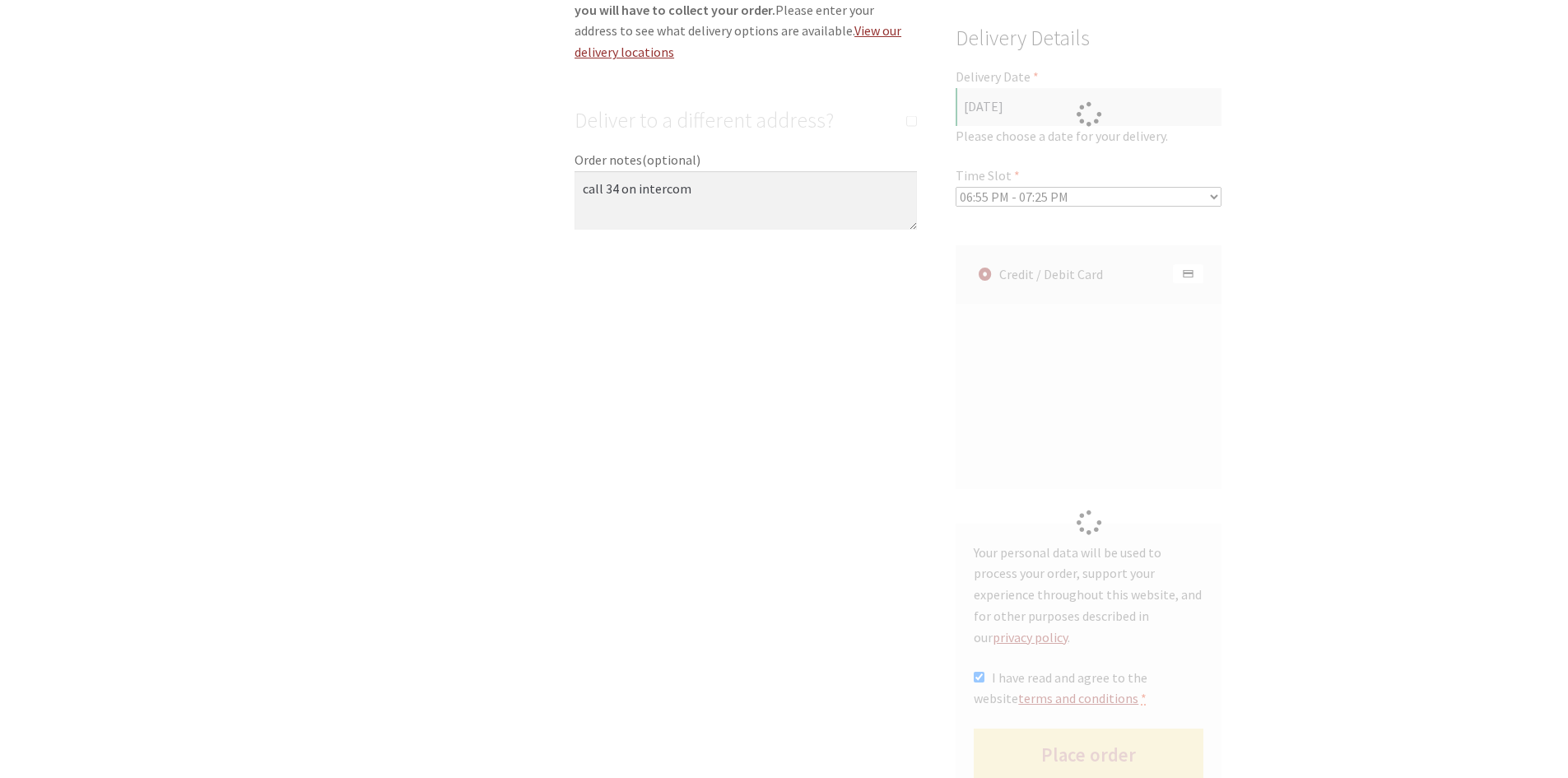
scroll to position [784, 0]
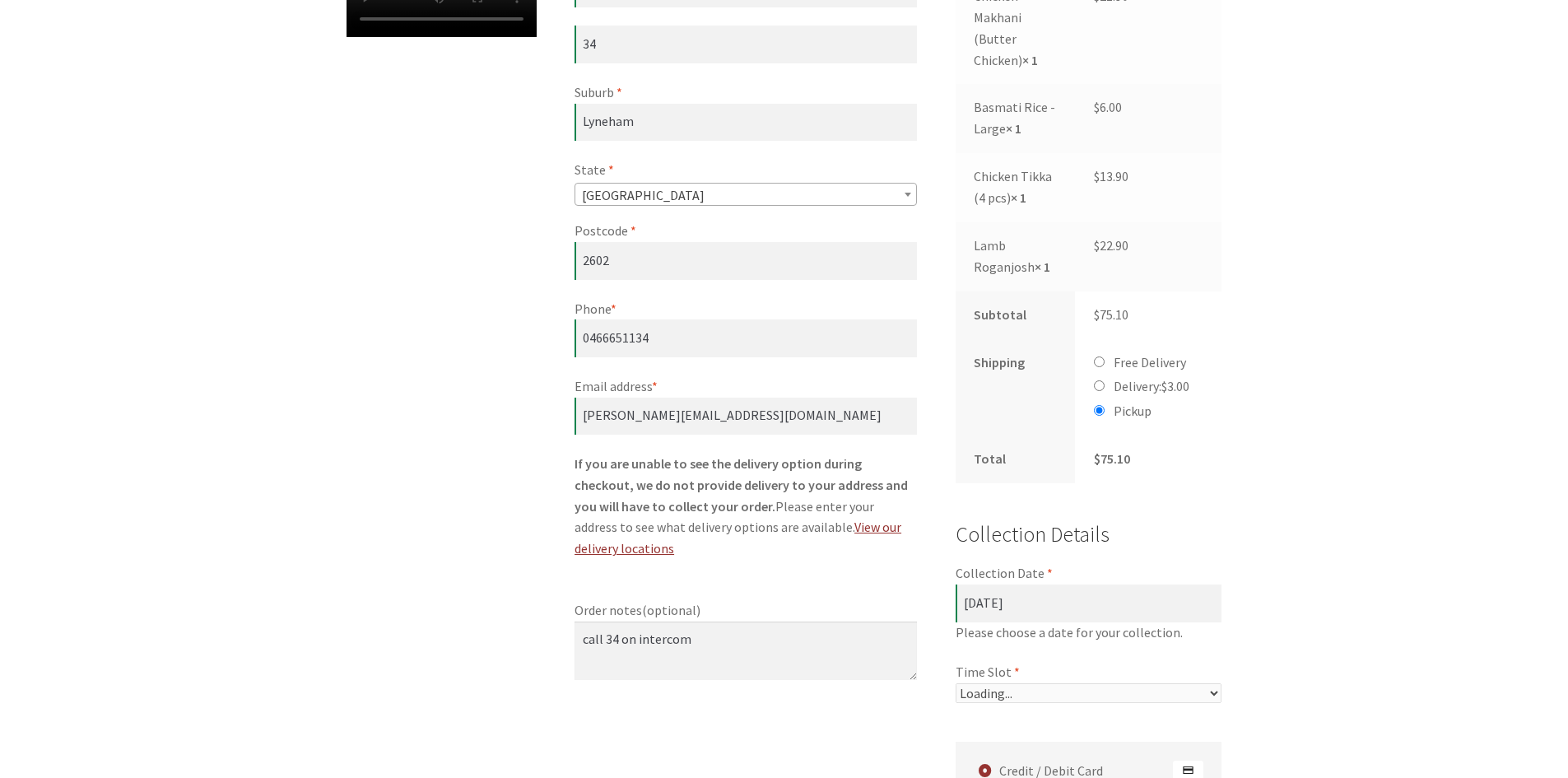
select select "60c2ef62db861/2|0.00"
click at [1104, 357] on input "Free Delivery" at bounding box center [1099, 362] width 10 height 10
radio input "true"
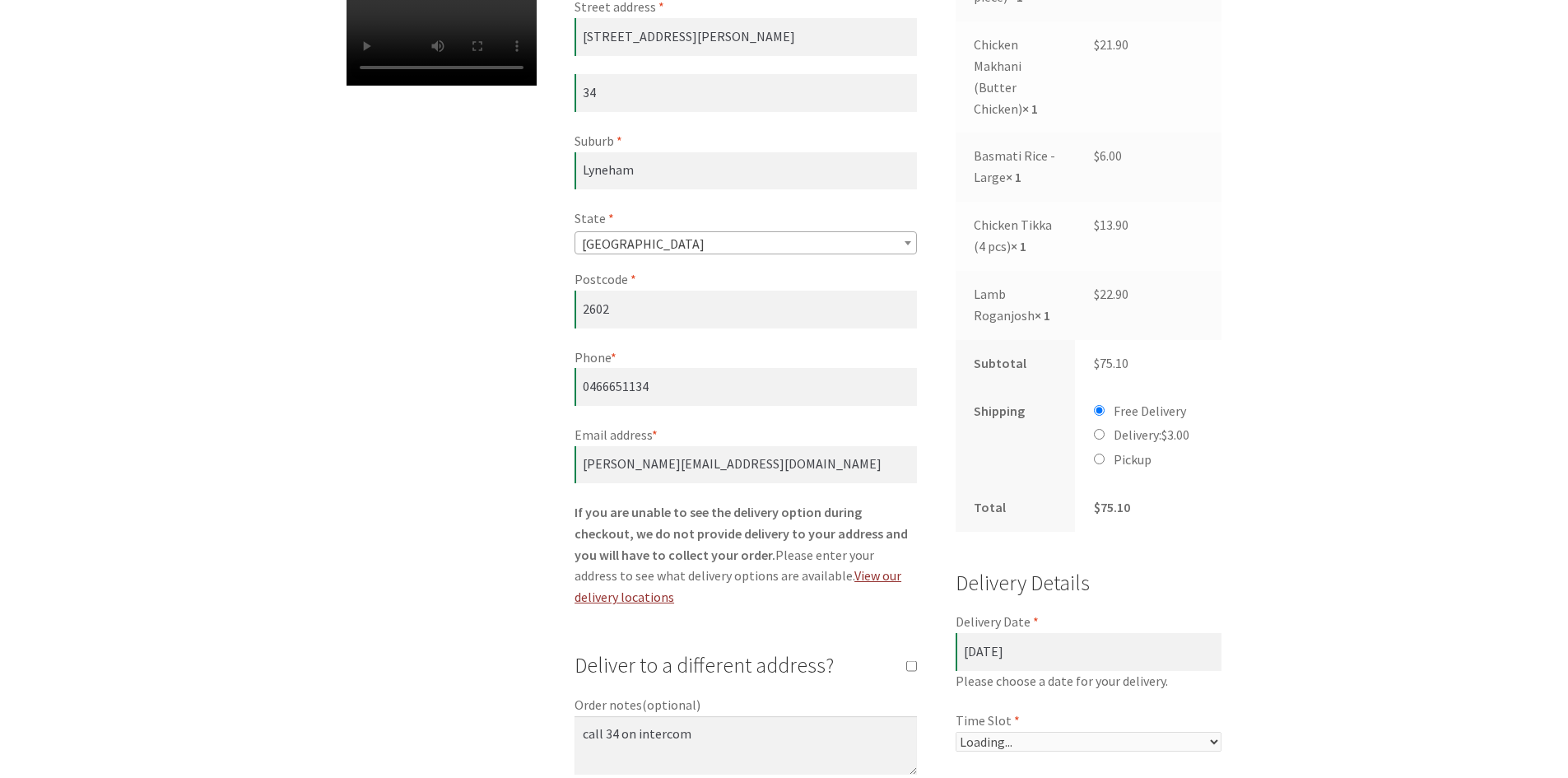
select select "60c2ef62db861/2|0.00"
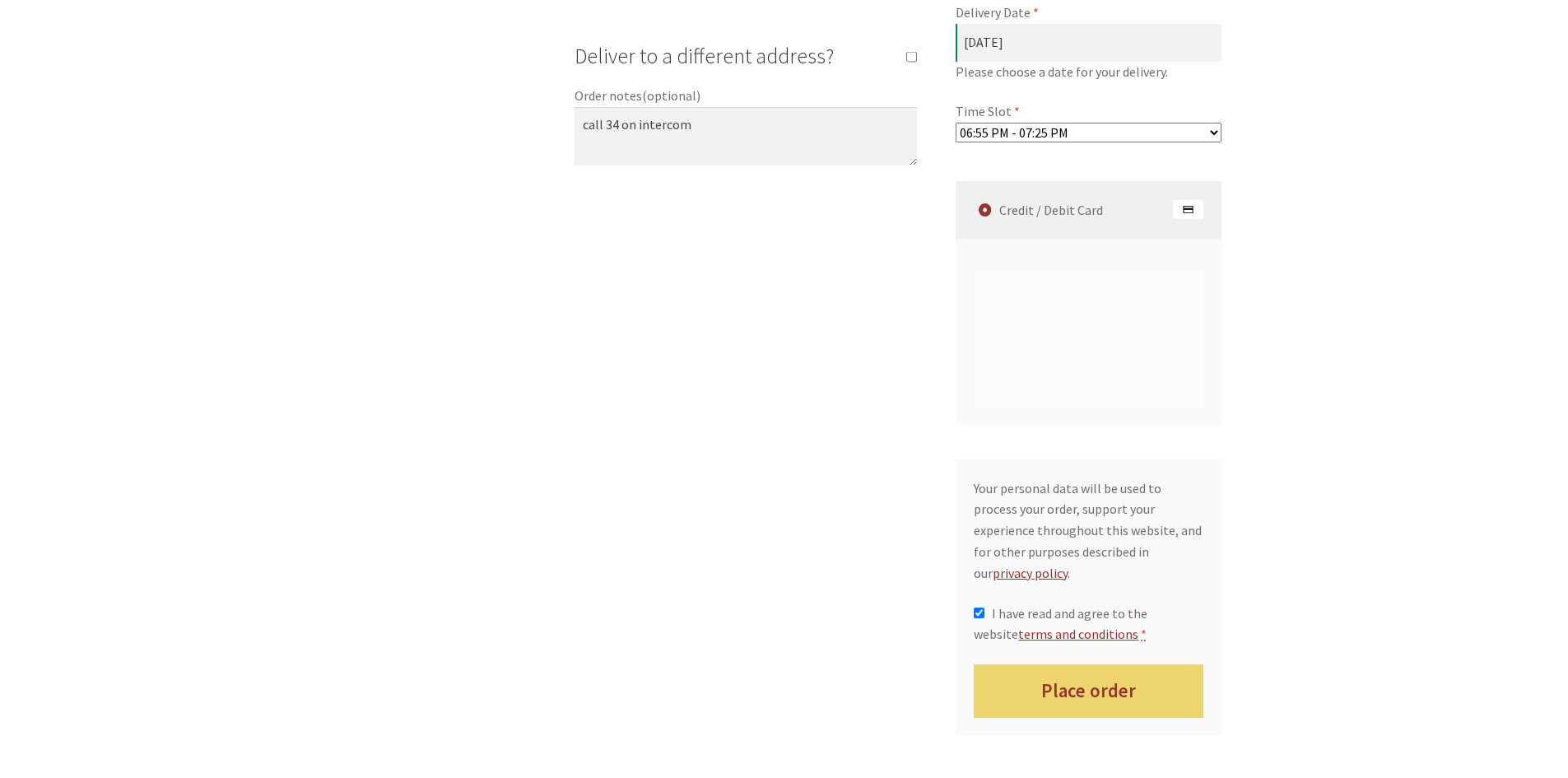
scroll to position [1148, 0]
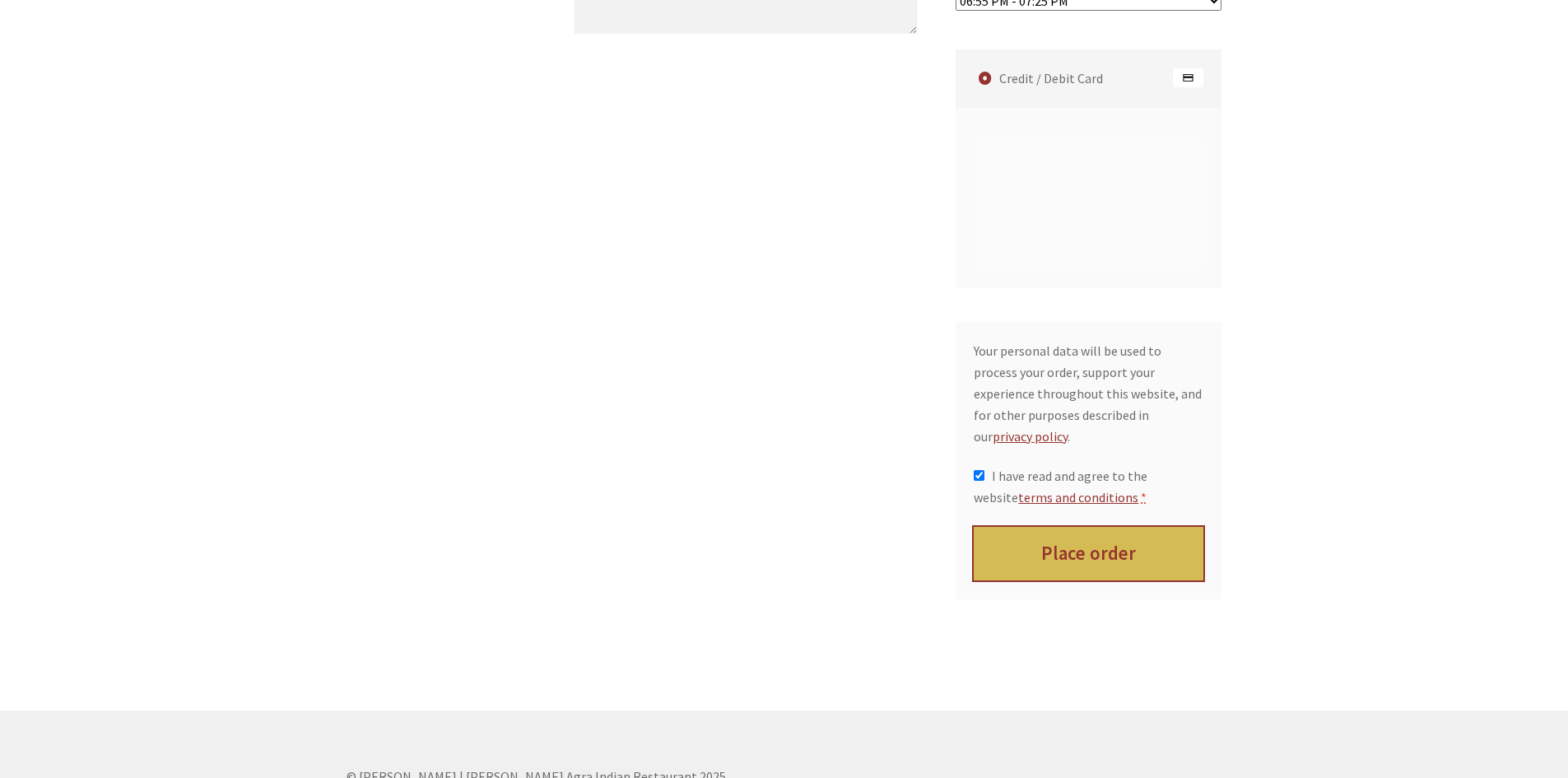
click at [1076, 527] on button "Place order" at bounding box center [1089, 554] width 230 height 54
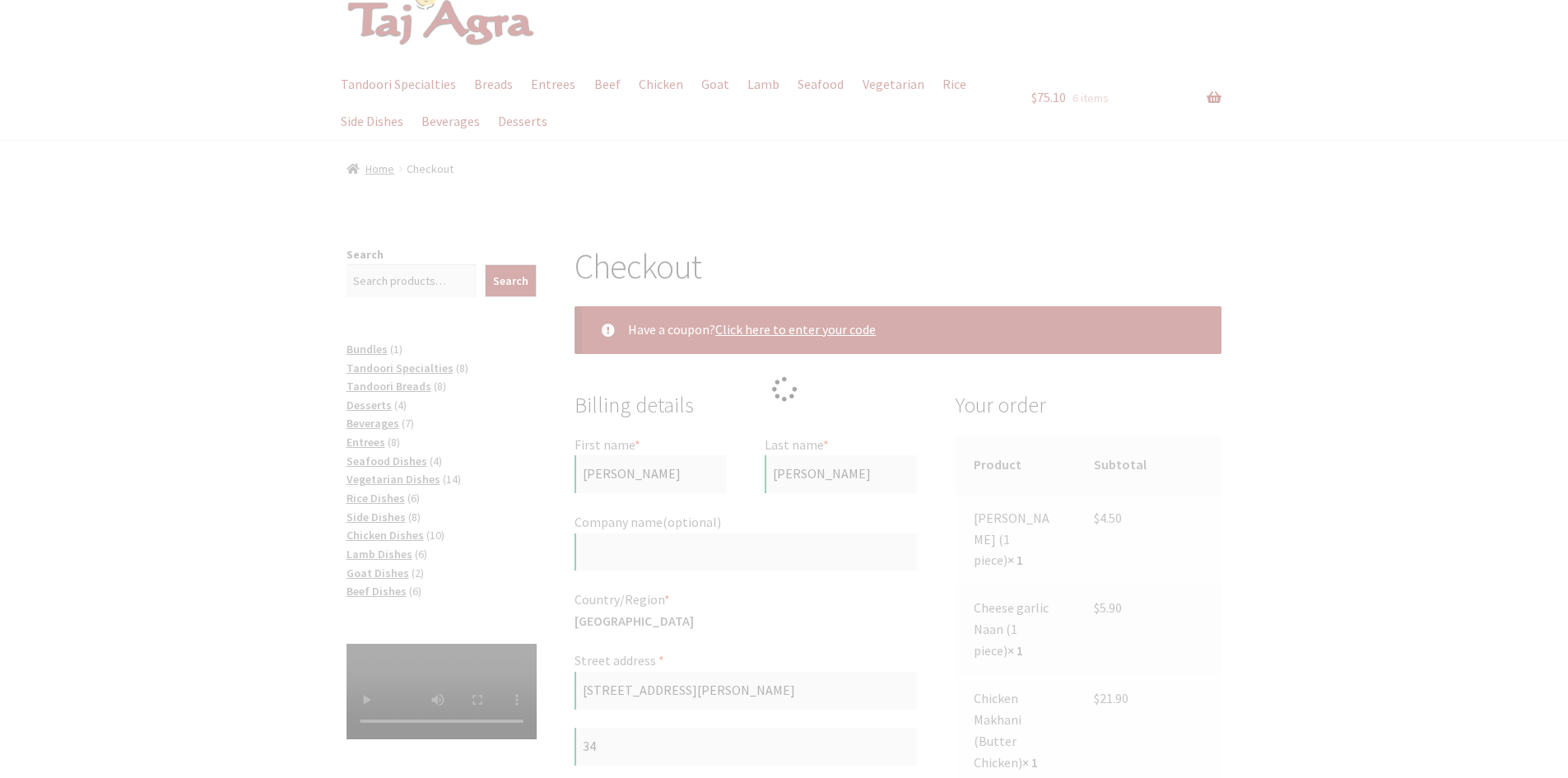
scroll to position [77, 0]
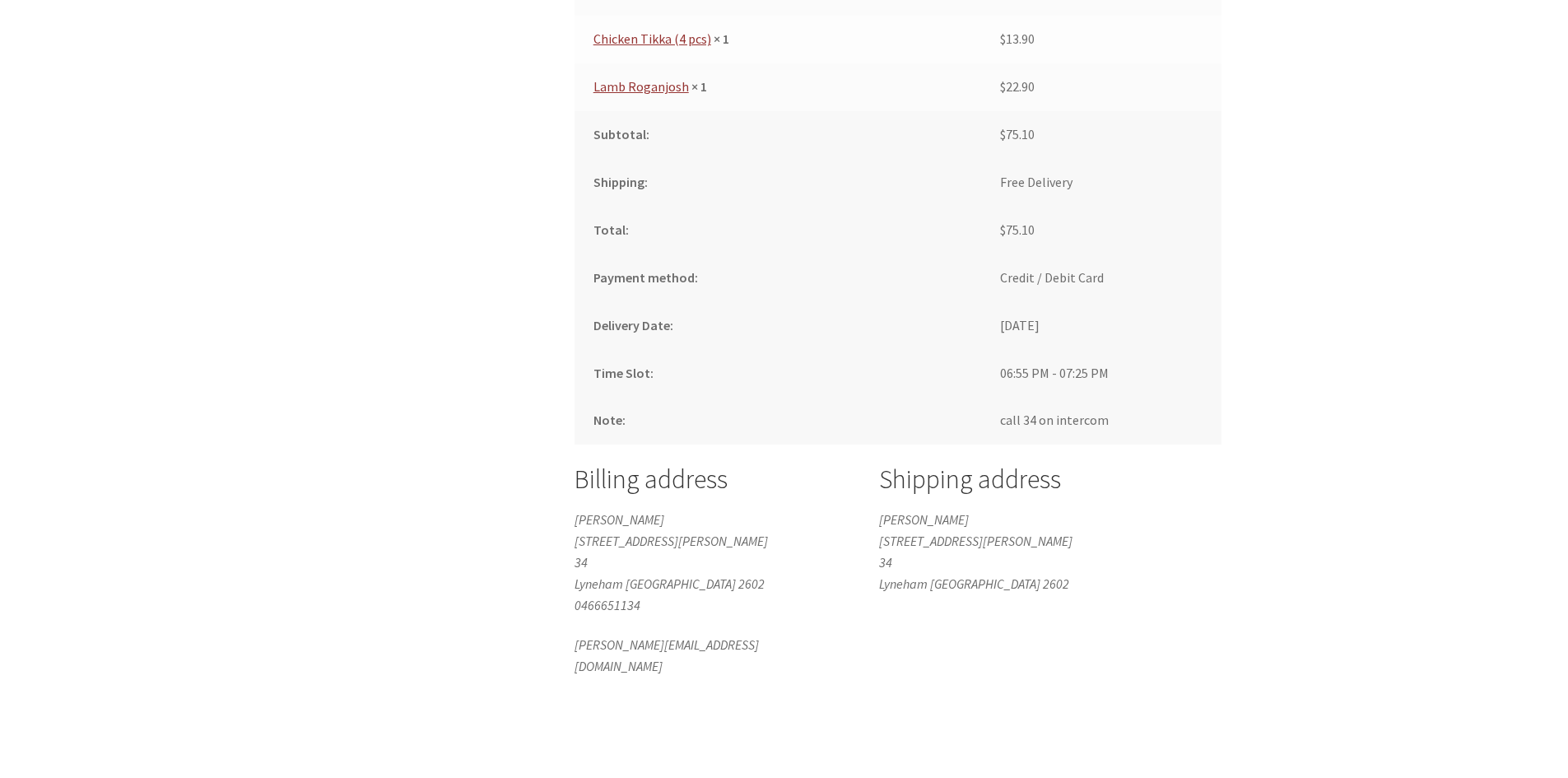
scroll to position [1153, 0]
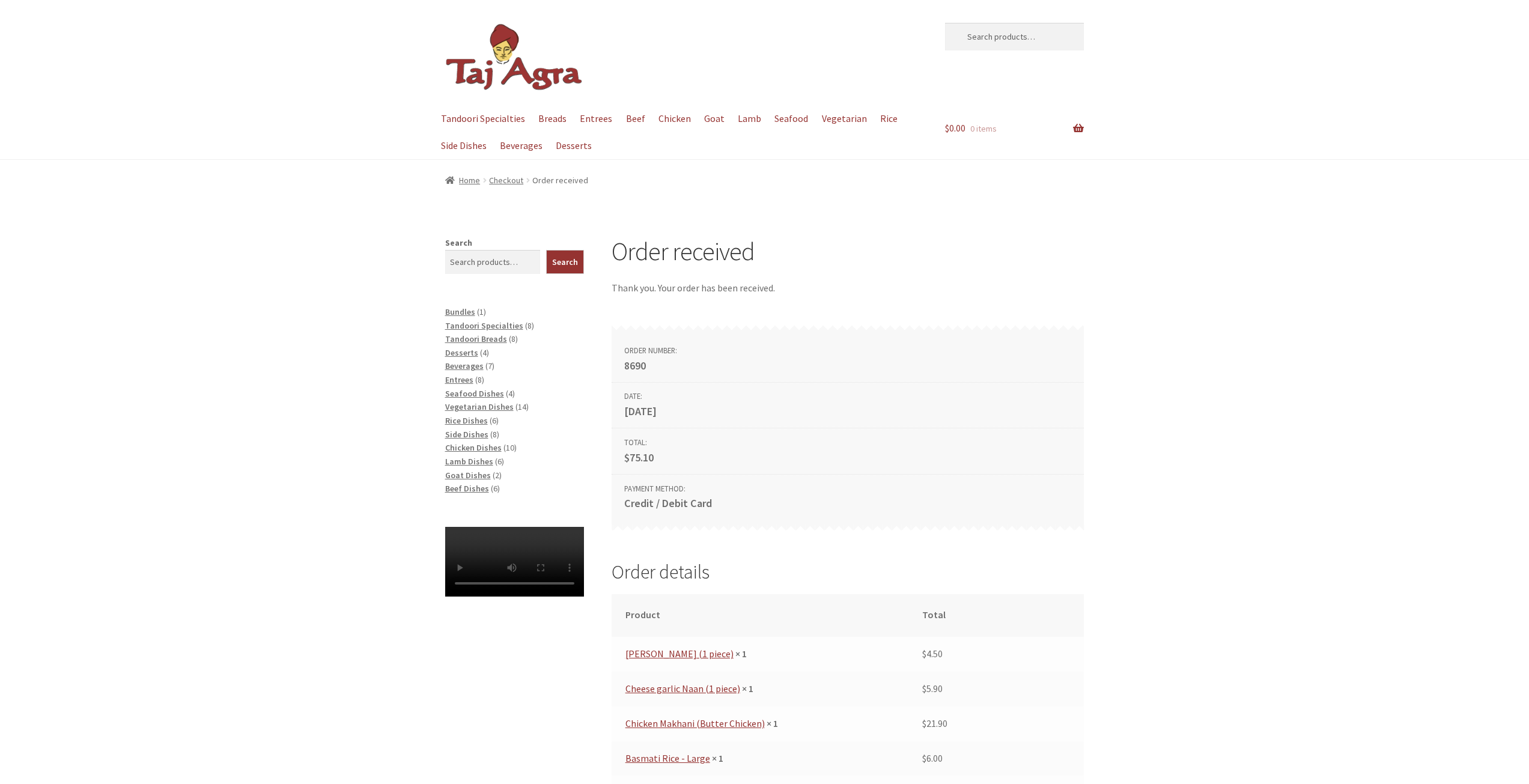
scroll to position [0, 0]
